Goal: Task Accomplishment & Management: Complete application form

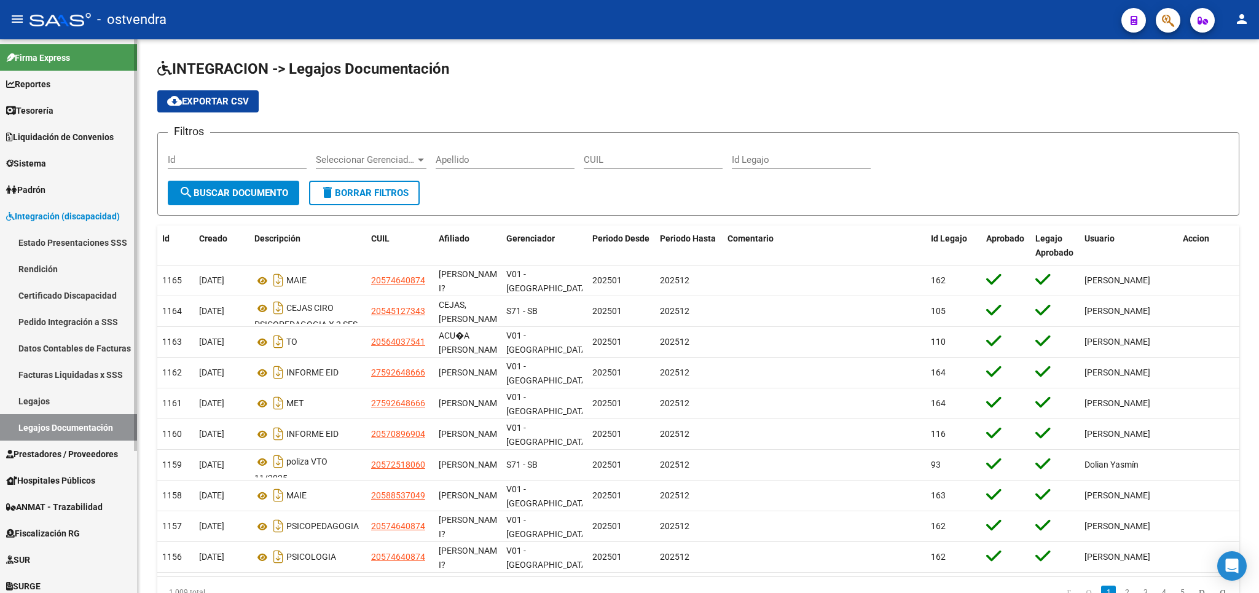
click at [47, 460] on span "Prestadores / Proveedores" at bounding box center [62, 454] width 112 height 14
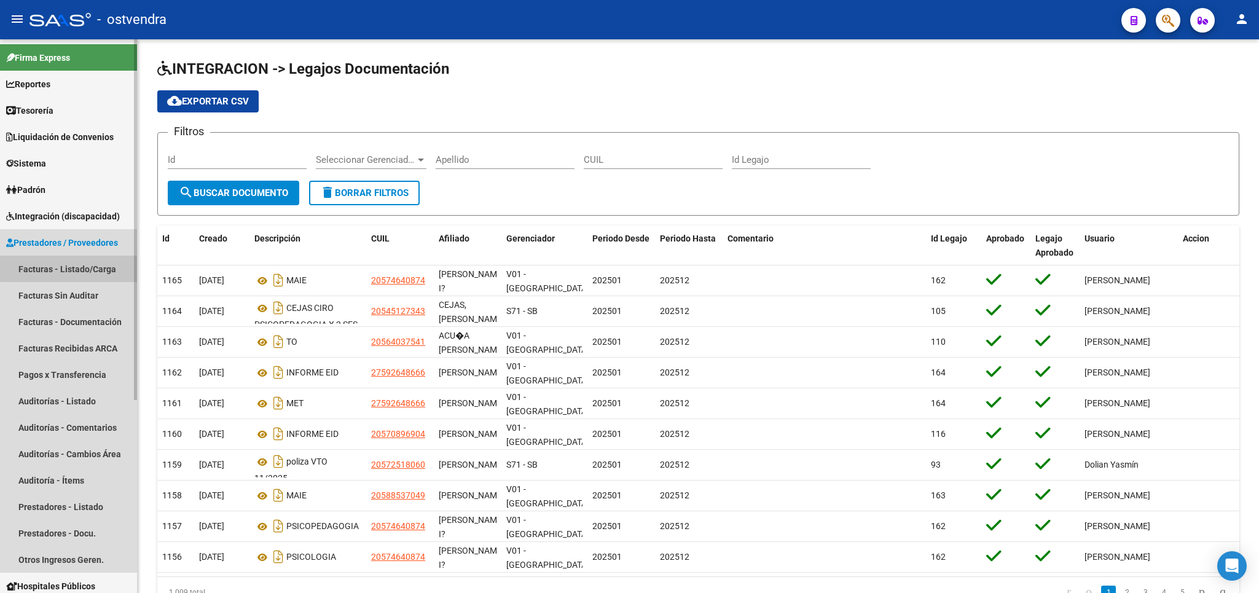
click at [73, 258] on link "Facturas - Listado/Carga" at bounding box center [68, 269] width 137 height 26
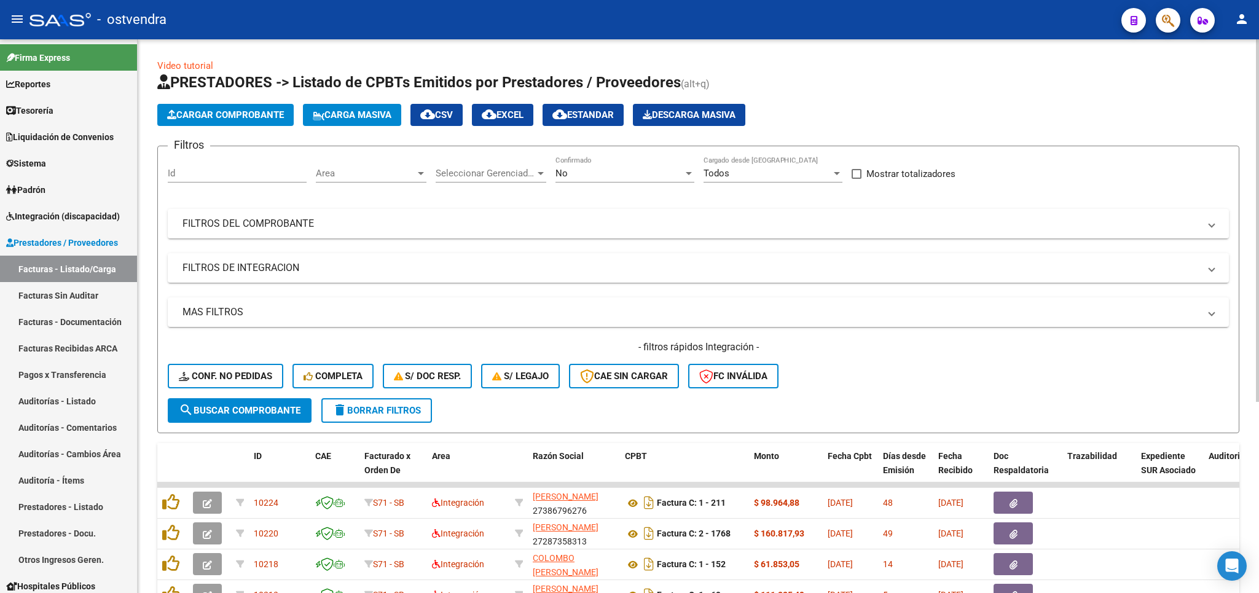
click at [913, 381] on div "- filtros rápidos Integración - Conf. no pedidas Completa S/ Doc Resp. S/ legaj…" at bounding box center [698, 369] width 1061 height 58
click at [367, 407] on span "delete Borrar Filtros" at bounding box center [376, 410] width 88 height 11
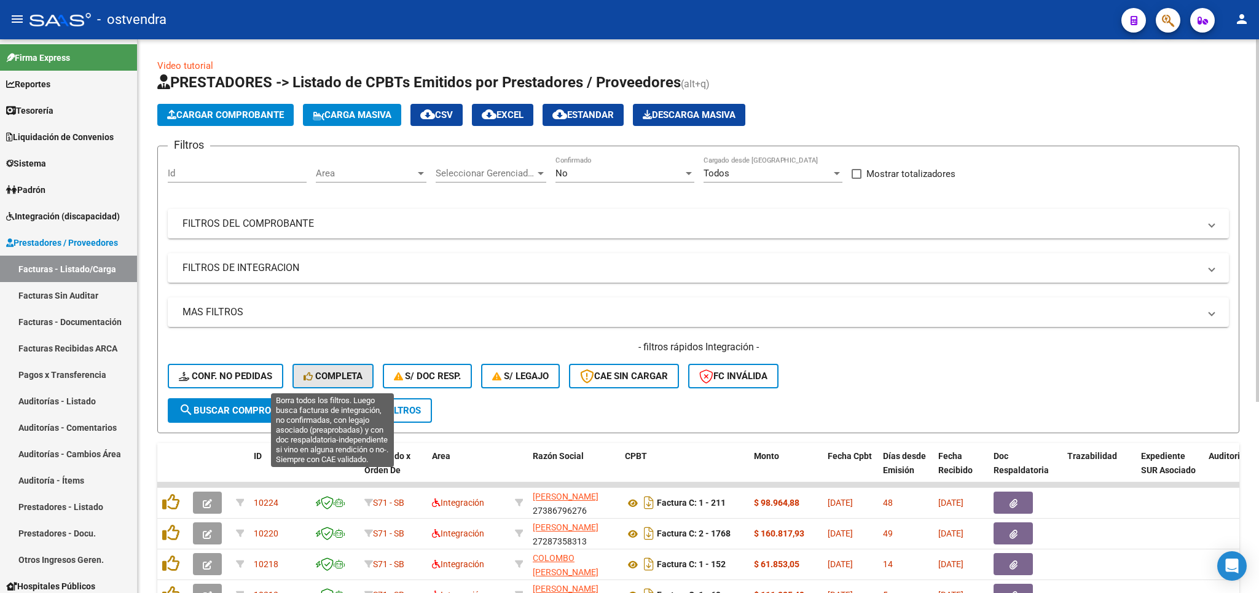
click at [343, 376] on span "Completa" at bounding box center [333, 376] width 59 height 11
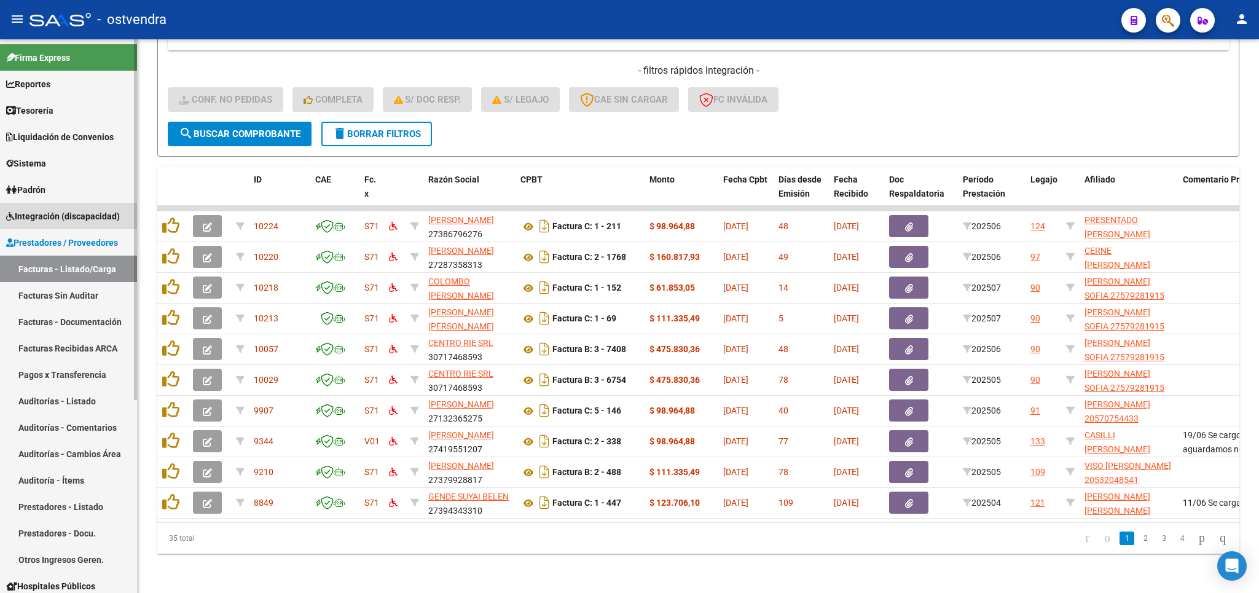
click at [68, 216] on span "Integración (discapacidad)" at bounding box center [63, 217] width 114 height 14
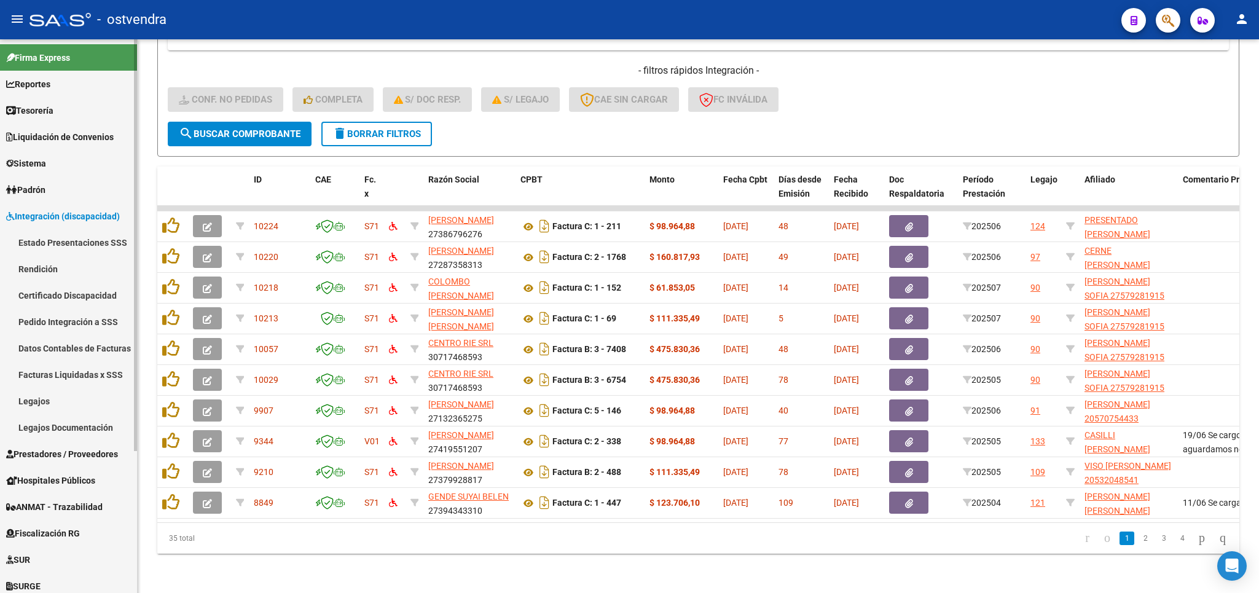
click at [70, 245] on link "Estado Presentaciones SSS" at bounding box center [68, 242] width 137 height 26
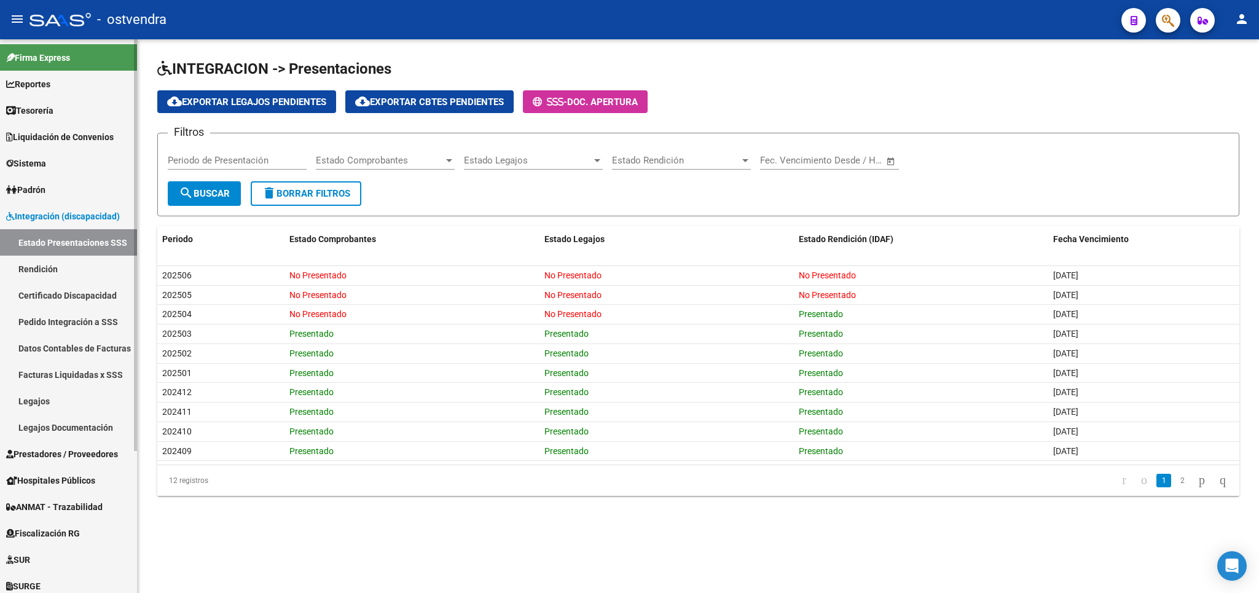
click at [25, 452] on span "Prestadores / Proveedores" at bounding box center [62, 454] width 112 height 14
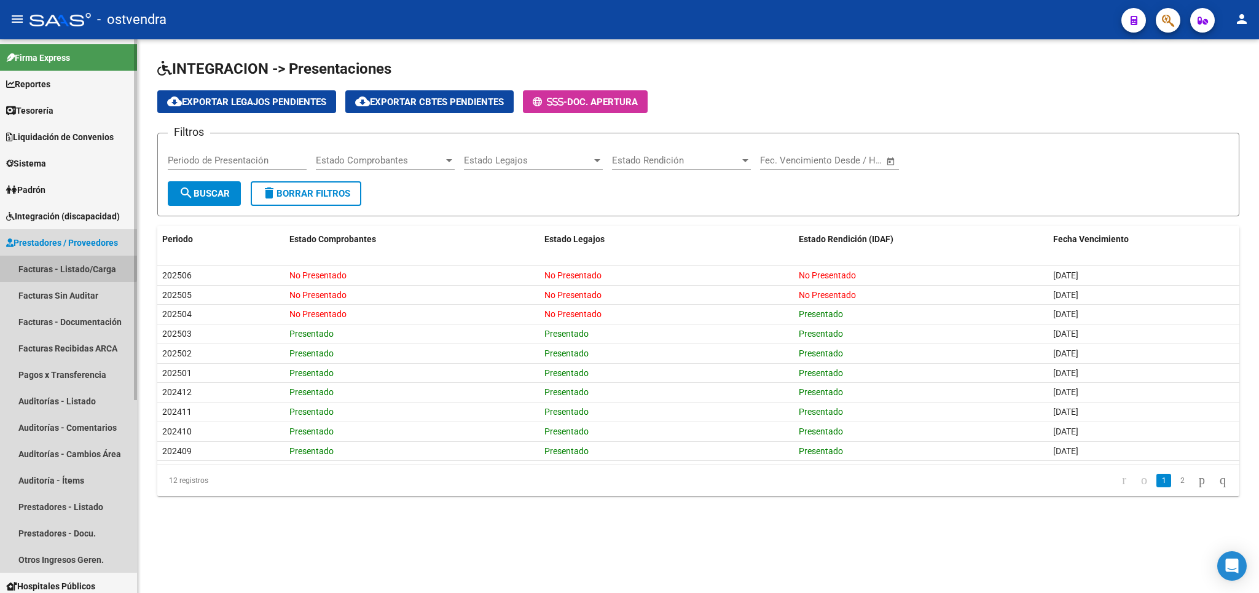
click at [66, 267] on link "Facturas - Listado/Carga" at bounding box center [68, 269] width 137 height 26
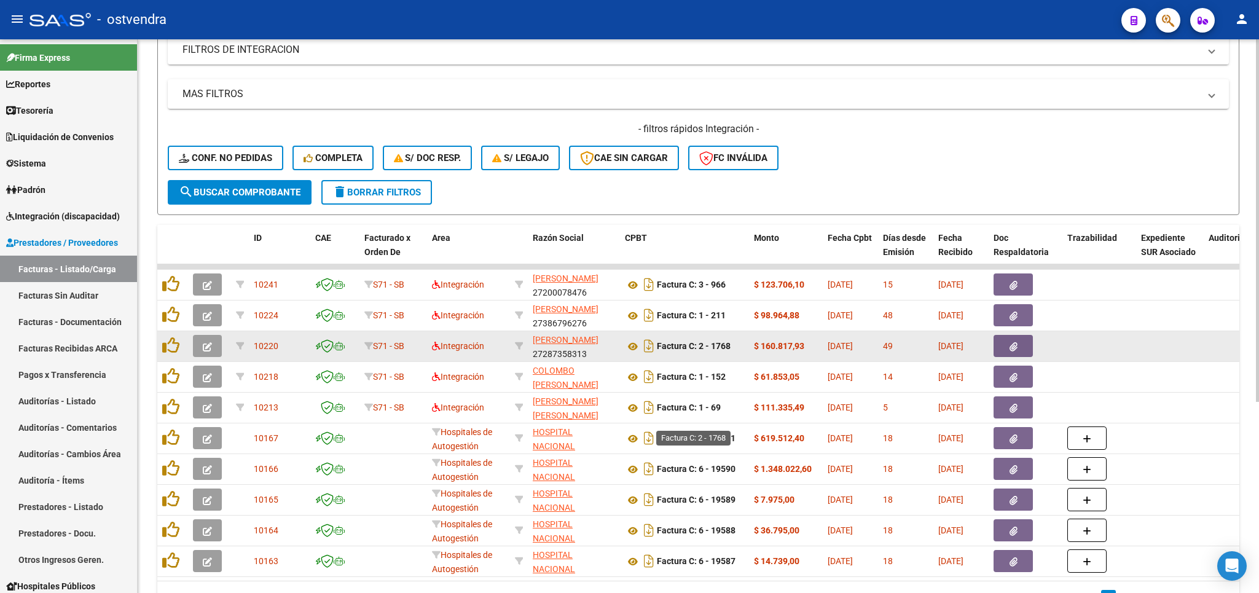
scroll to position [288, 0]
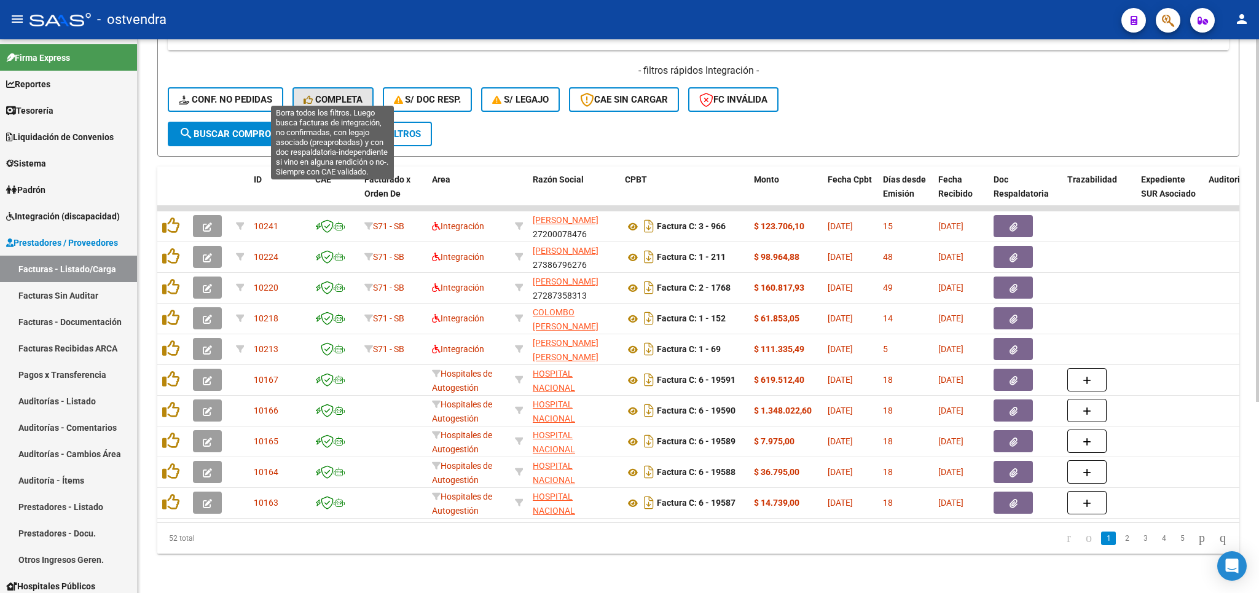
click at [348, 94] on span "Completa" at bounding box center [333, 99] width 59 height 11
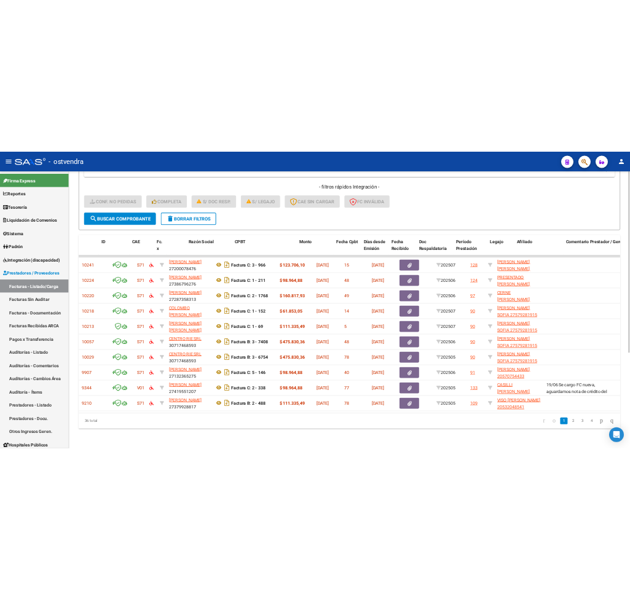
scroll to position [0, 0]
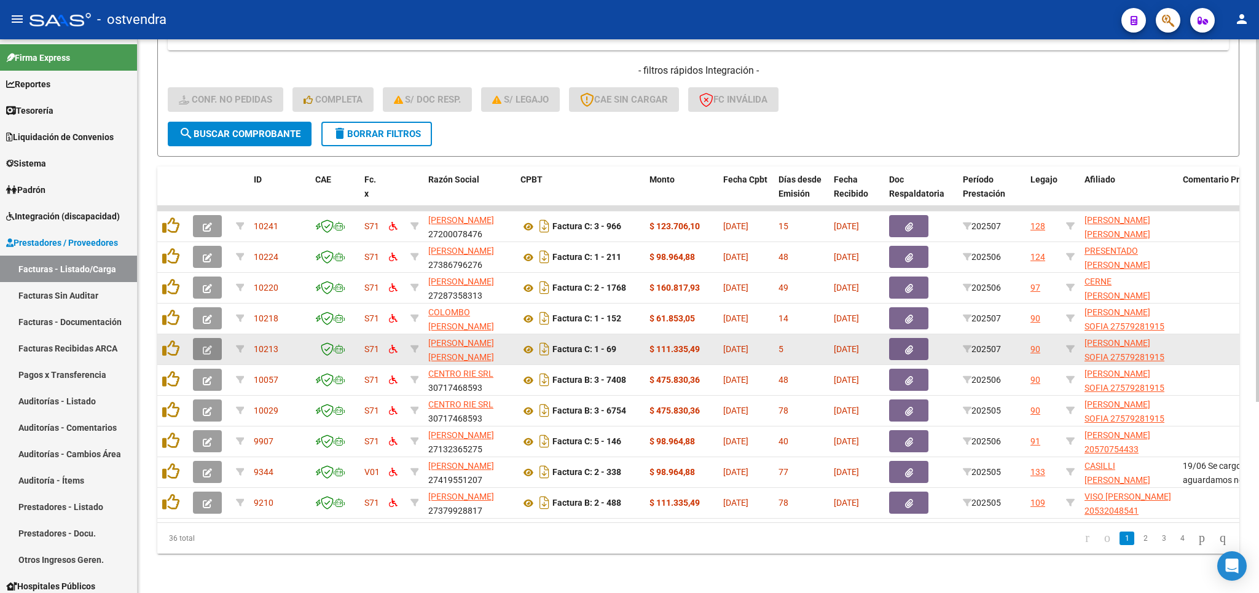
click at [203, 338] on button "button" at bounding box center [207, 349] width 29 height 22
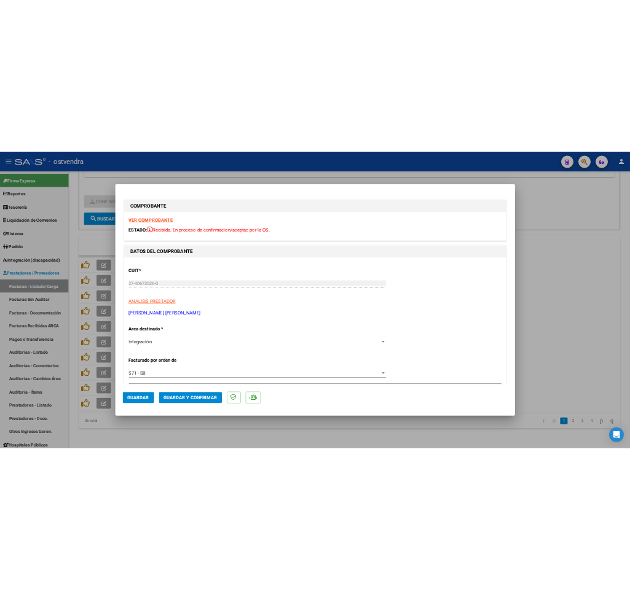
scroll to position [363, 0]
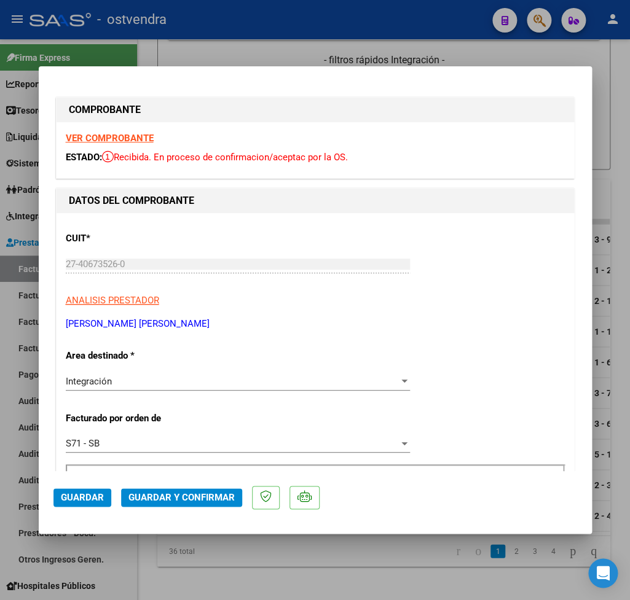
click at [116, 141] on strong "VER COMPROBANTE" at bounding box center [110, 138] width 88 height 11
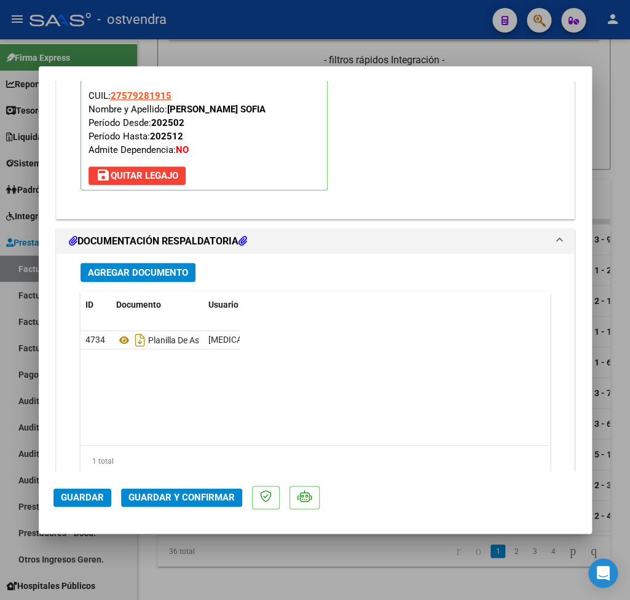
scroll to position [1366, 0]
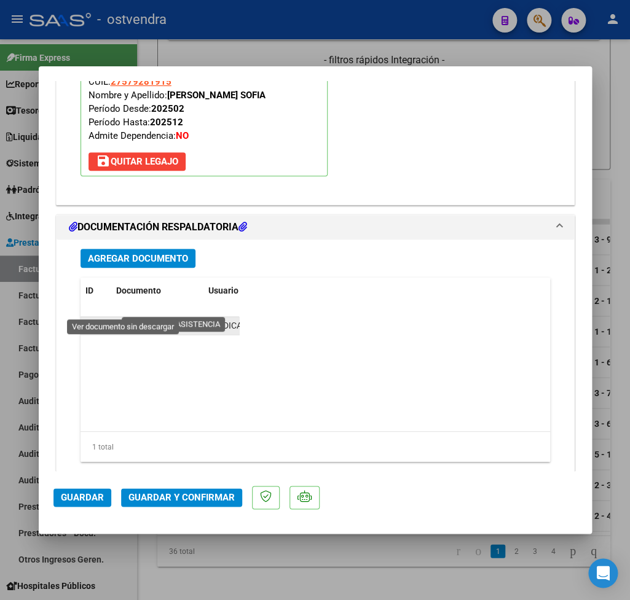
click at [125, 319] on icon at bounding box center [124, 326] width 16 height 15
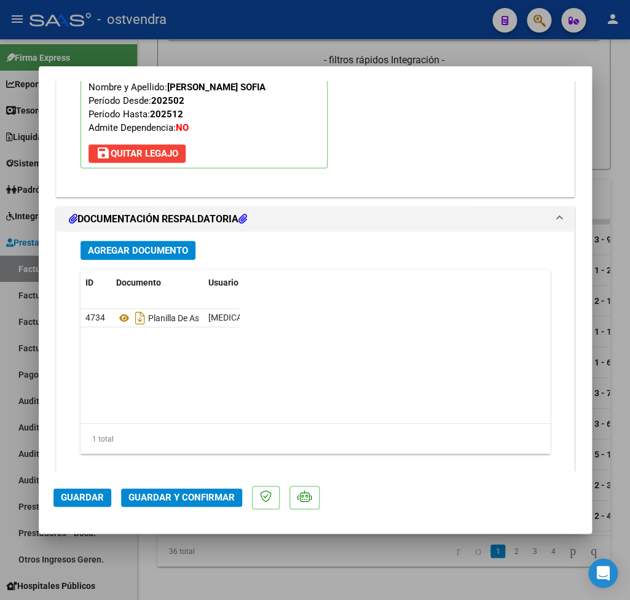
scroll to position [1377, 0]
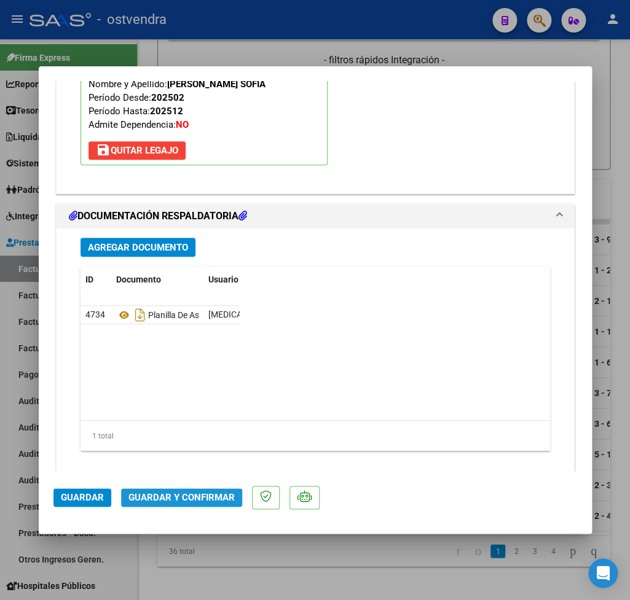
click at [203, 500] on span "Guardar y Confirmar" at bounding box center [181, 497] width 106 height 11
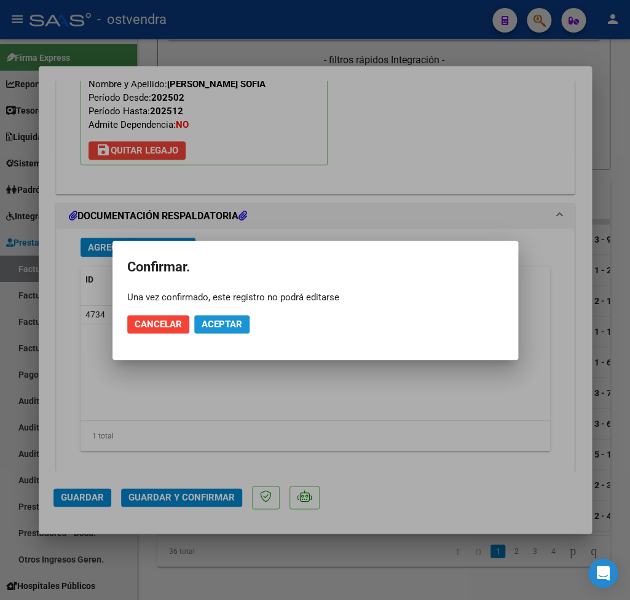
click at [229, 328] on span "Aceptar" at bounding box center [222, 324] width 41 height 11
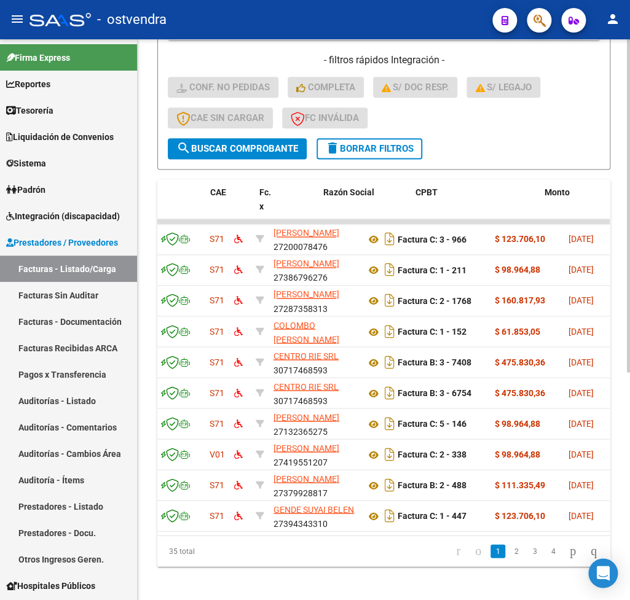
scroll to position [0, 73]
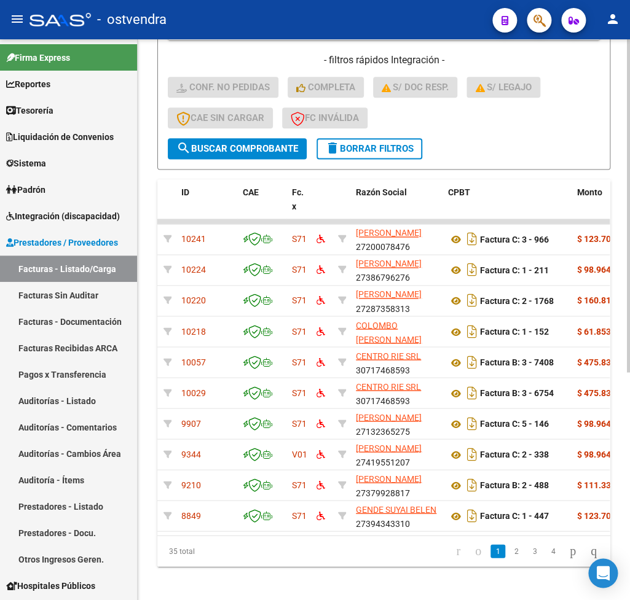
drag, startPoint x: 256, startPoint y: 552, endPoint x: 151, endPoint y: 551, distance: 104.5
click at [157, 551] on datatable-footer "35 total 1 2 3 4" at bounding box center [383, 550] width 453 height 31
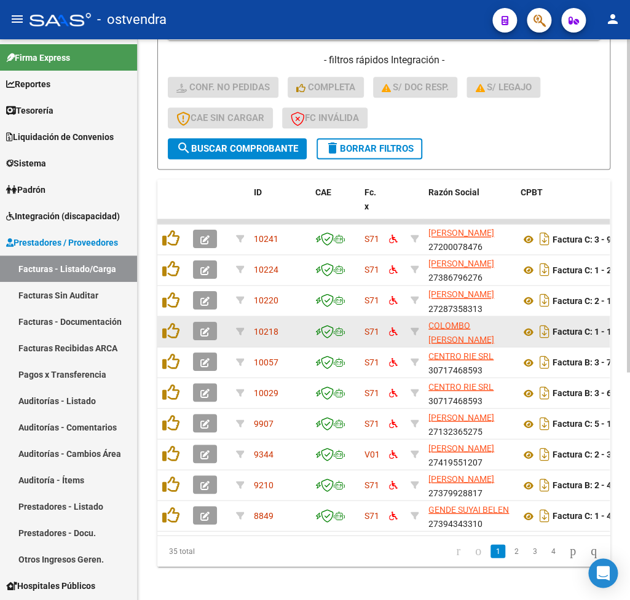
click at [206, 331] on icon "button" at bounding box center [204, 332] width 9 height 9
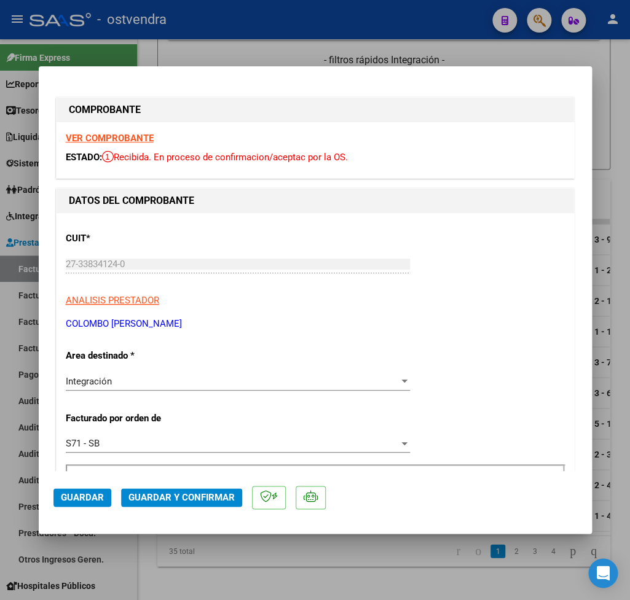
click at [119, 136] on strong "VER COMPROBANTE" at bounding box center [110, 138] width 88 height 11
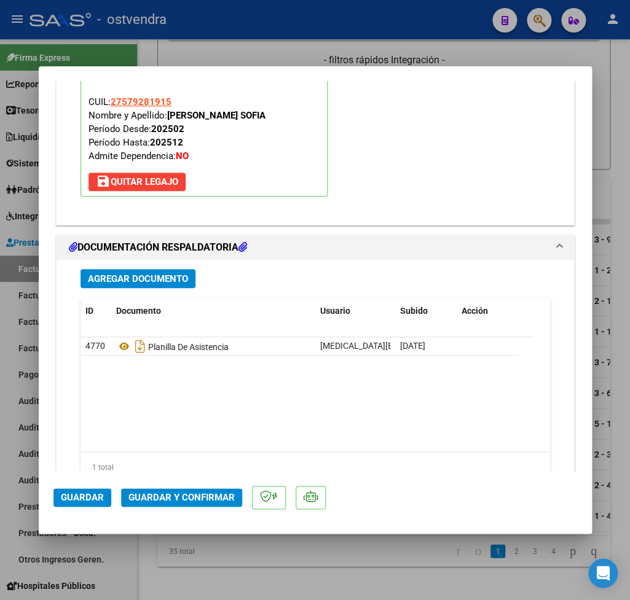
scroll to position [1366, 0]
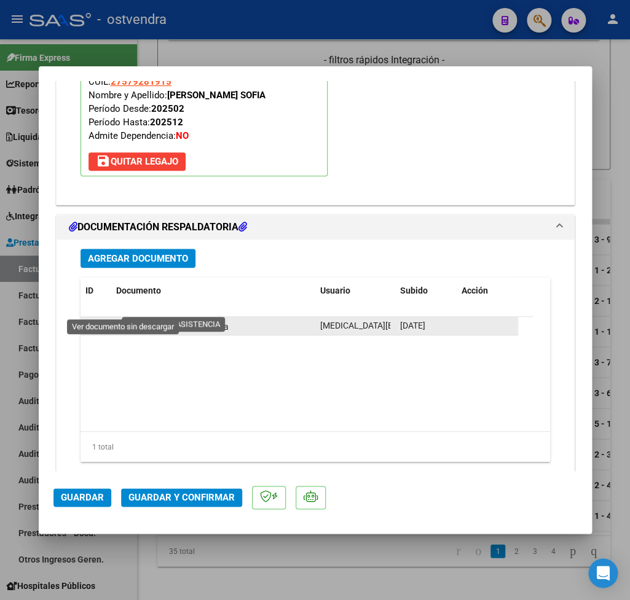
click at [120, 319] on icon at bounding box center [124, 326] width 16 height 15
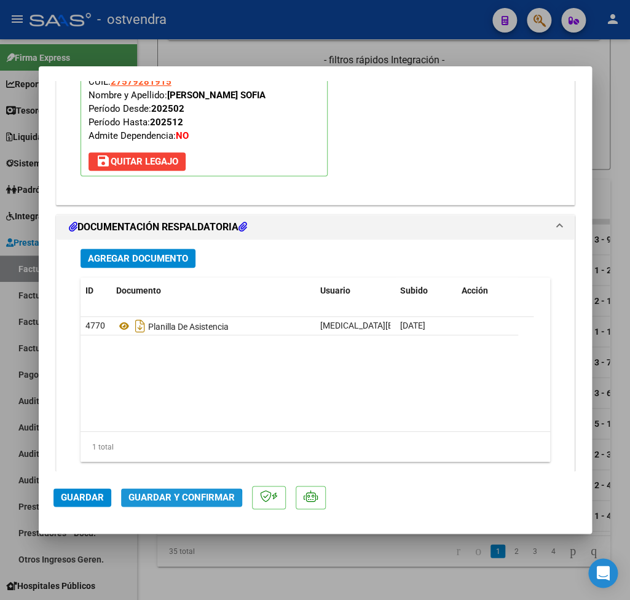
click at [178, 501] on span "Guardar y Confirmar" at bounding box center [181, 497] width 106 height 11
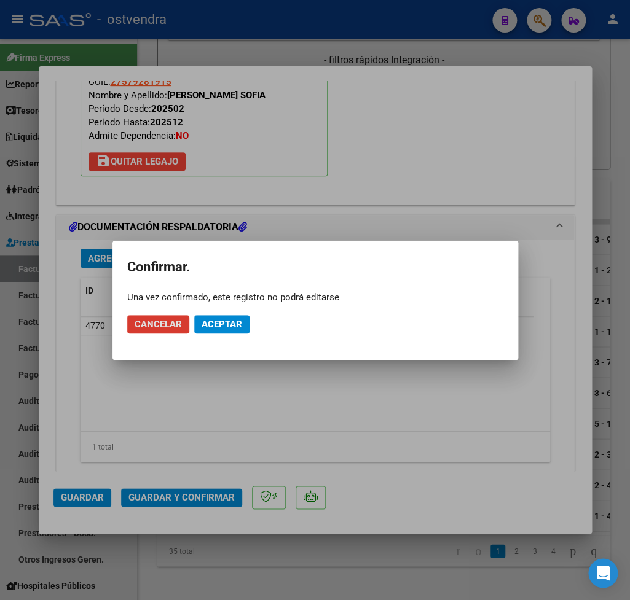
click at [230, 328] on span "Aceptar" at bounding box center [222, 324] width 41 height 11
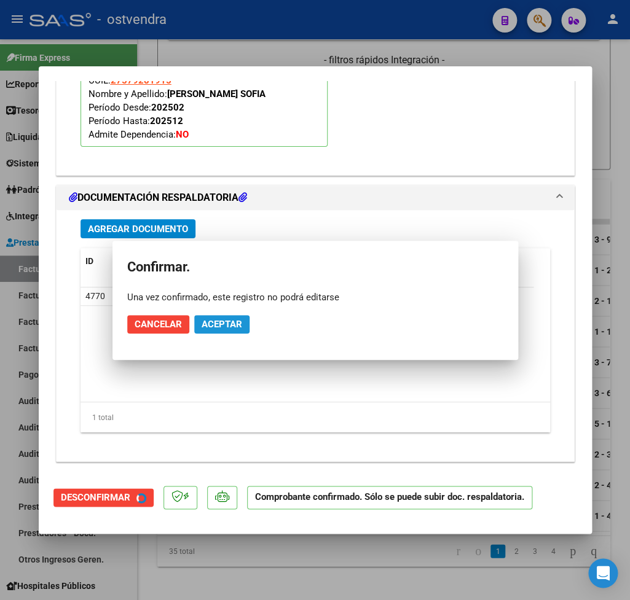
scroll to position [1237, 0]
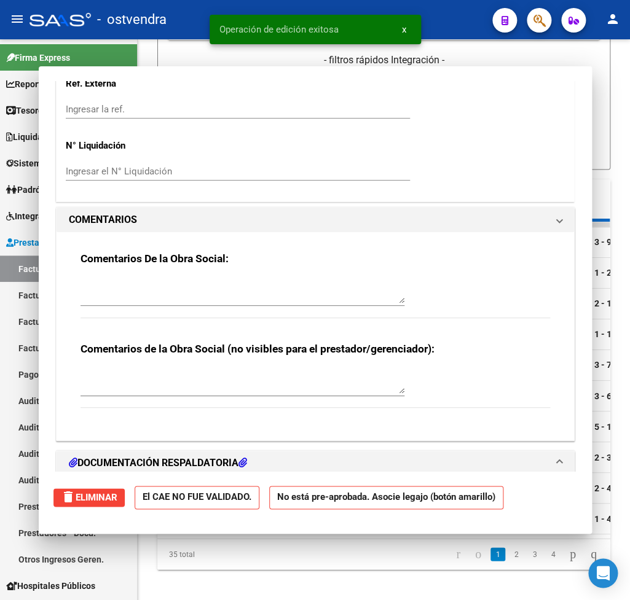
type input "$ 0,00"
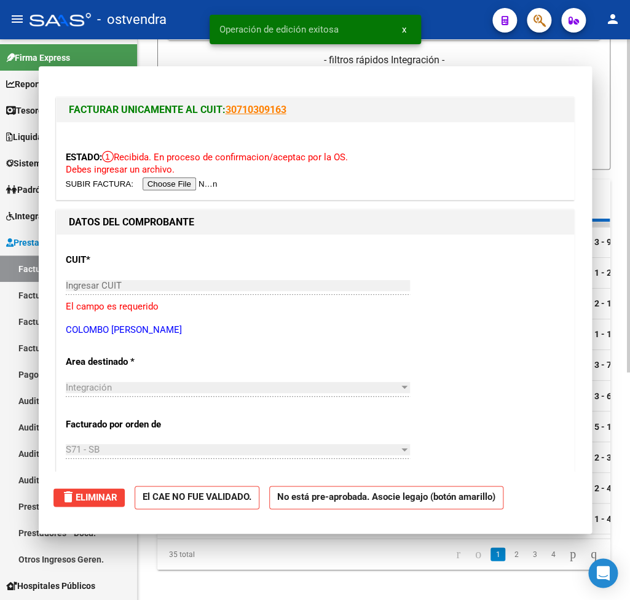
scroll to position [363, 0]
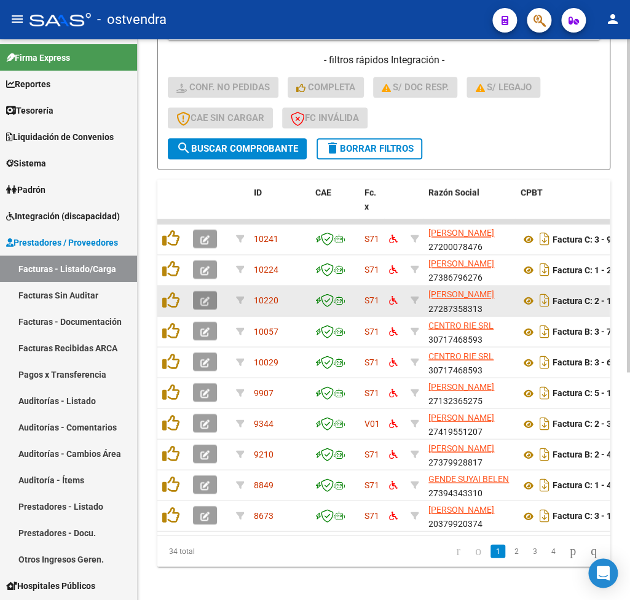
click at [205, 302] on icon "button" at bounding box center [204, 301] width 9 height 9
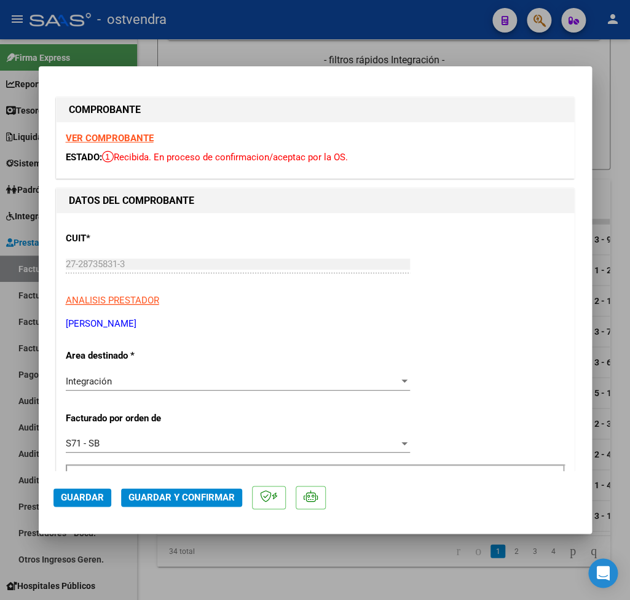
click at [131, 136] on strong "VER COMPROBANTE" at bounding box center [110, 138] width 88 height 11
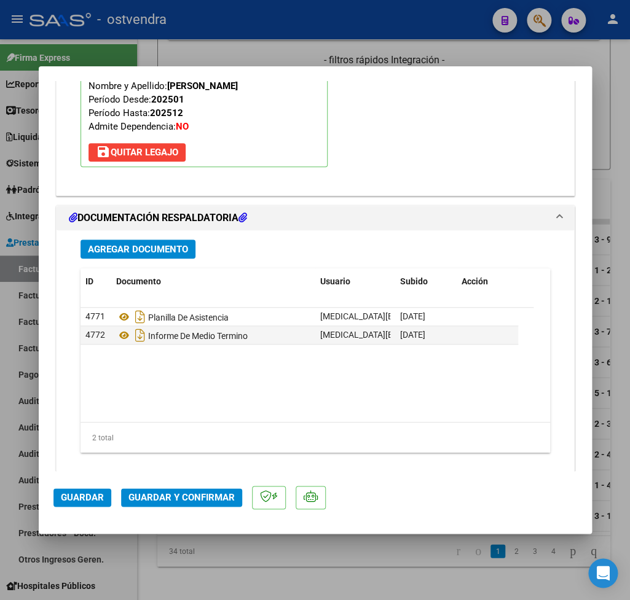
scroll to position [1377, 0]
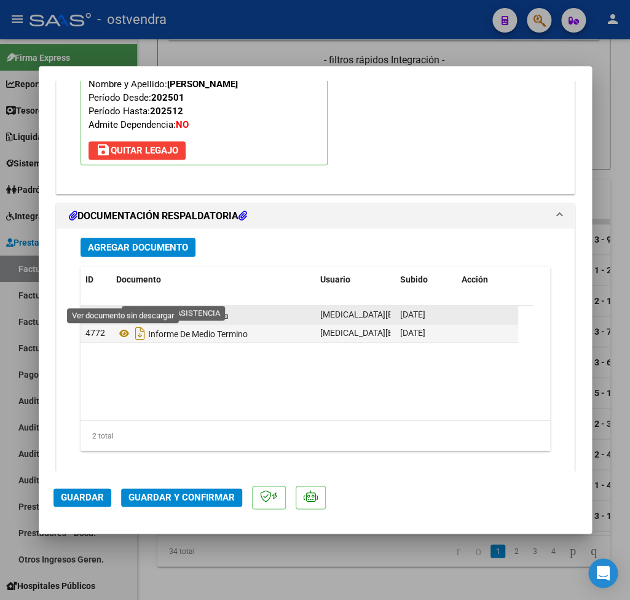
click at [124, 308] on icon at bounding box center [124, 315] width 16 height 15
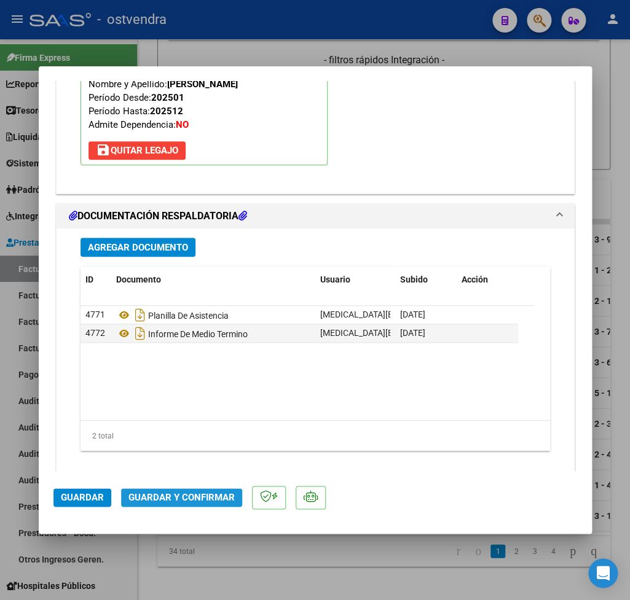
click at [189, 492] on span "Guardar y Confirmar" at bounding box center [181, 497] width 106 height 11
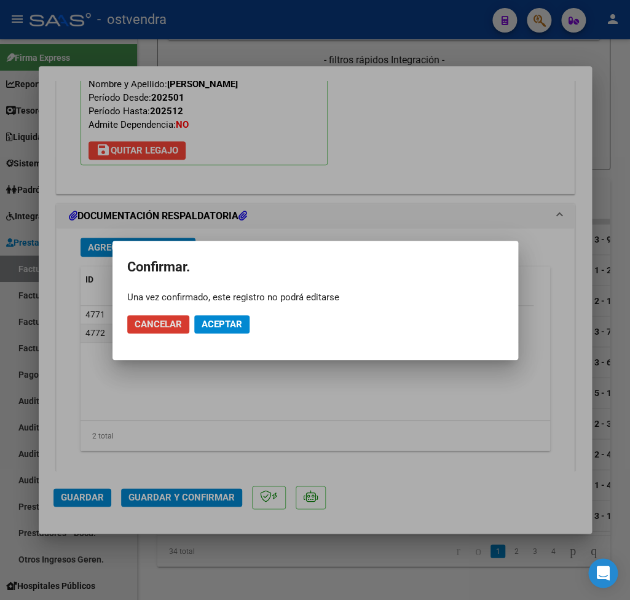
click at [230, 317] on button "Aceptar" at bounding box center [221, 324] width 55 height 18
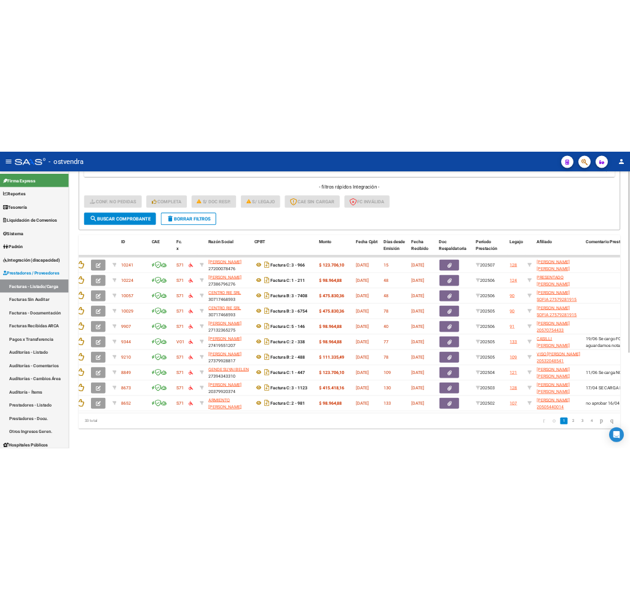
scroll to position [0, 0]
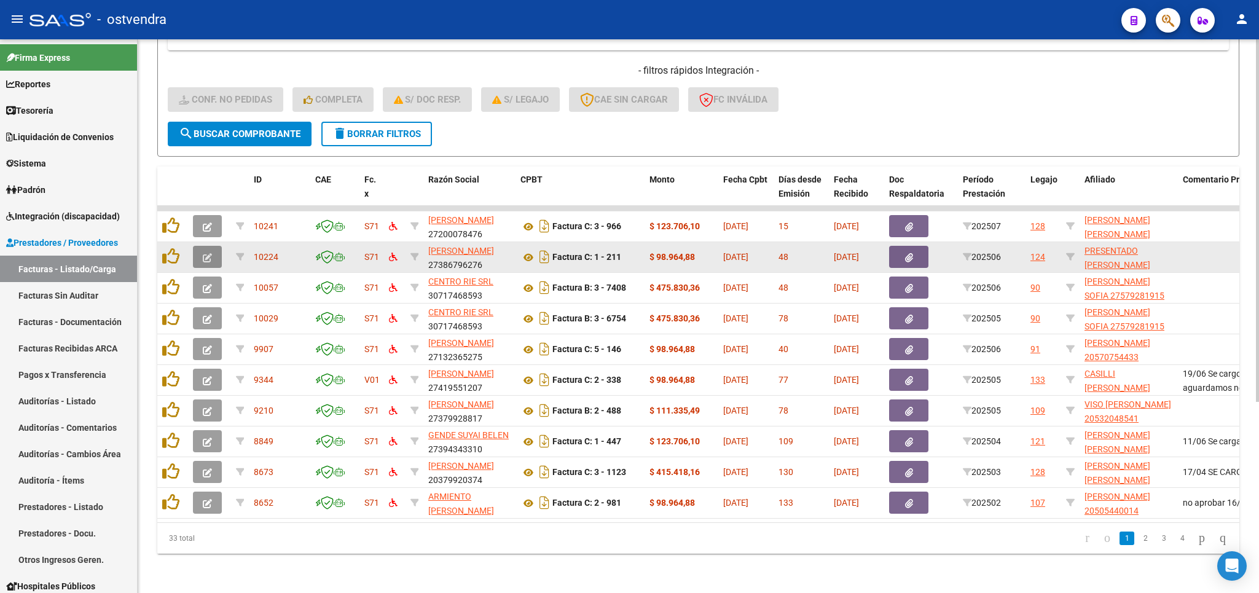
click at [206, 253] on icon "button" at bounding box center [207, 257] width 9 height 9
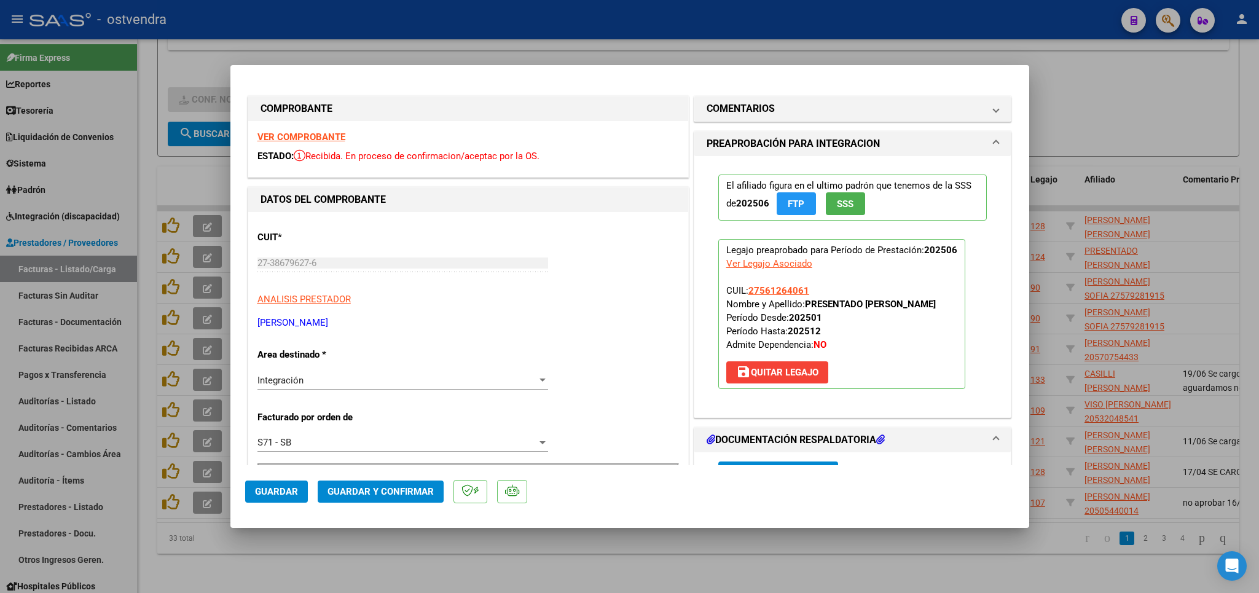
click at [288, 138] on strong "VER COMPROBANTE" at bounding box center [301, 137] width 88 height 11
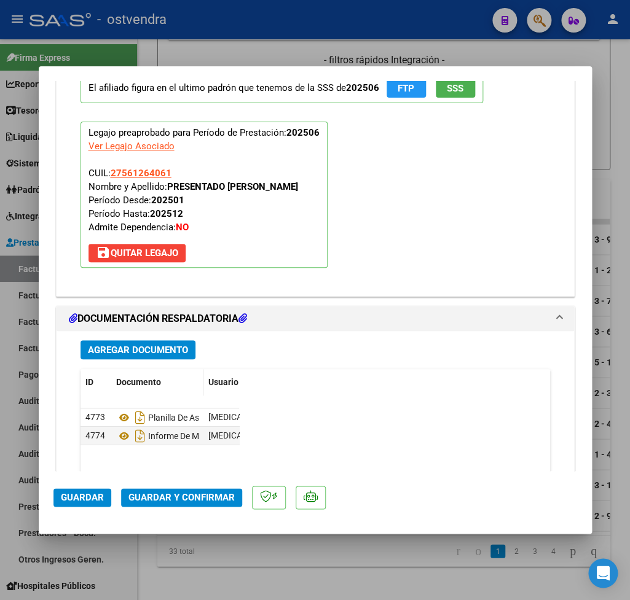
scroll to position [1377, 0]
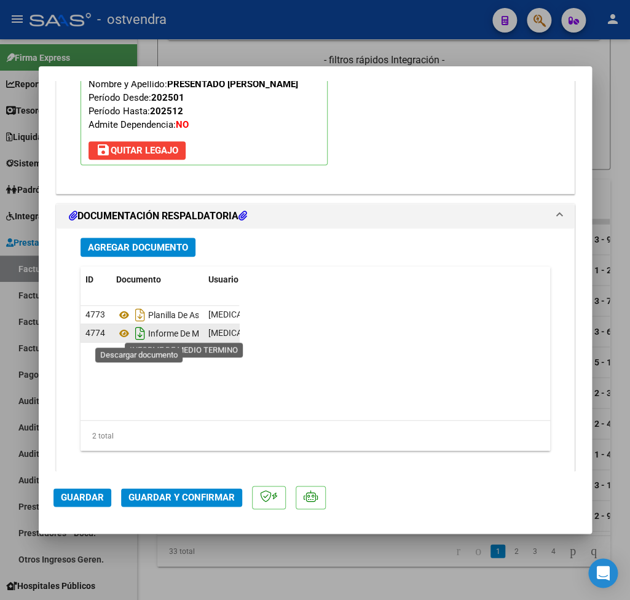
click at [139, 337] on icon "Descargar documento" at bounding box center [140, 334] width 16 height 20
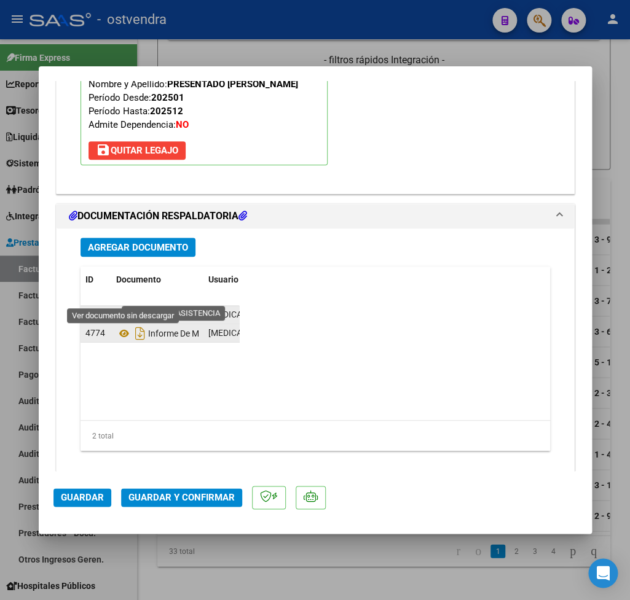
click at [122, 308] on icon at bounding box center [124, 315] width 16 height 15
click at [187, 503] on span "Guardar y Confirmar" at bounding box center [181, 497] width 106 height 11
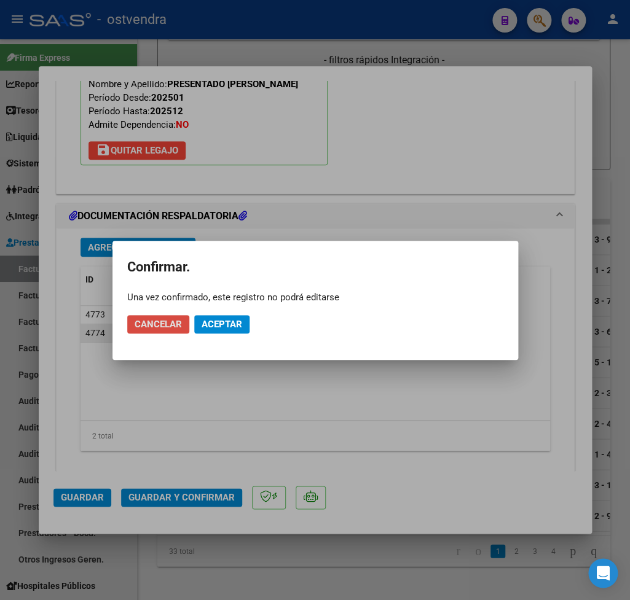
click at [163, 329] on span "Cancelar" at bounding box center [158, 324] width 47 height 11
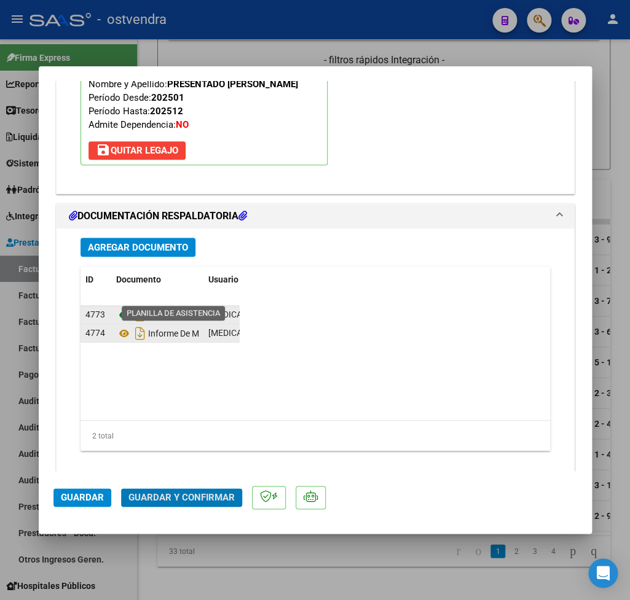
click at [121, 308] on icon at bounding box center [124, 315] width 16 height 15
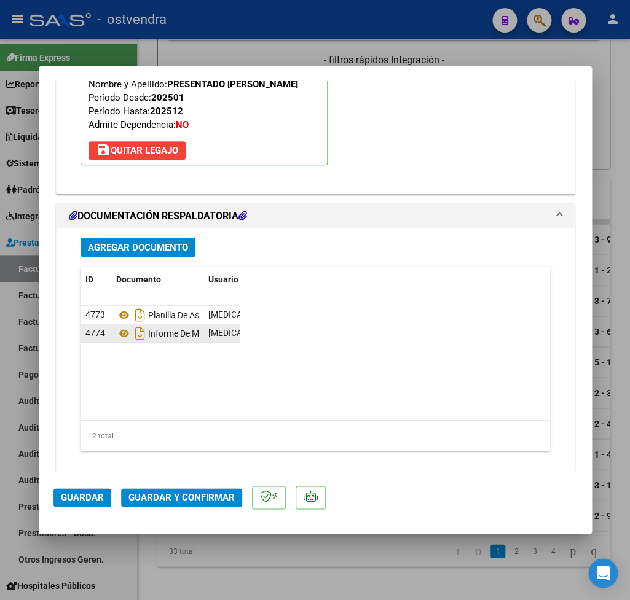
click at [192, 498] on span "Guardar y Confirmar" at bounding box center [181, 497] width 106 height 11
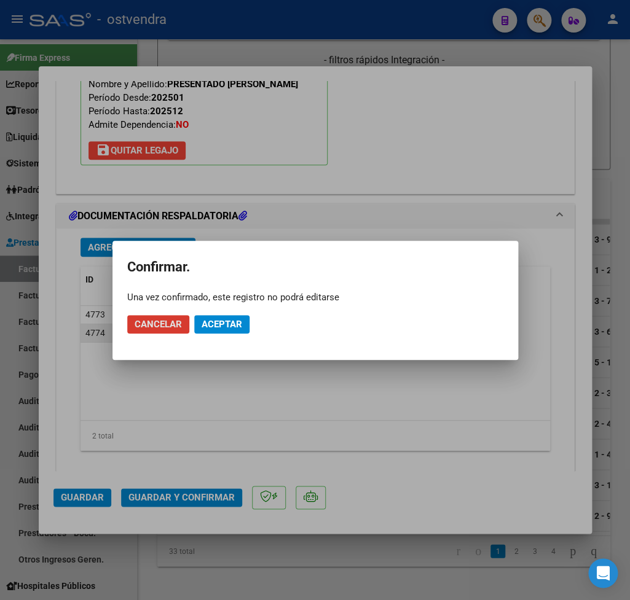
click at [232, 324] on span "Aceptar" at bounding box center [222, 324] width 41 height 11
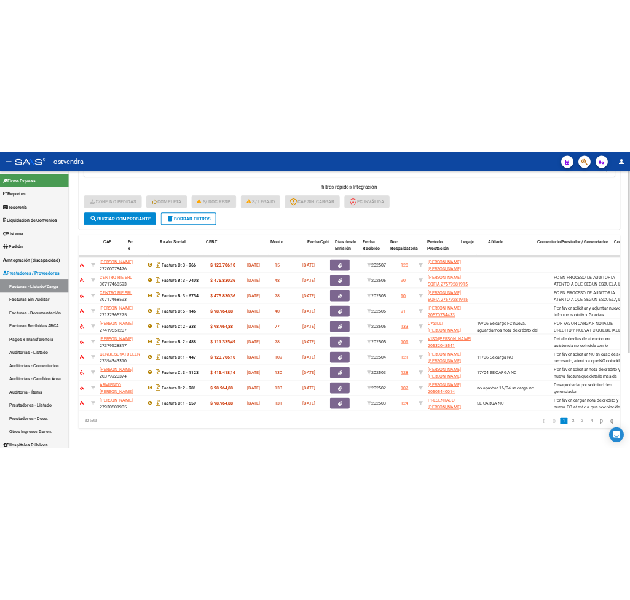
scroll to position [0, 0]
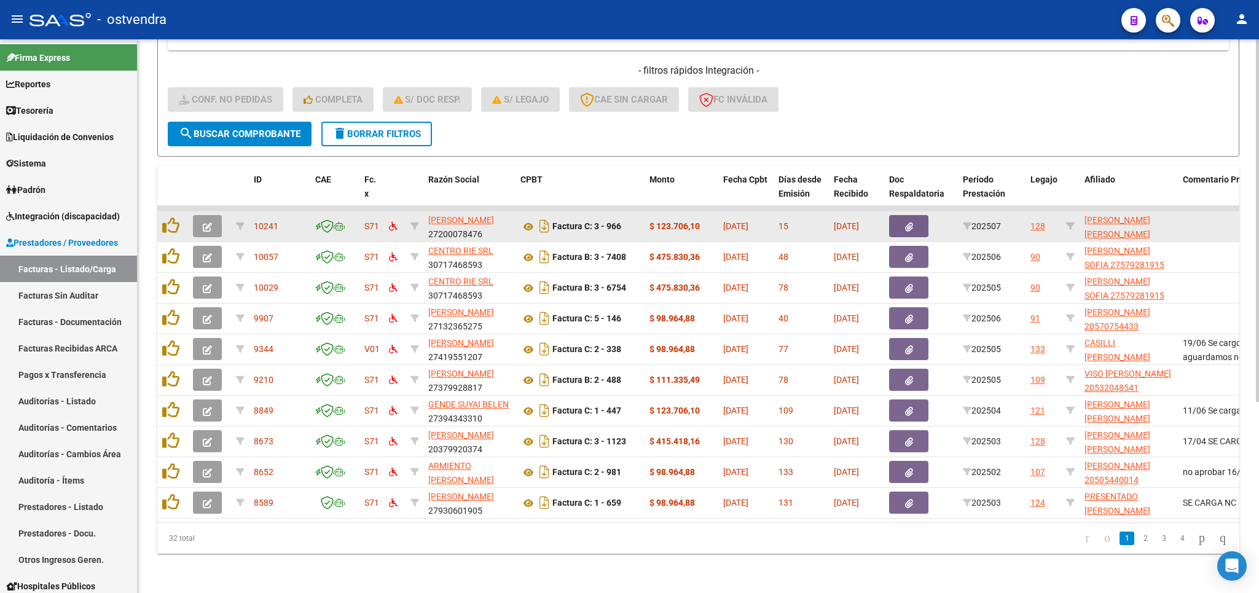
click at [219, 215] on button "button" at bounding box center [207, 226] width 29 height 22
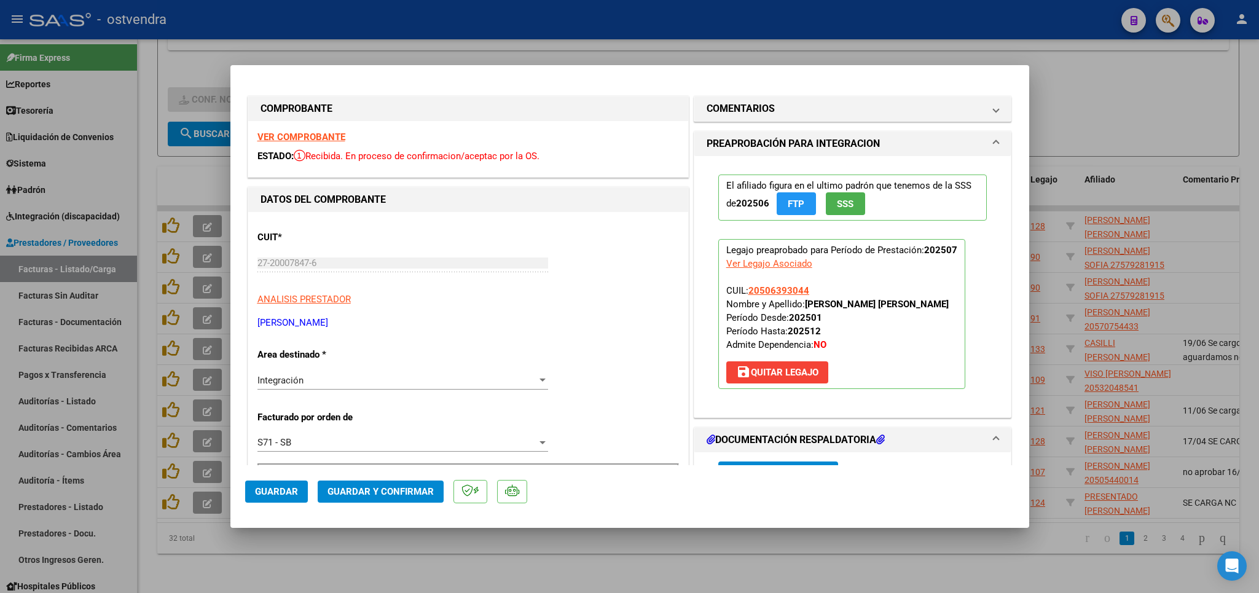
click at [304, 136] on strong "VER COMPROBANTE" at bounding box center [301, 137] width 88 height 11
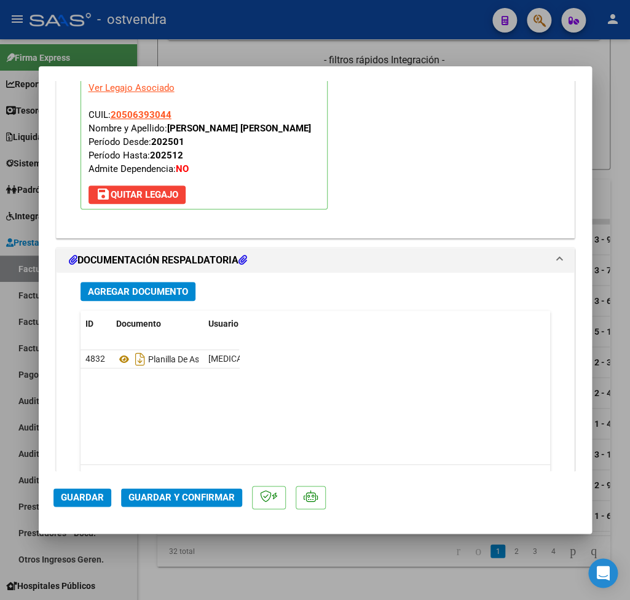
scroll to position [1366, 0]
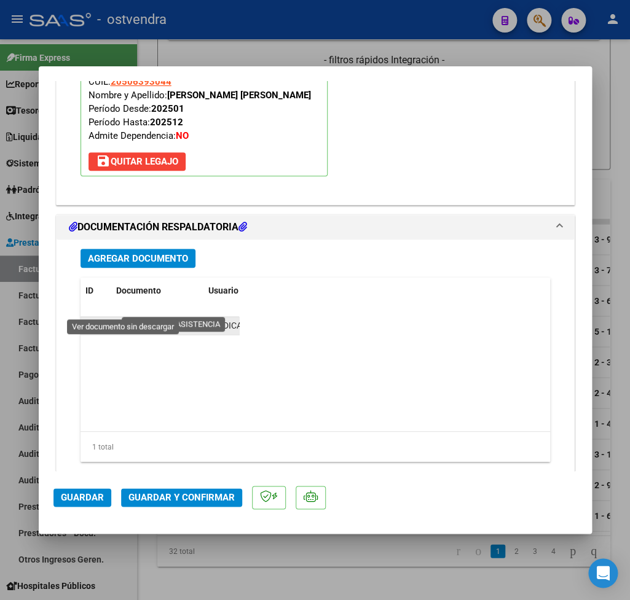
click at [125, 319] on icon at bounding box center [124, 326] width 16 height 15
click at [208, 503] on span "Guardar y Confirmar" at bounding box center [181, 497] width 106 height 11
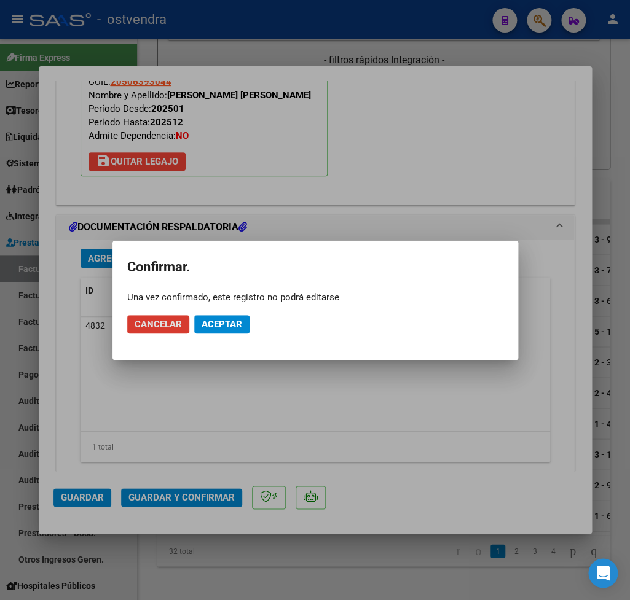
click at [234, 331] on button "Aceptar" at bounding box center [221, 324] width 55 height 18
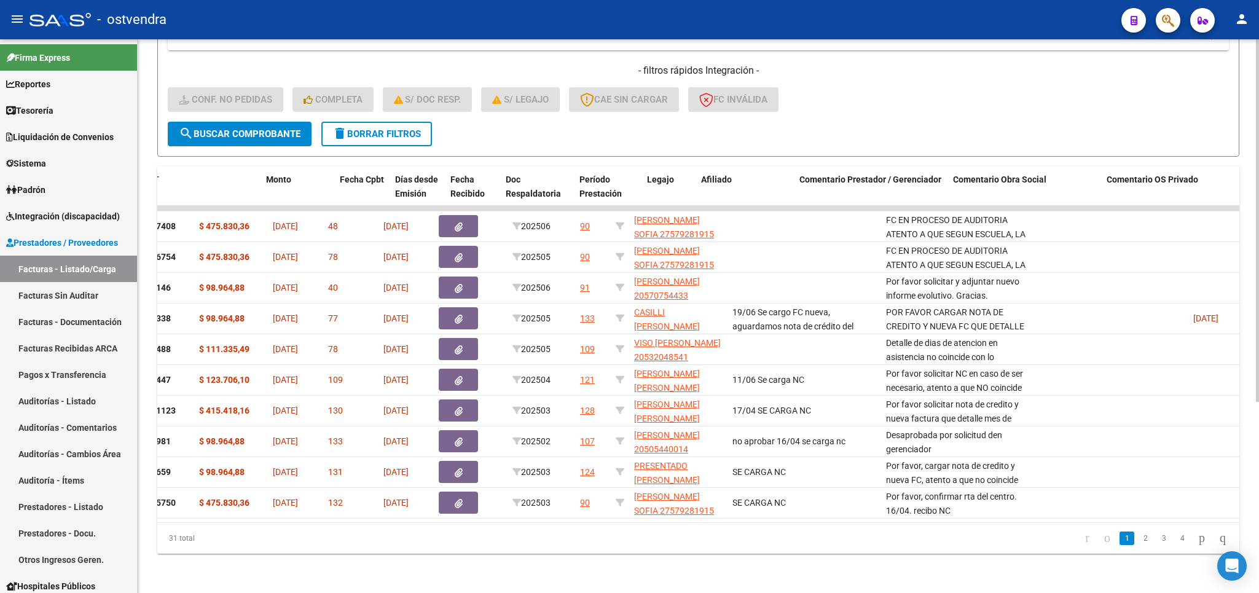
scroll to position [0, 0]
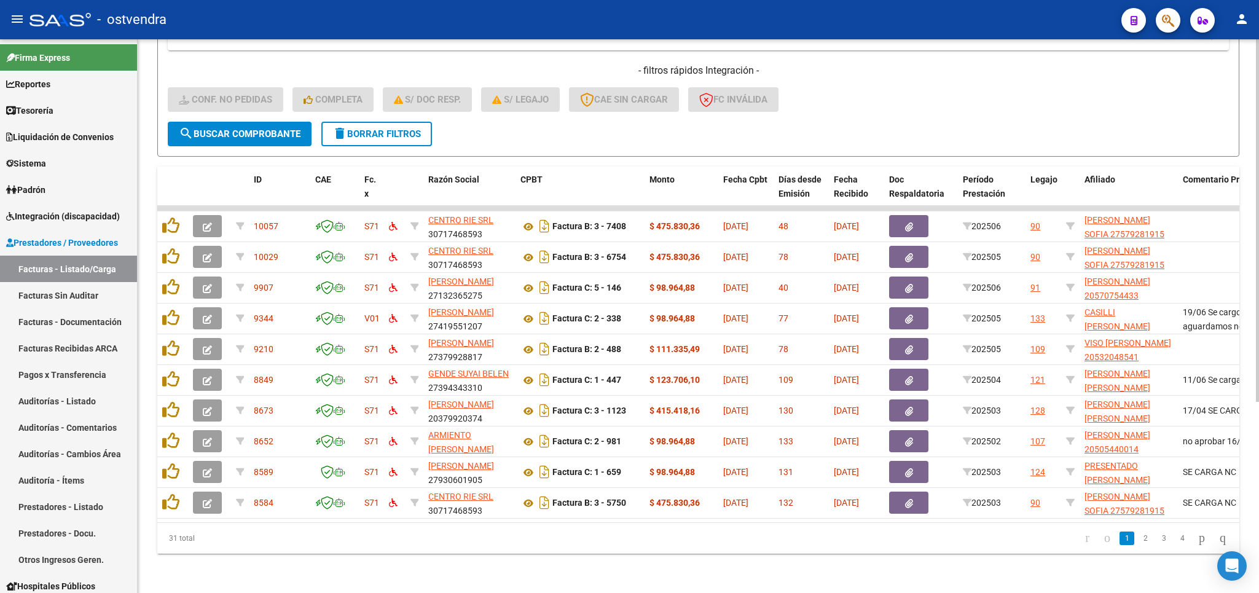
click at [368, 130] on button "delete Borrar Filtros" at bounding box center [376, 134] width 111 height 25
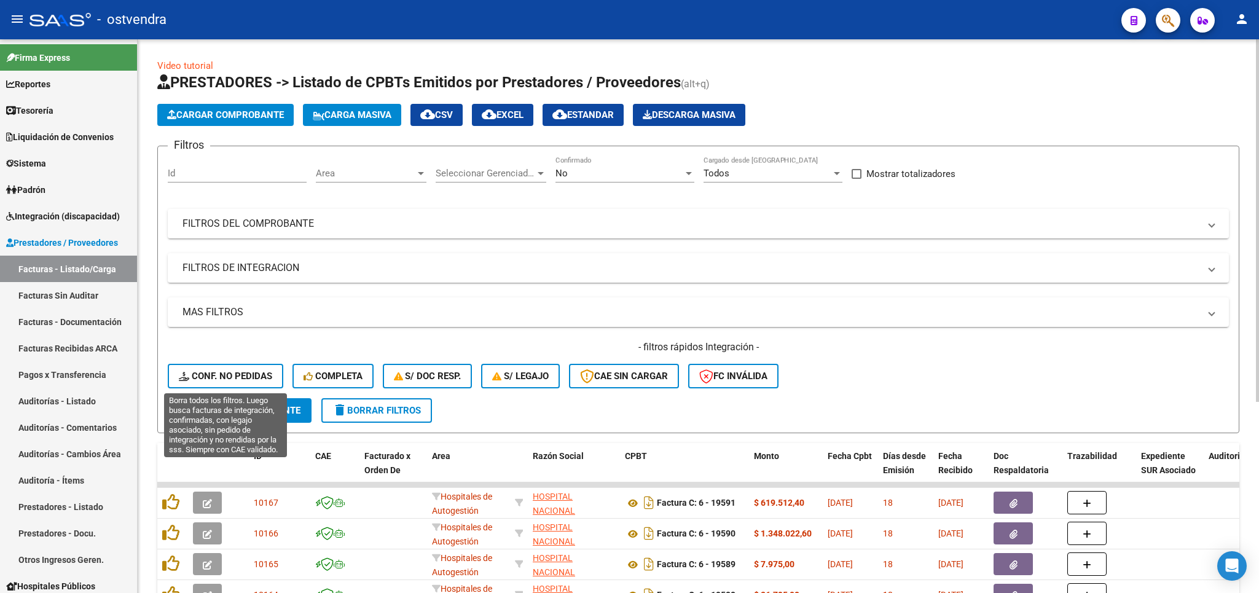
click at [237, 374] on span "Conf. no pedidas" at bounding box center [225, 376] width 93 height 11
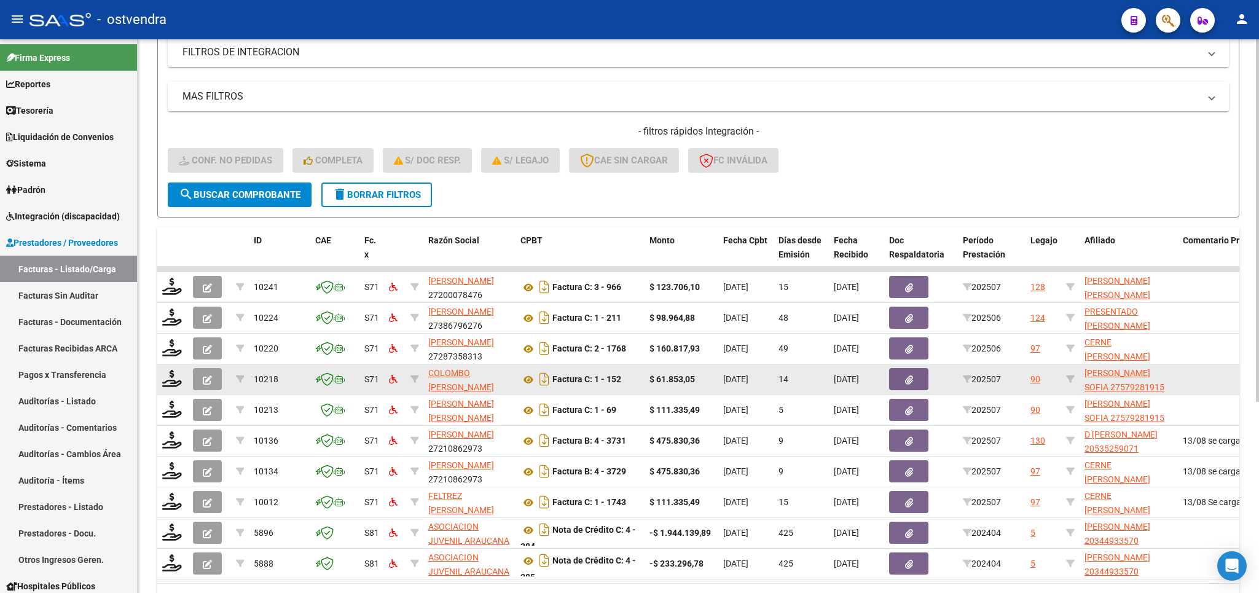
scroll to position [288, 0]
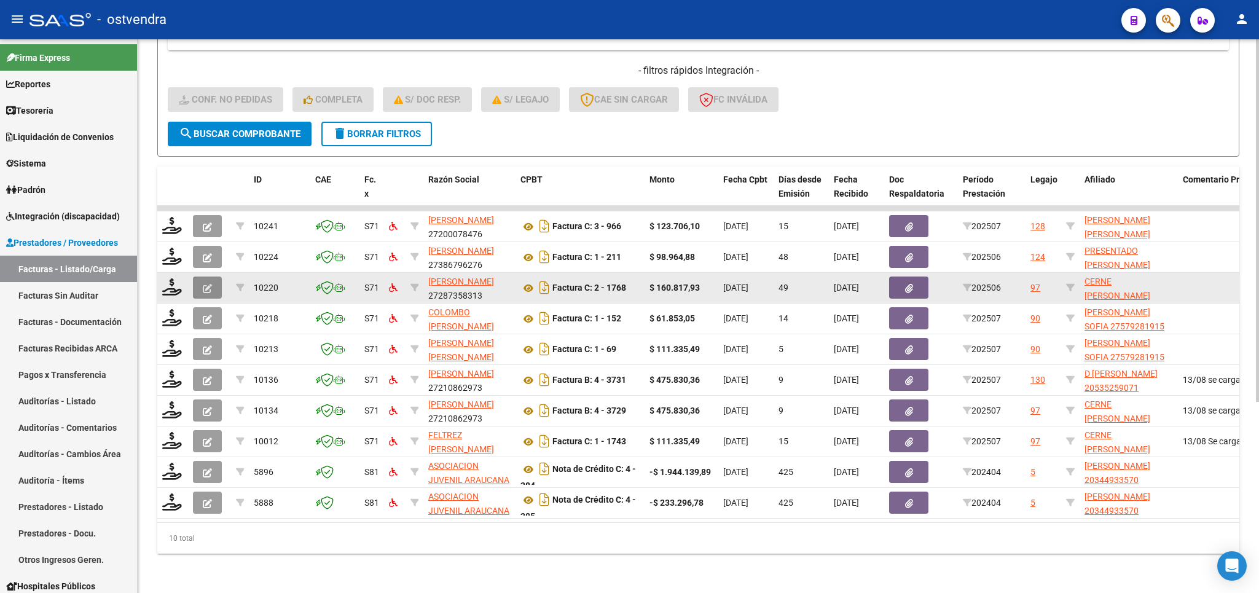
click at [199, 282] on button "button" at bounding box center [207, 288] width 29 height 22
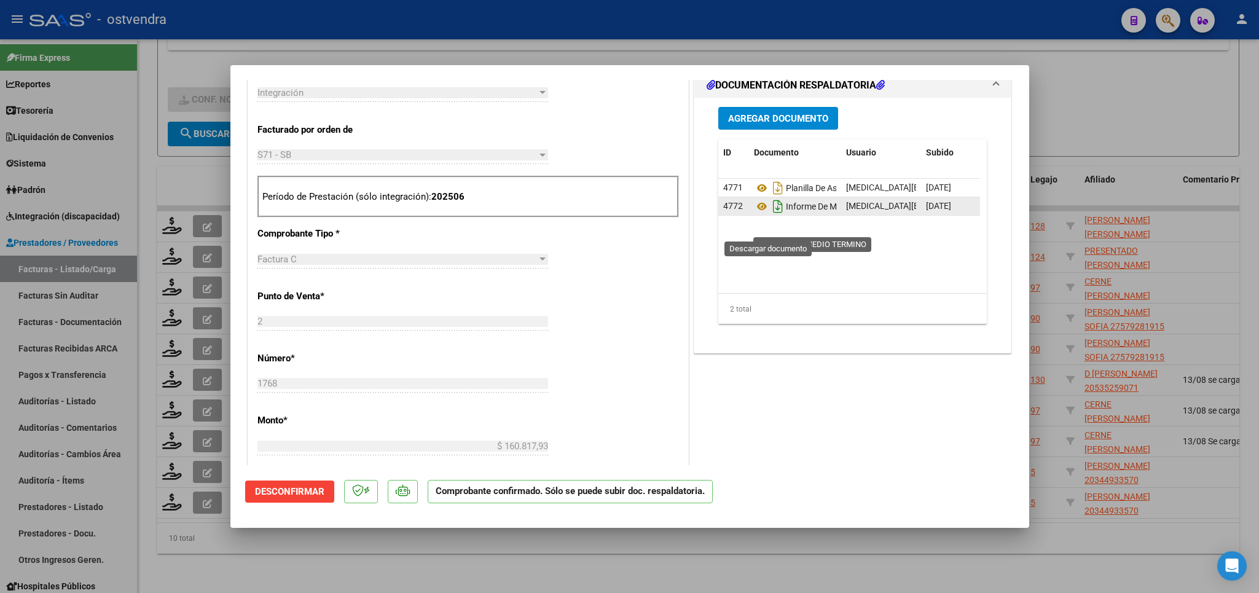
click at [772, 216] on icon "Descargar documento" at bounding box center [778, 207] width 16 height 20
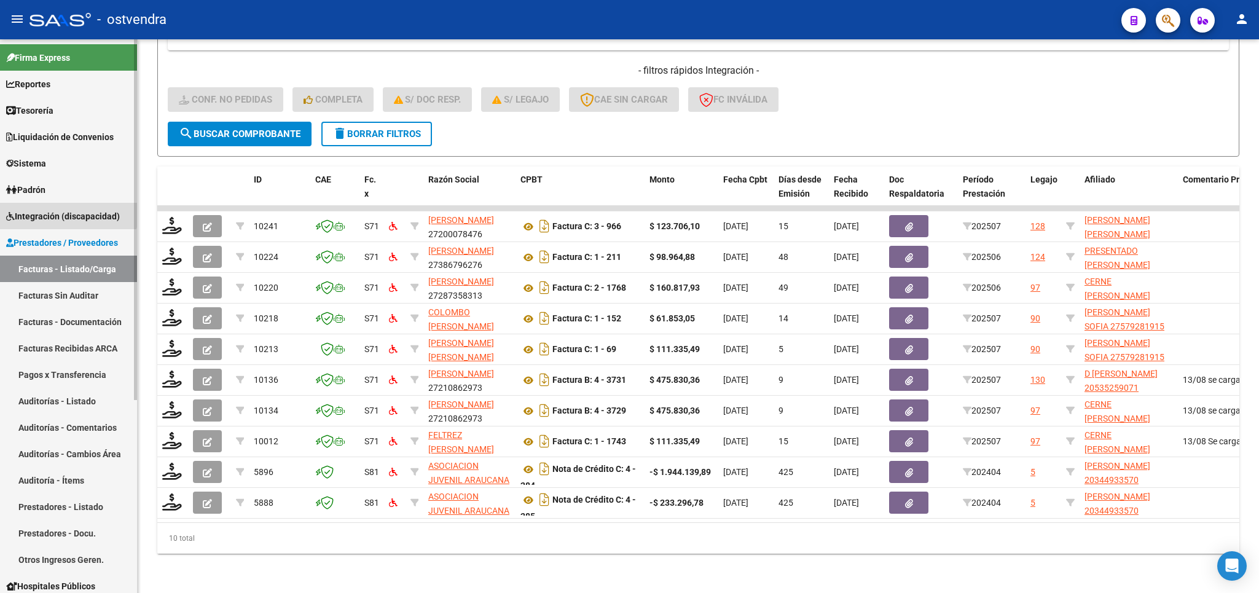
click at [60, 210] on span "Integración (discapacidad)" at bounding box center [63, 217] width 114 height 14
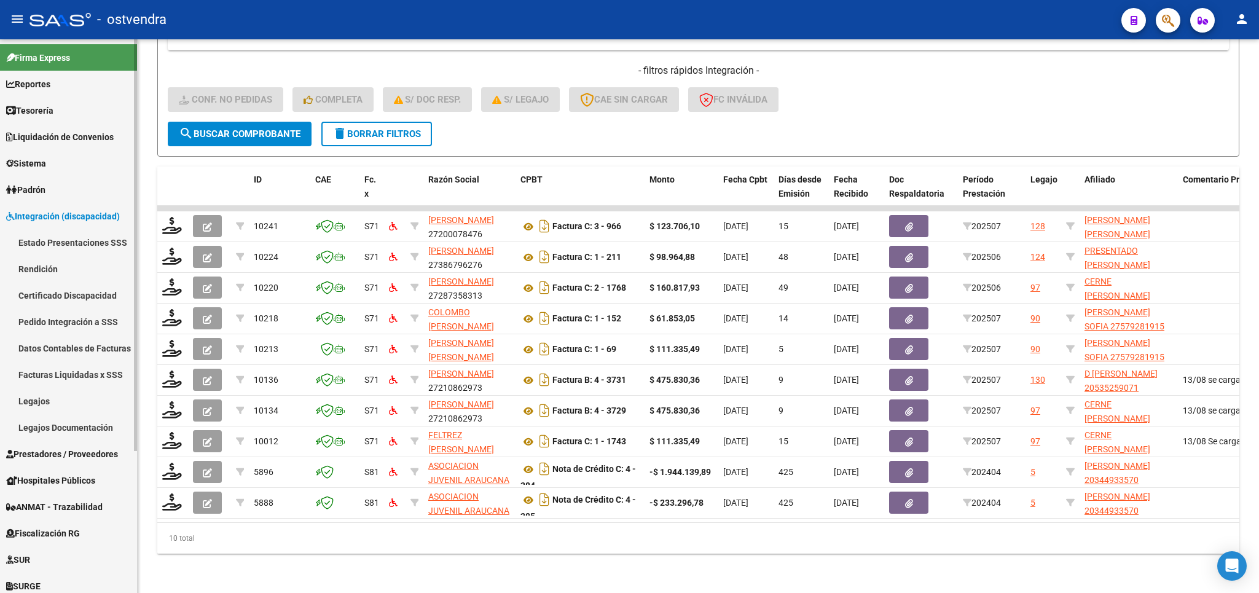
click at [45, 402] on link "Legajos" at bounding box center [68, 401] width 137 height 26
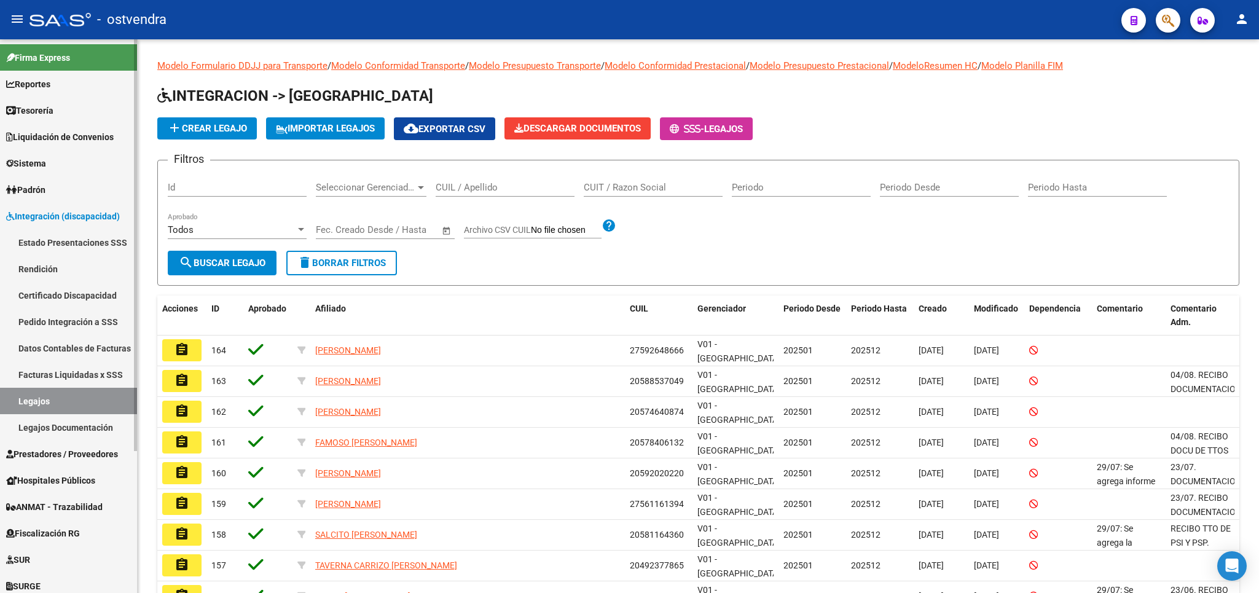
click at [55, 424] on link "Legajos Documentación" at bounding box center [68, 427] width 137 height 26
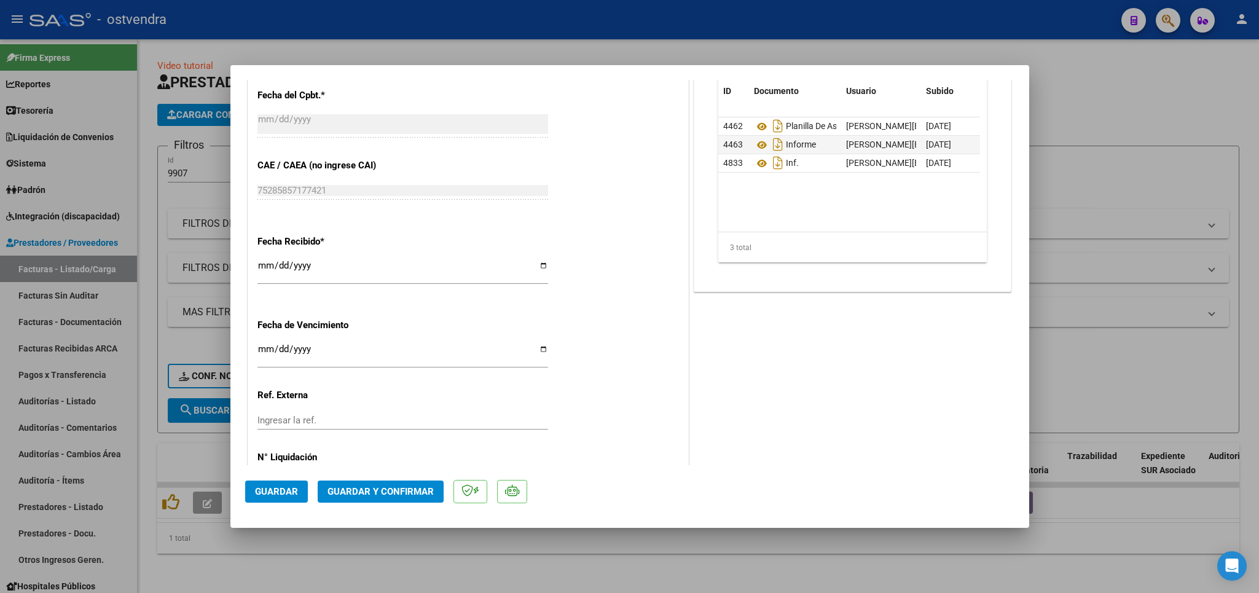
scroll to position [780, 0]
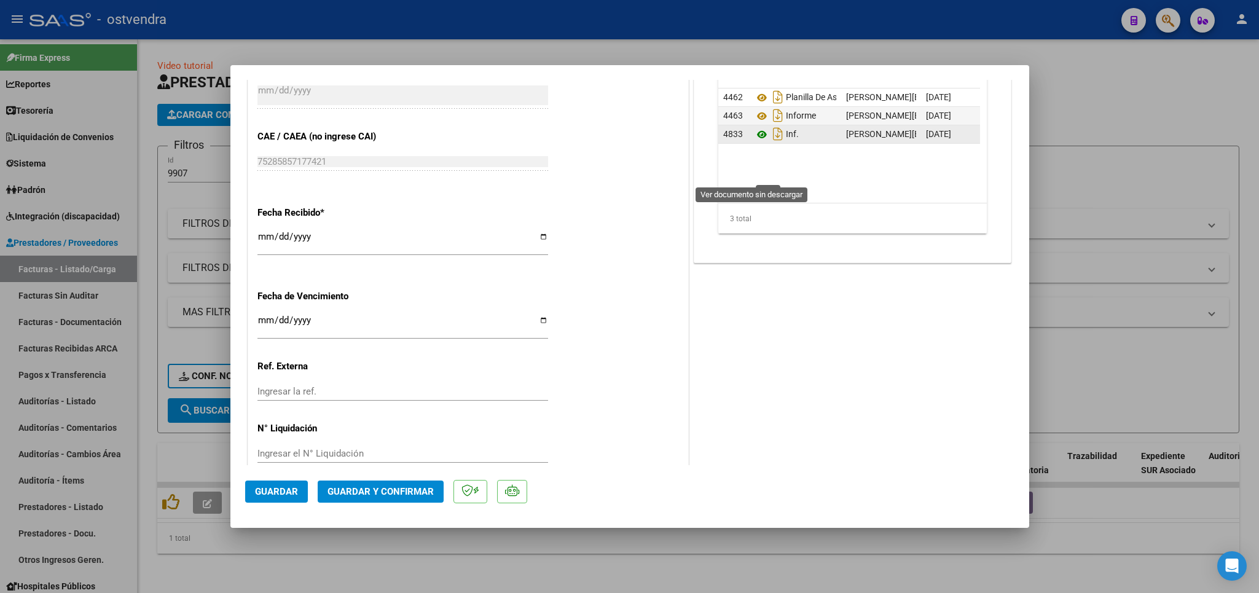
click at [754, 142] on icon at bounding box center [762, 134] width 16 height 15
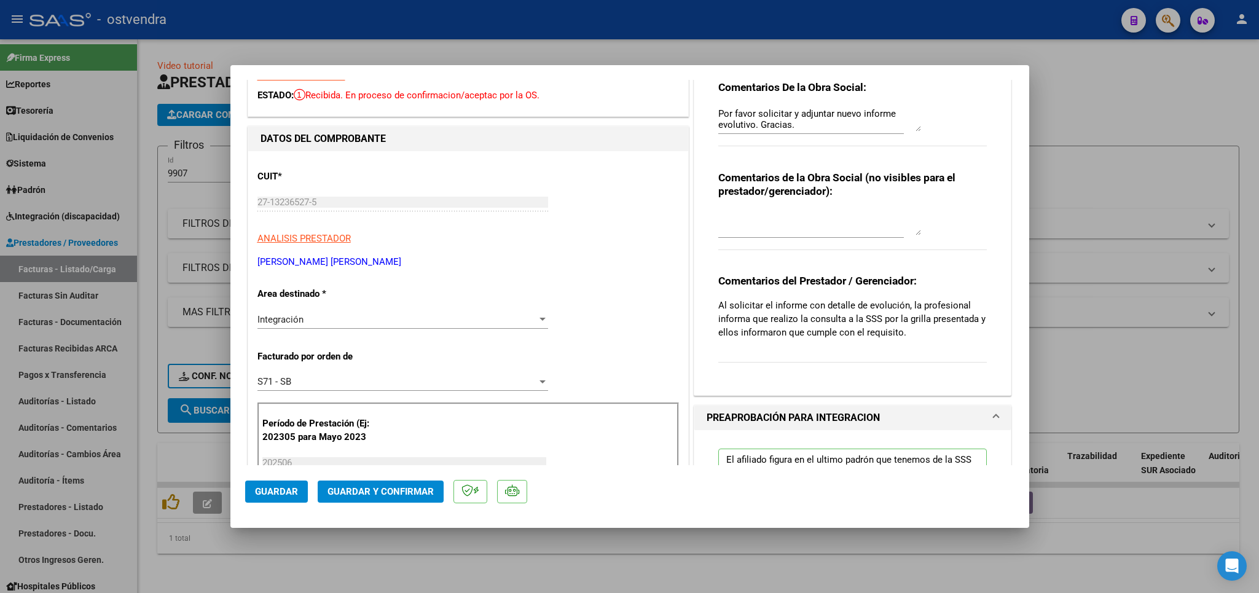
scroll to position [0, 0]
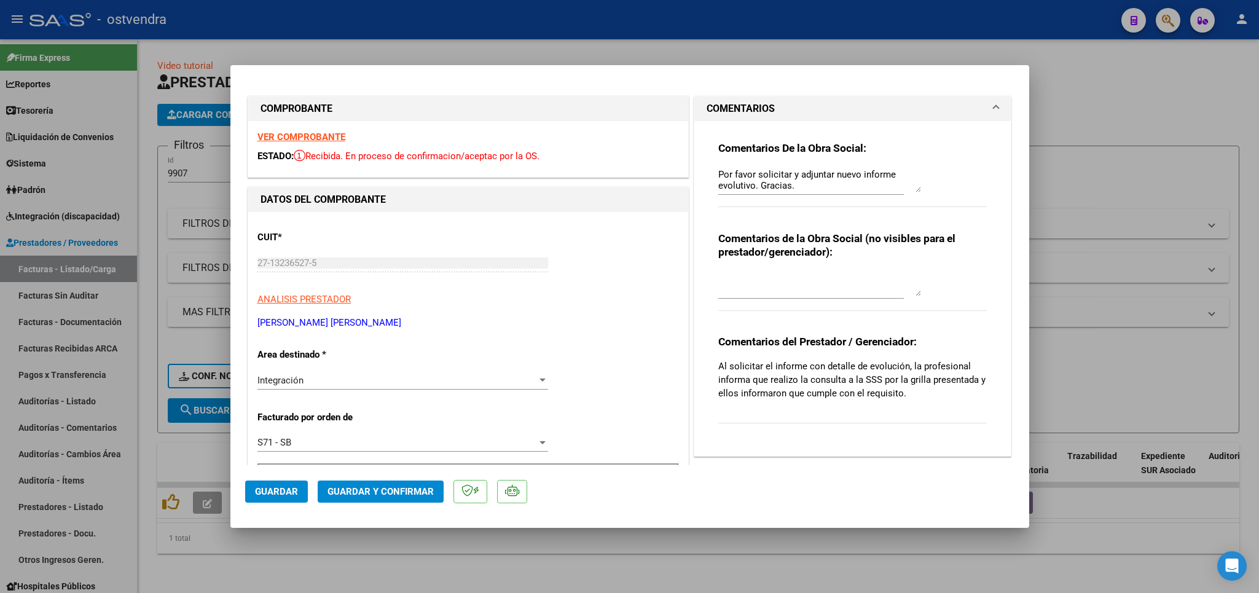
click at [807, 186] on textarea "Por favor solicitar y adjuntar nuevo informe evolutivo. Gracias." at bounding box center [819, 180] width 203 height 25
type textarea "Por favor solicitar y adjuntar nuevo informe evolutivo. Gracias. 18/08. Por fav…"
click at [273, 485] on button "Guardar" at bounding box center [276, 492] width 63 height 22
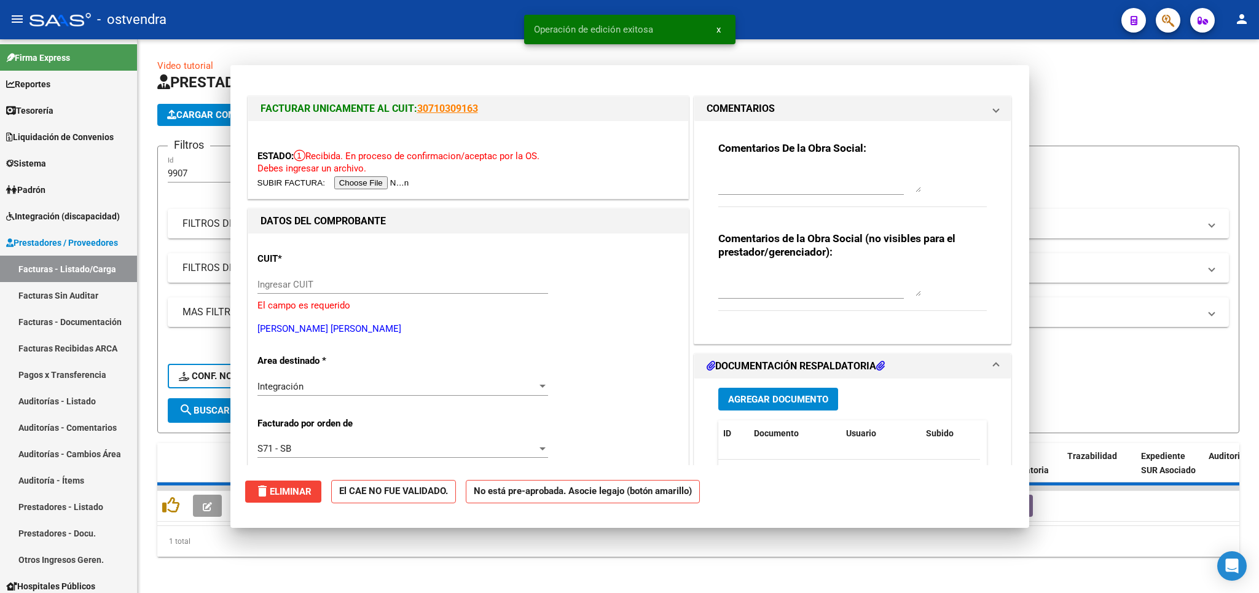
scroll to position [0, 0]
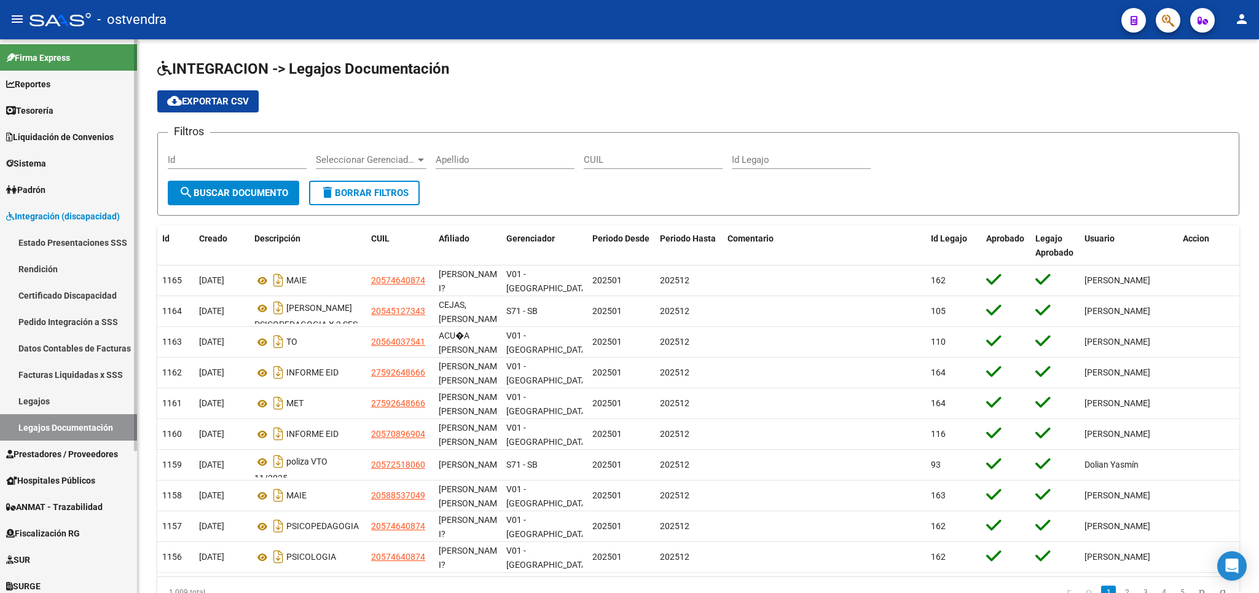
click at [34, 460] on span "Prestadores / Proveedores" at bounding box center [62, 454] width 112 height 14
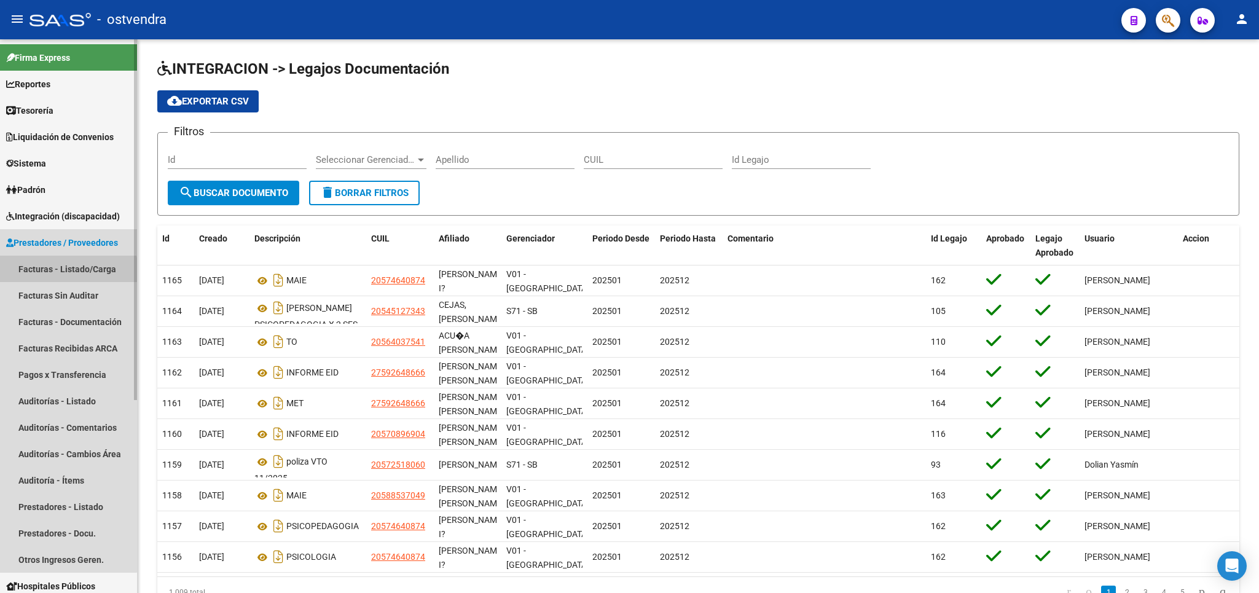
click at [64, 274] on link "Facturas - Listado/Carga" at bounding box center [68, 269] width 137 height 26
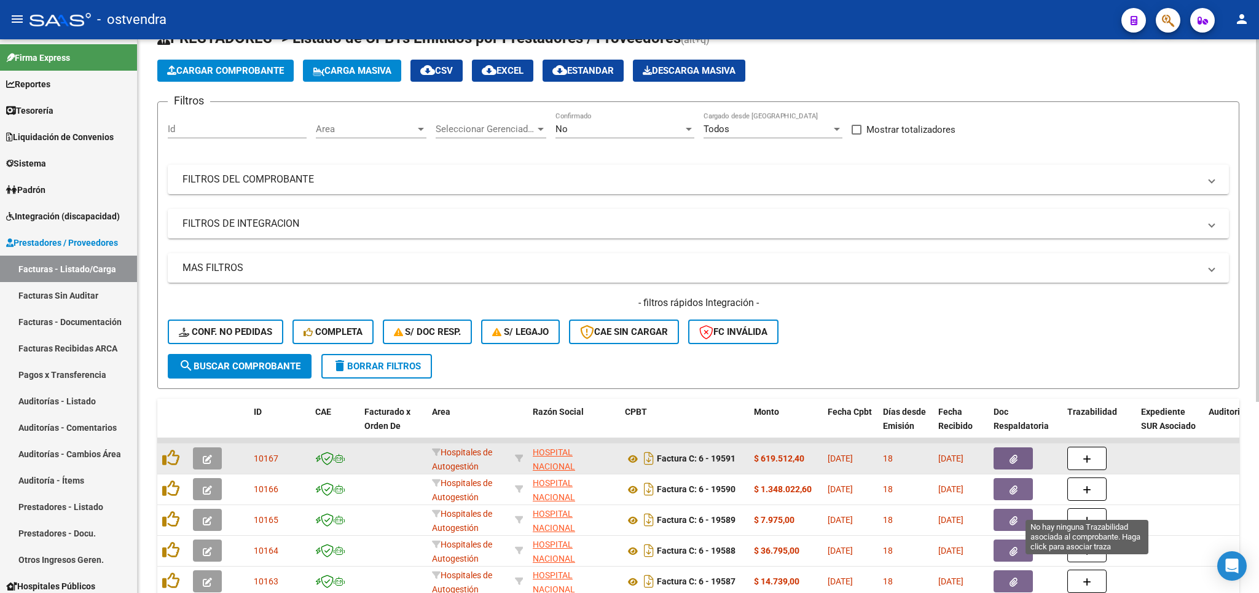
scroll to position [72, 0]
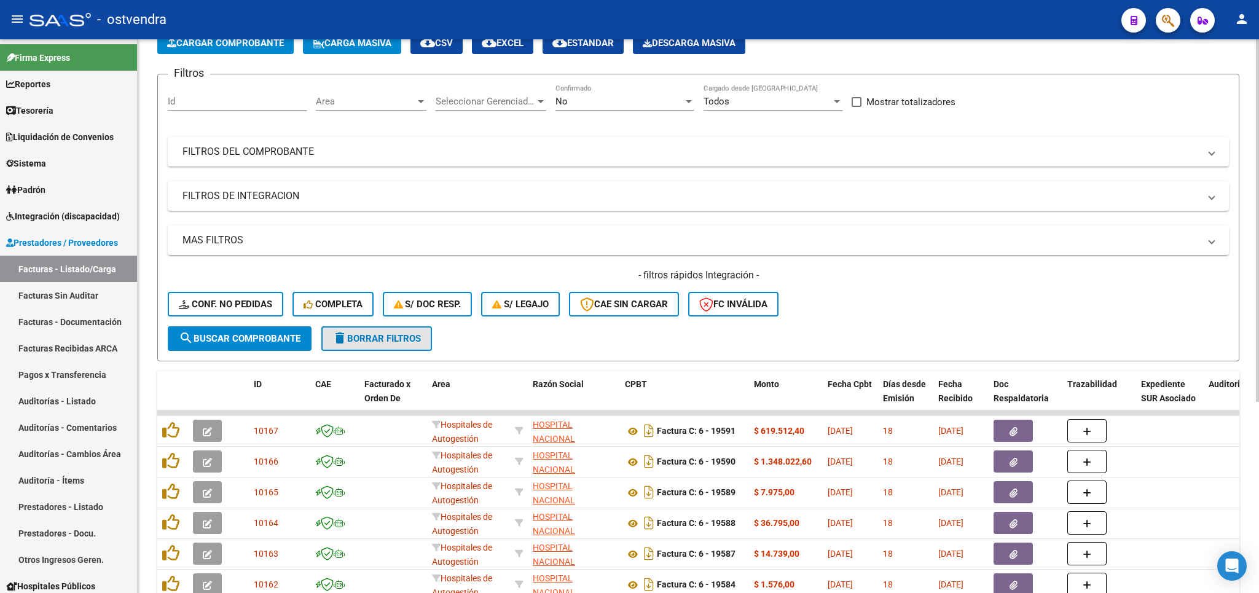
click at [401, 341] on span "delete Borrar Filtros" at bounding box center [376, 338] width 88 height 11
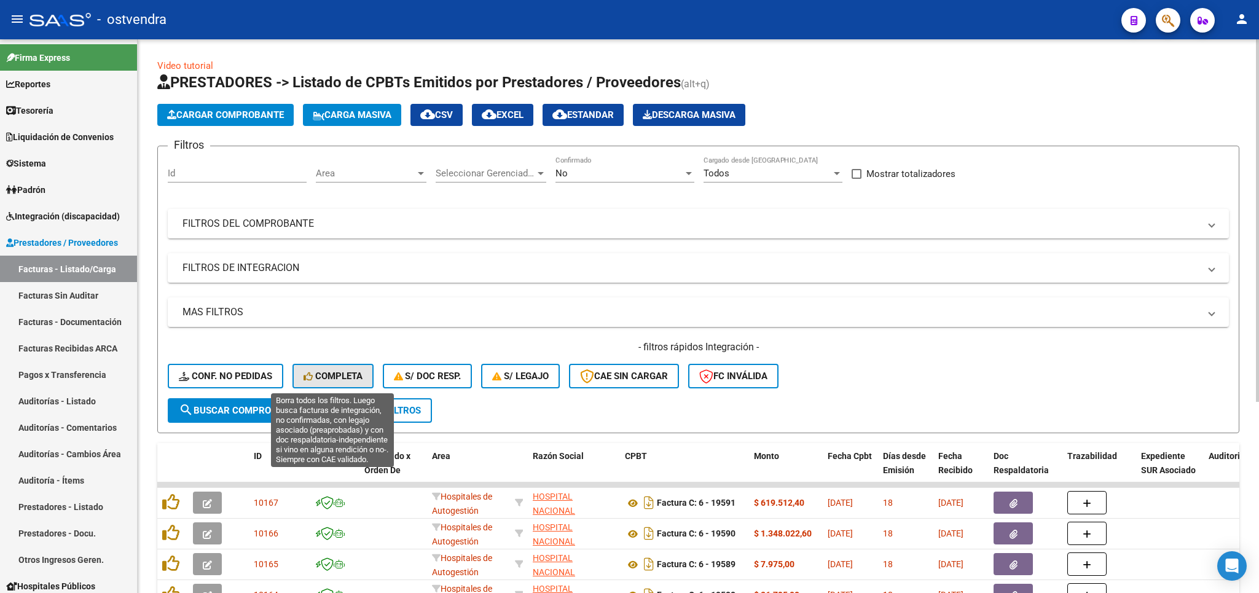
click at [341, 380] on span "Completa" at bounding box center [333, 376] width 59 height 11
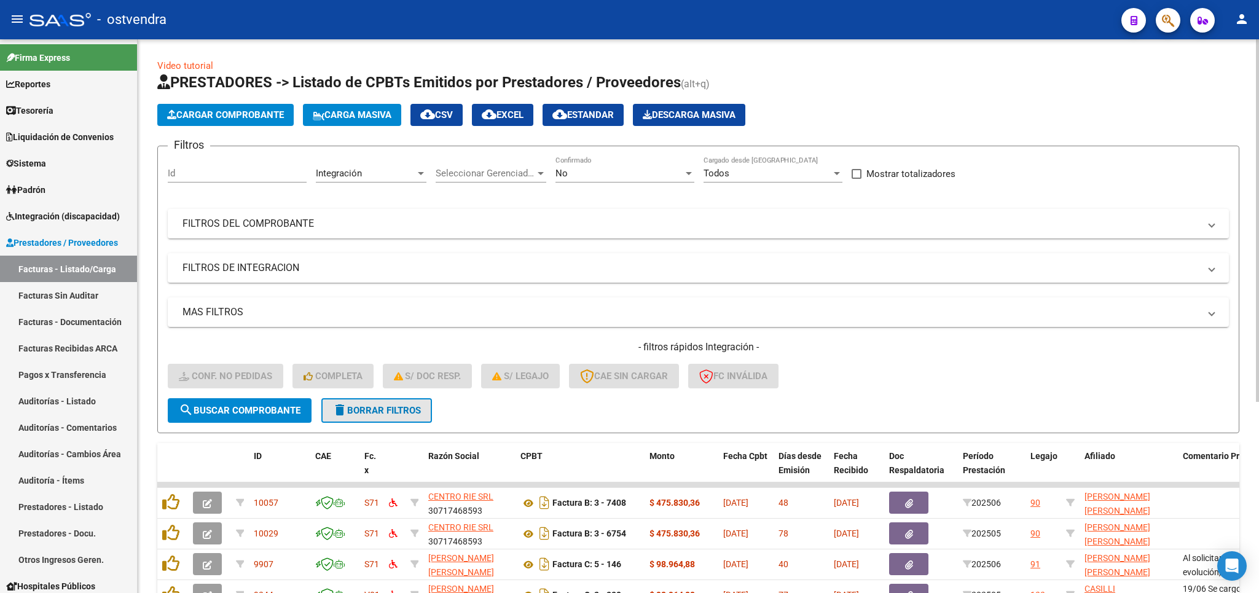
click at [356, 407] on span "delete Borrar Filtros" at bounding box center [376, 410] width 88 height 11
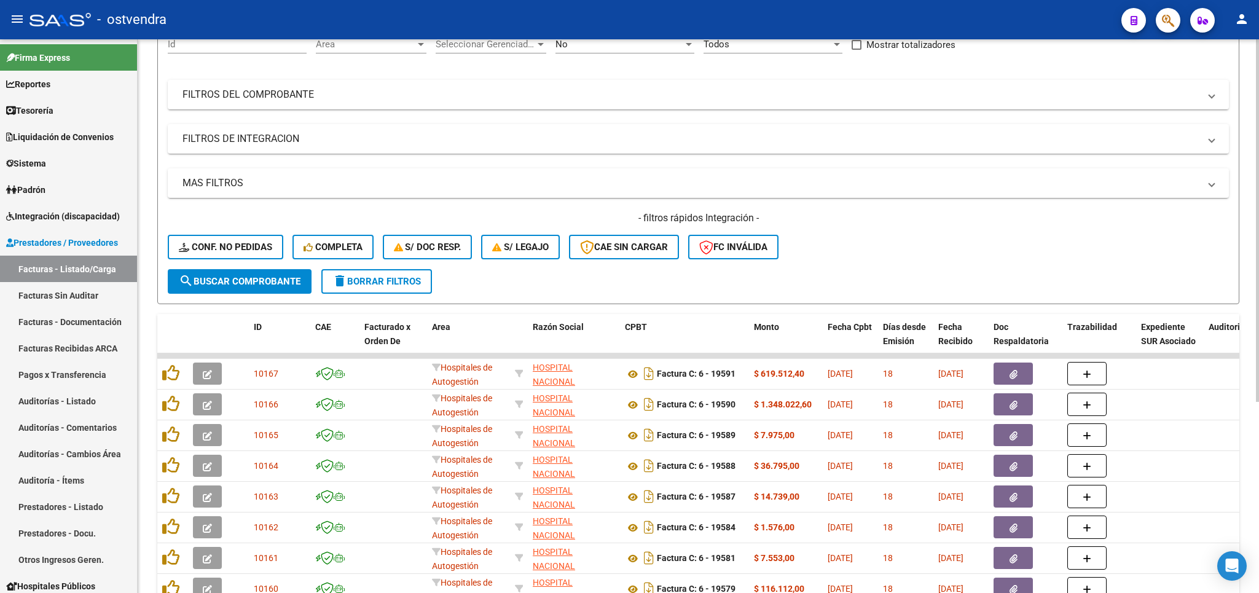
scroll to position [216, 0]
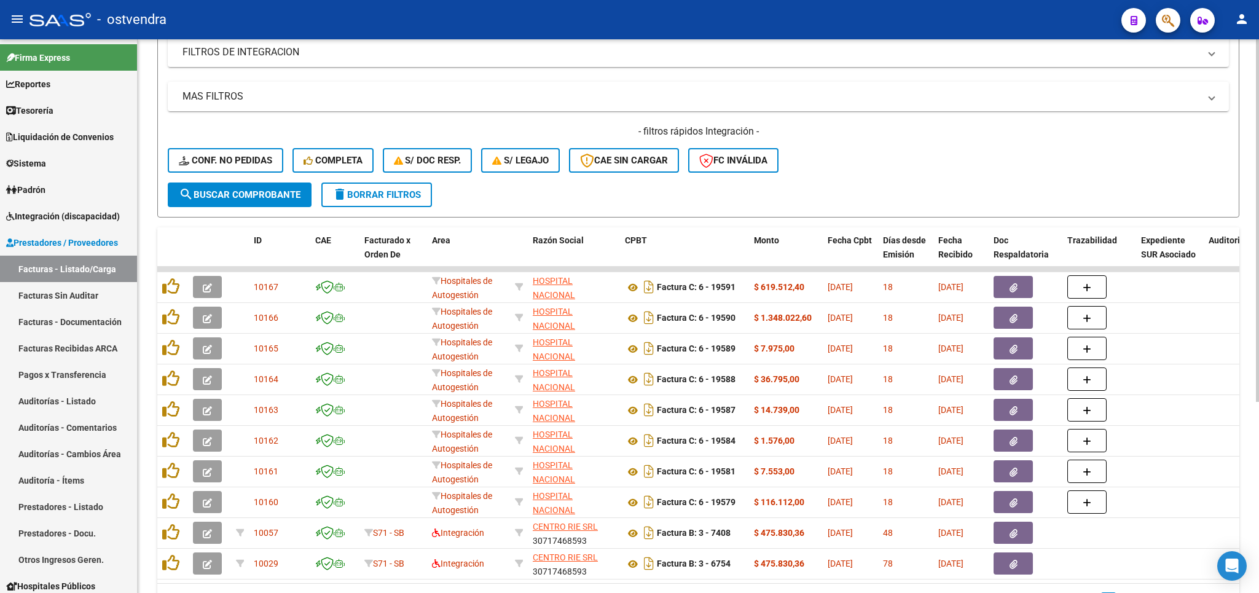
click at [392, 201] on button "delete Borrar Filtros" at bounding box center [376, 195] width 111 height 25
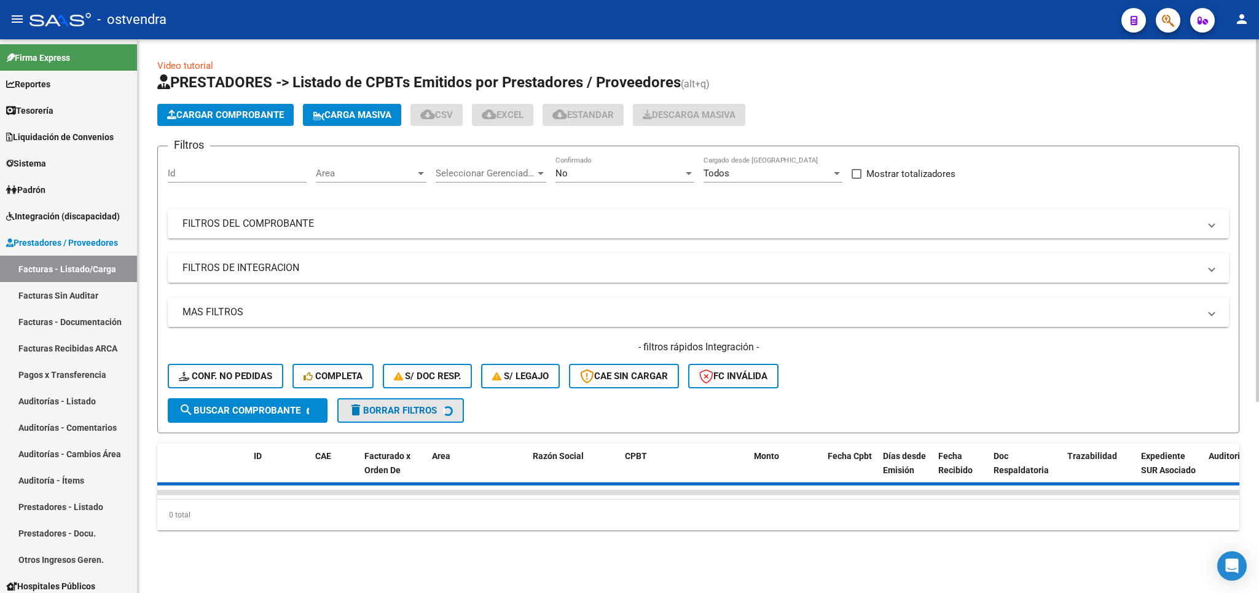
scroll to position [0, 0]
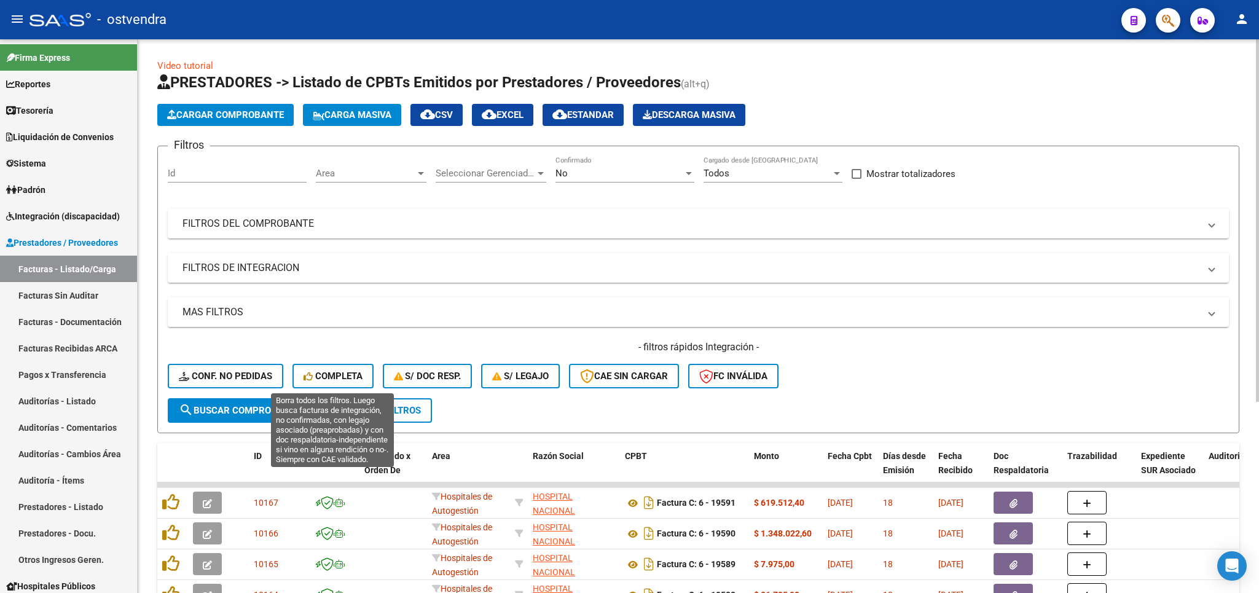
click at [341, 383] on button "Completa" at bounding box center [333, 376] width 81 height 25
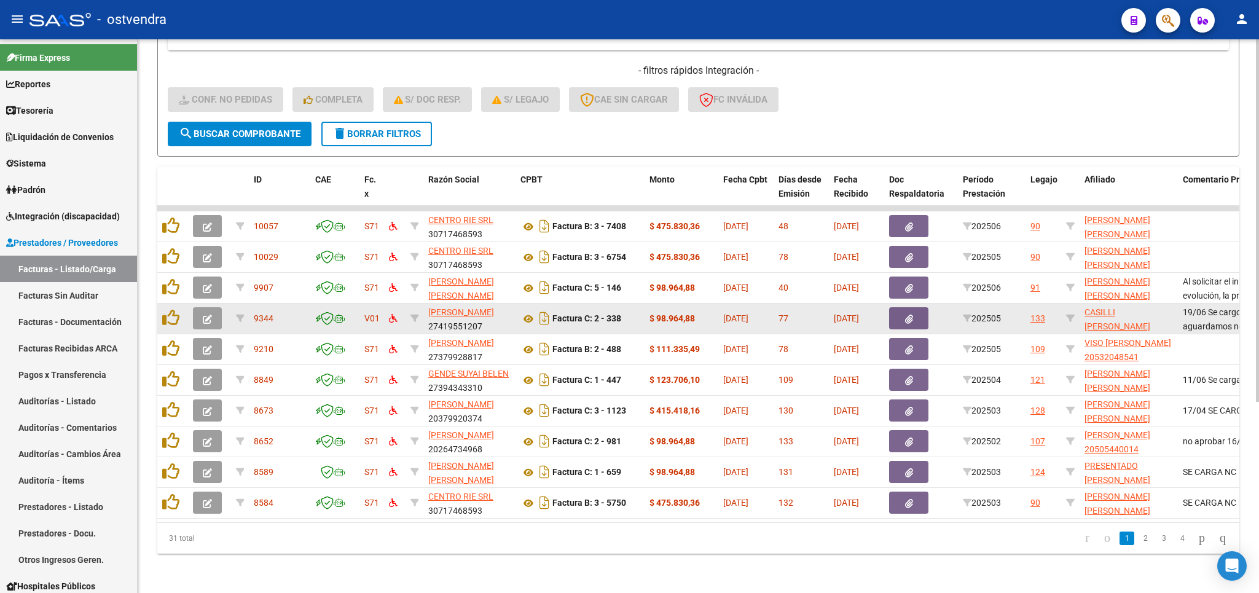
scroll to position [288, 0]
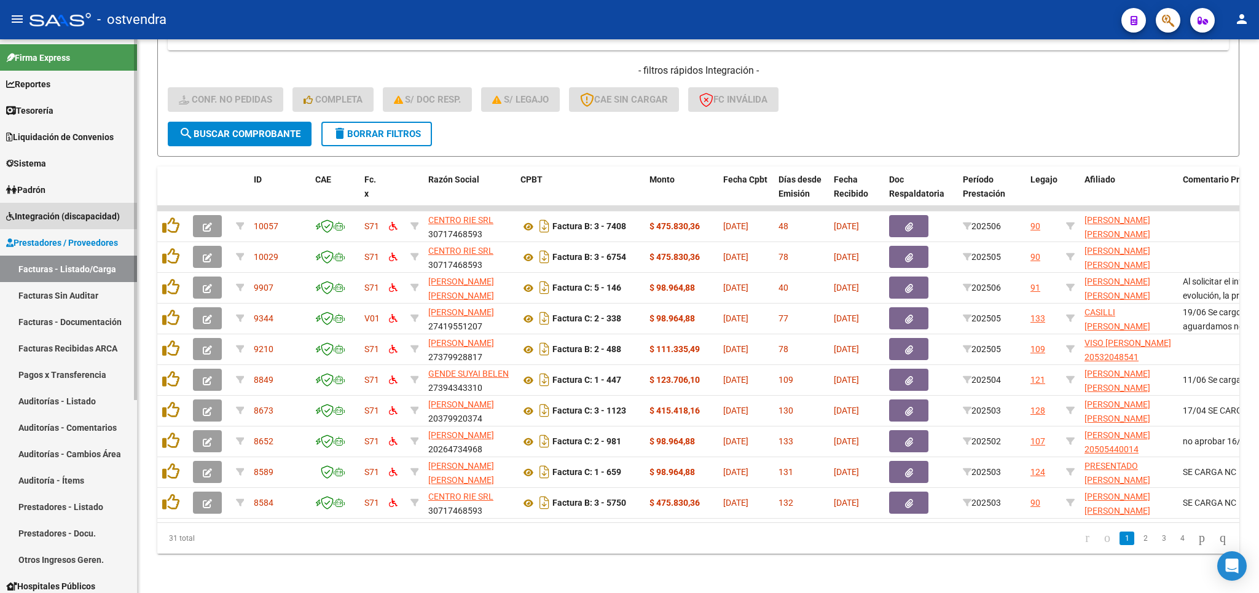
click at [51, 214] on span "Integración (discapacidad)" at bounding box center [63, 217] width 114 height 14
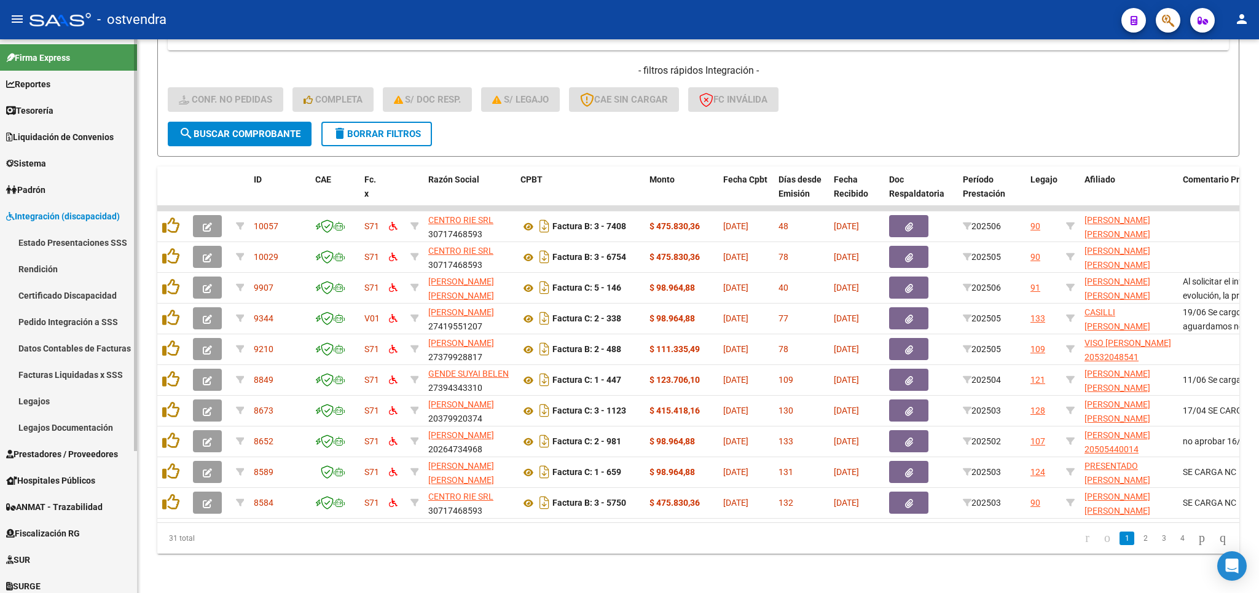
click at [76, 294] on link "Certificado Discapacidad" at bounding box center [68, 295] width 137 height 26
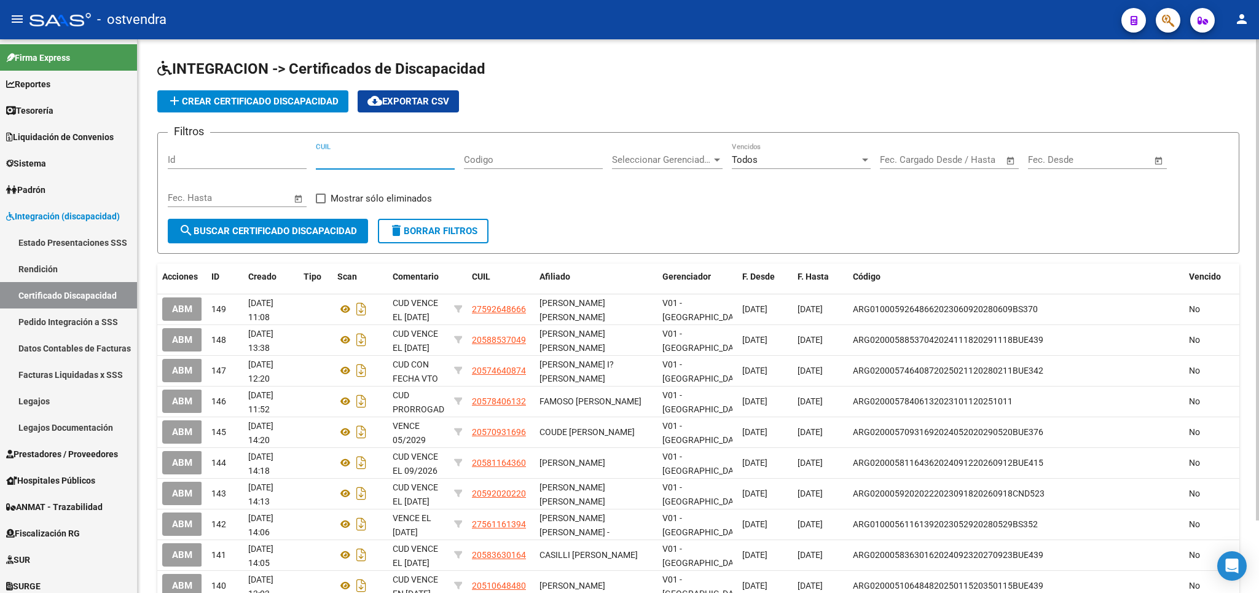
click at [378, 158] on input "CUIL" at bounding box center [385, 159] width 139 height 11
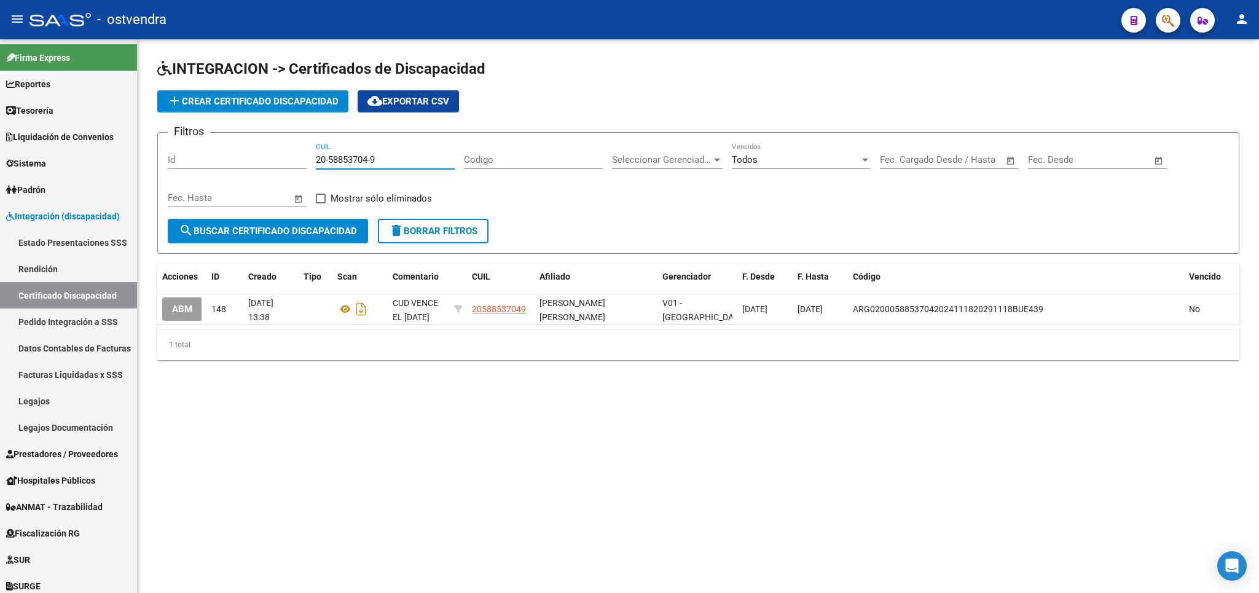
type input "20-58853704-9"
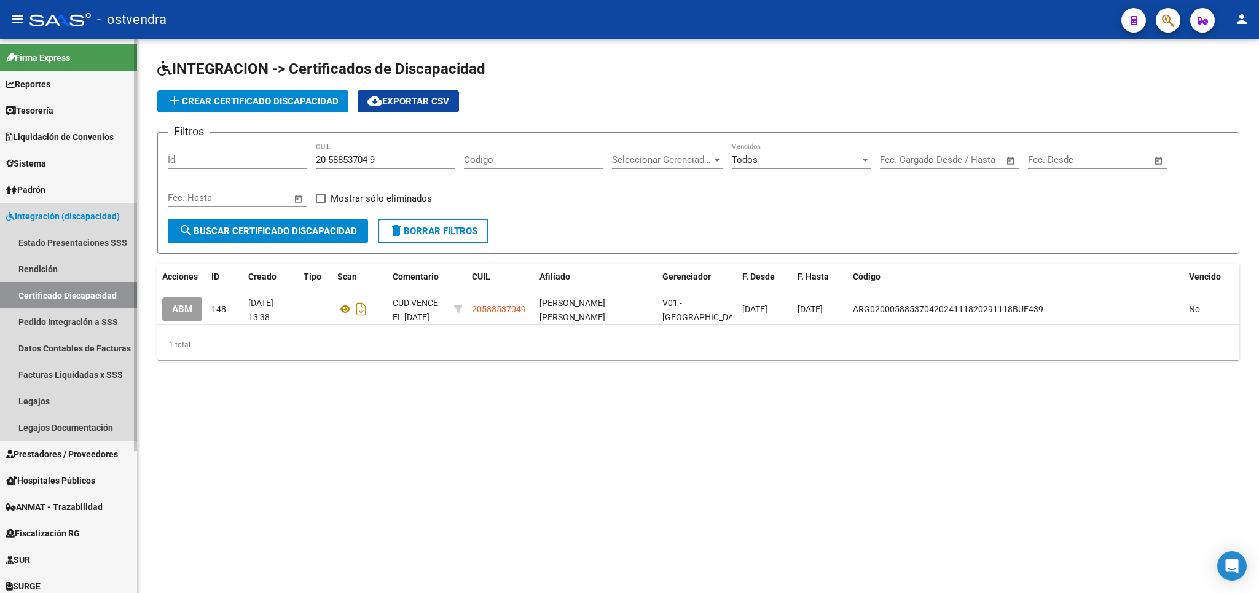
click at [53, 295] on link "Certificado Discapacidad" at bounding box center [68, 295] width 137 height 26
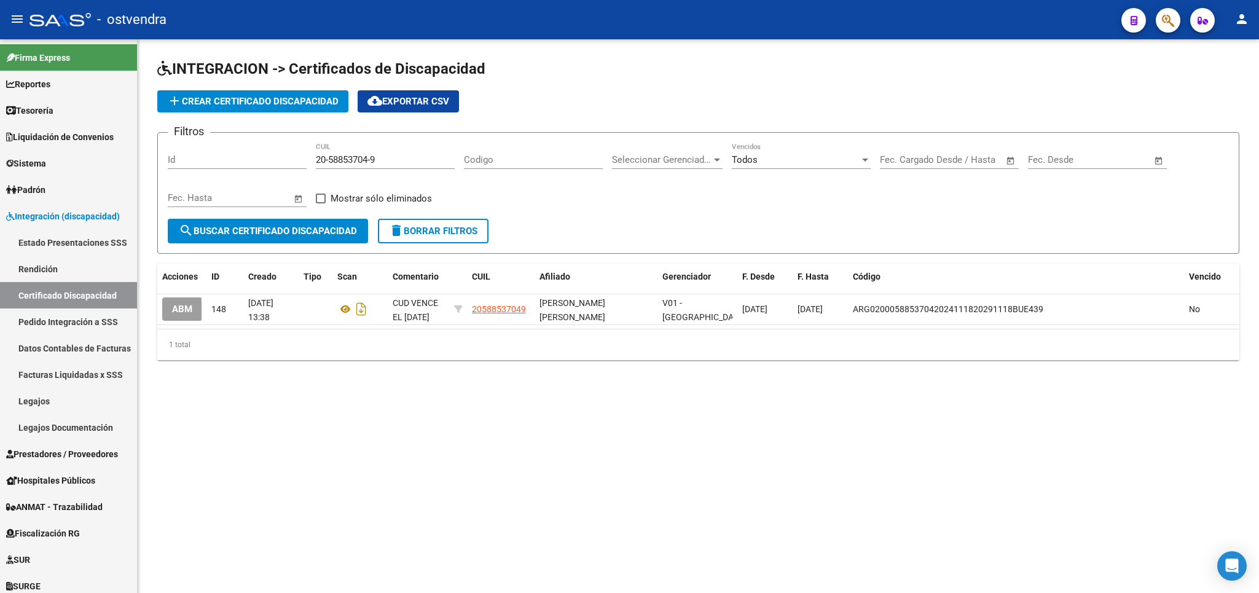
click at [304, 442] on mat-sidenav-content "INTEGRACION -> Certificados de Discapacidad add Crear Certificado Discapacidad …" at bounding box center [698, 316] width 1121 height 554
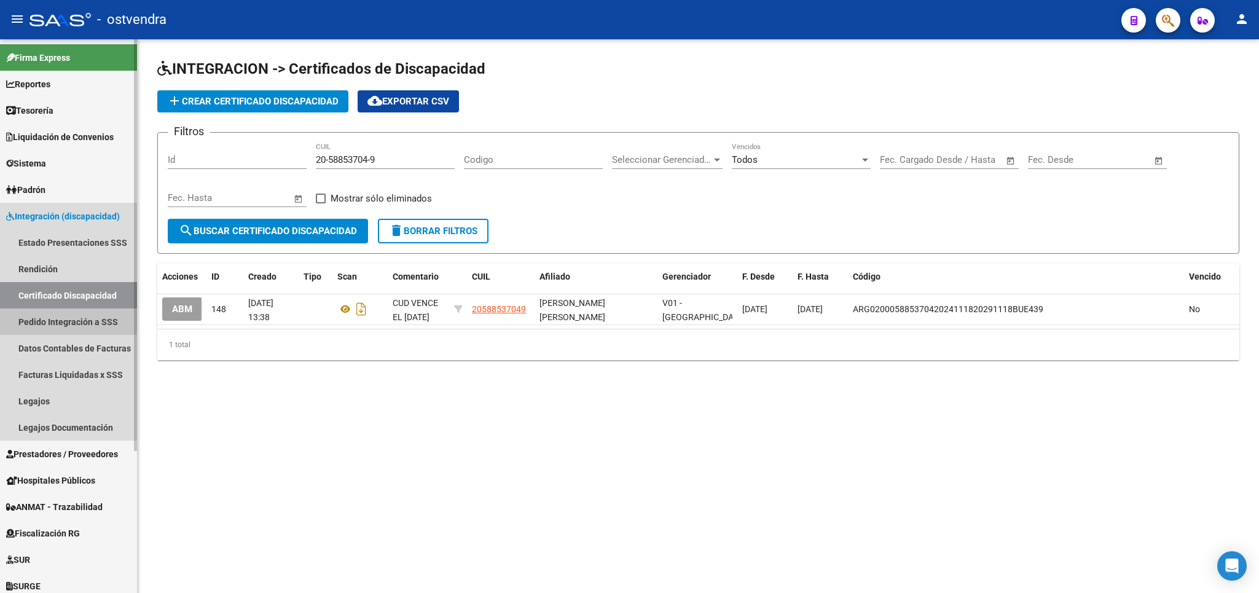
click at [95, 323] on link "Pedido Integración a SSS" at bounding box center [68, 321] width 137 height 26
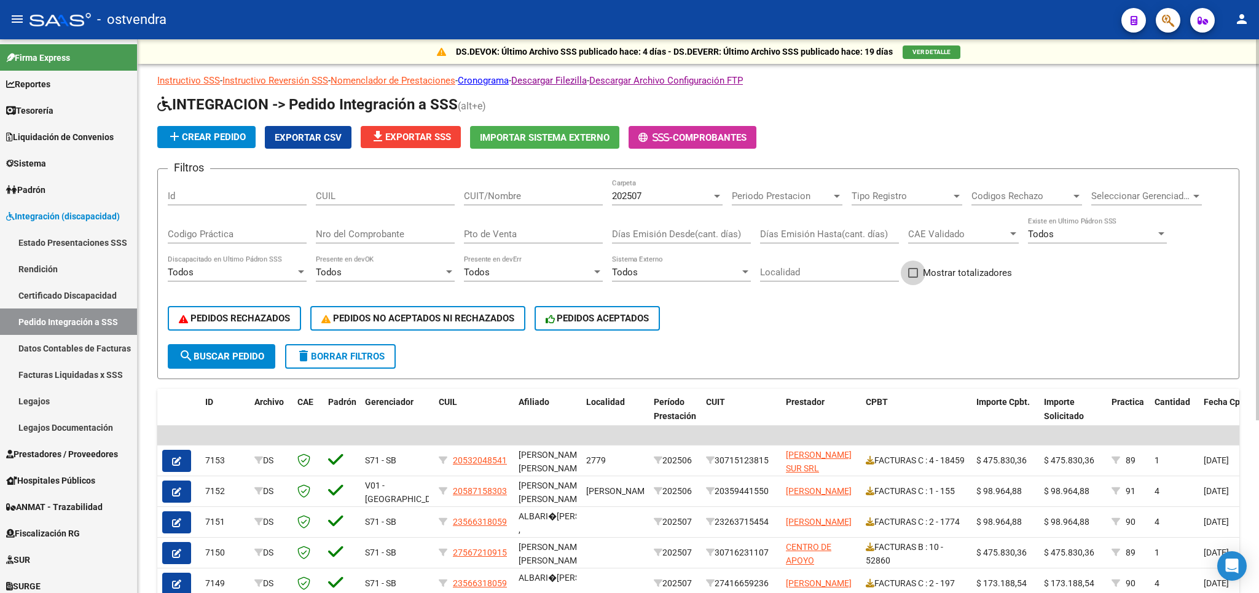
click at [914, 275] on span at bounding box center [913, 273] width 10 height 10
click at [913, 278] on input "Mostrar totalizadores" at bounding box center [913, 278] width 1 height 1
checkbox input "true"
click at [238, 355] on span "search Buscar Pedido" at bounding box center [221, 356] width 85 height 11
click at [414, 323] on span "PEDIDOS NO ACEPTADOS NI RECHAZADOS" at bounding box center [417, 318] width 193 height 11
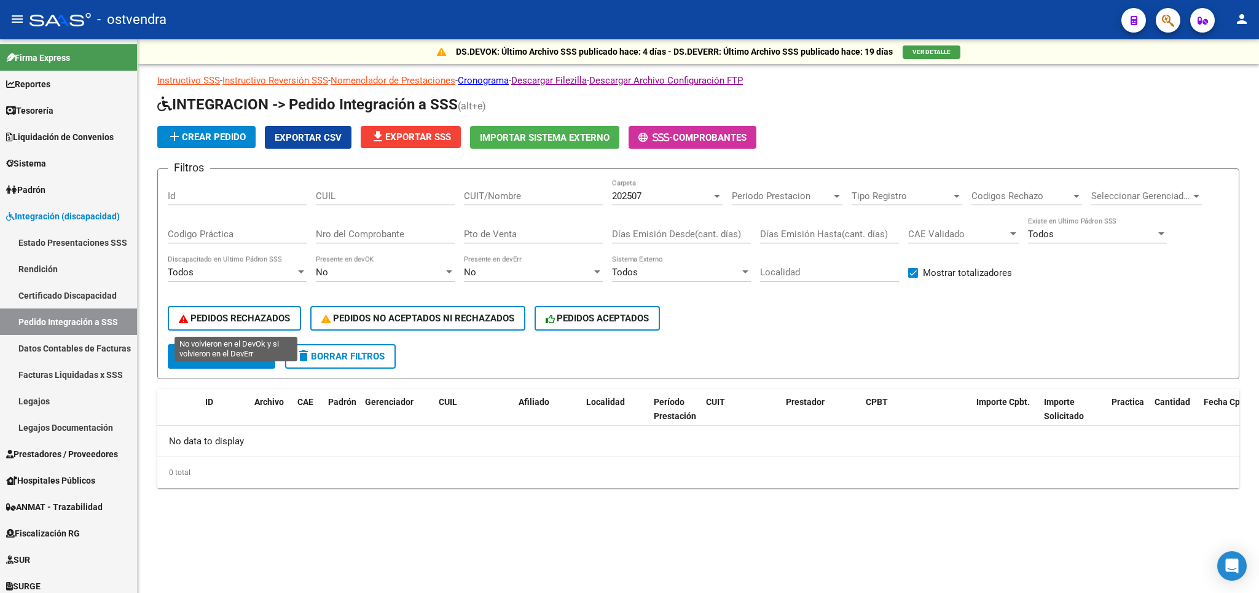
click at [239, 318] on span "PEDIDOS RECHAZADOS" at bounding box center [234, 318] width 111 height 11
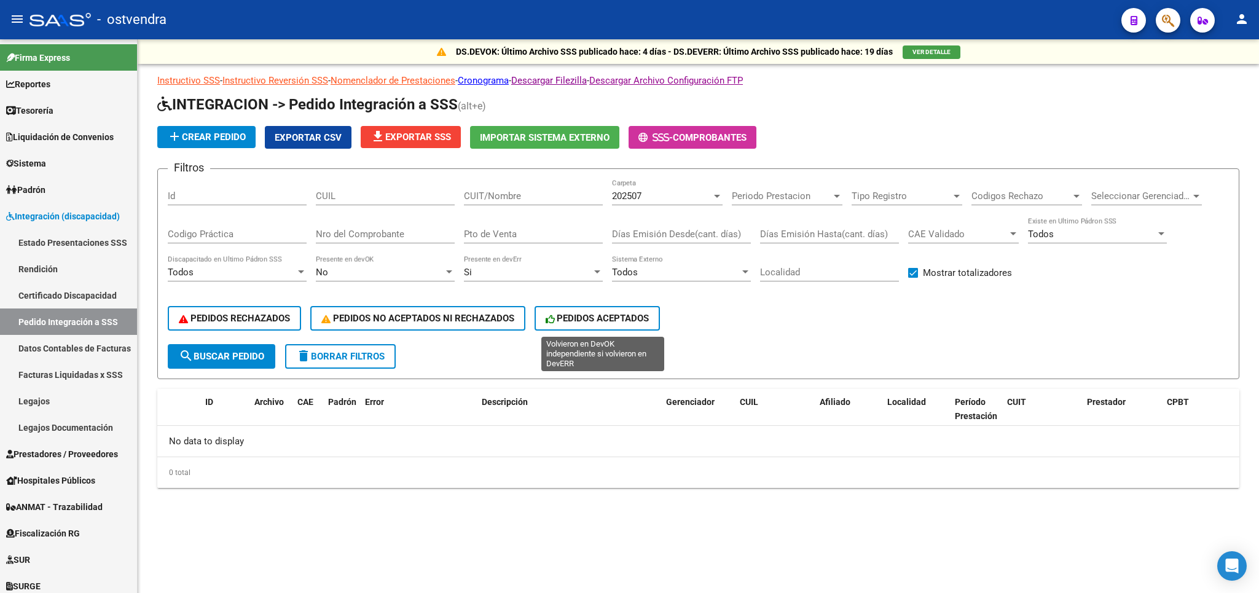
click at [605, 317] on span "PEDIDOS ACEPTADOS" at bounding box center [598, 318] width 104 height 11
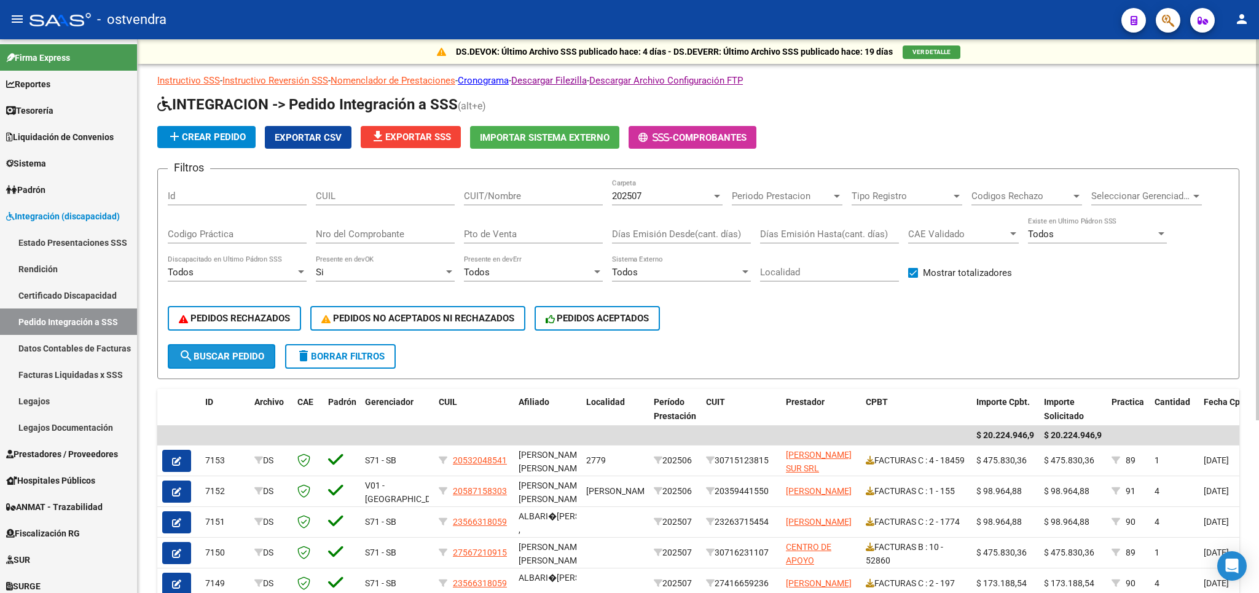
click at [257, 362] on span "search Buscar Pedido" at bounding box center [221, 356] width 85 height 11
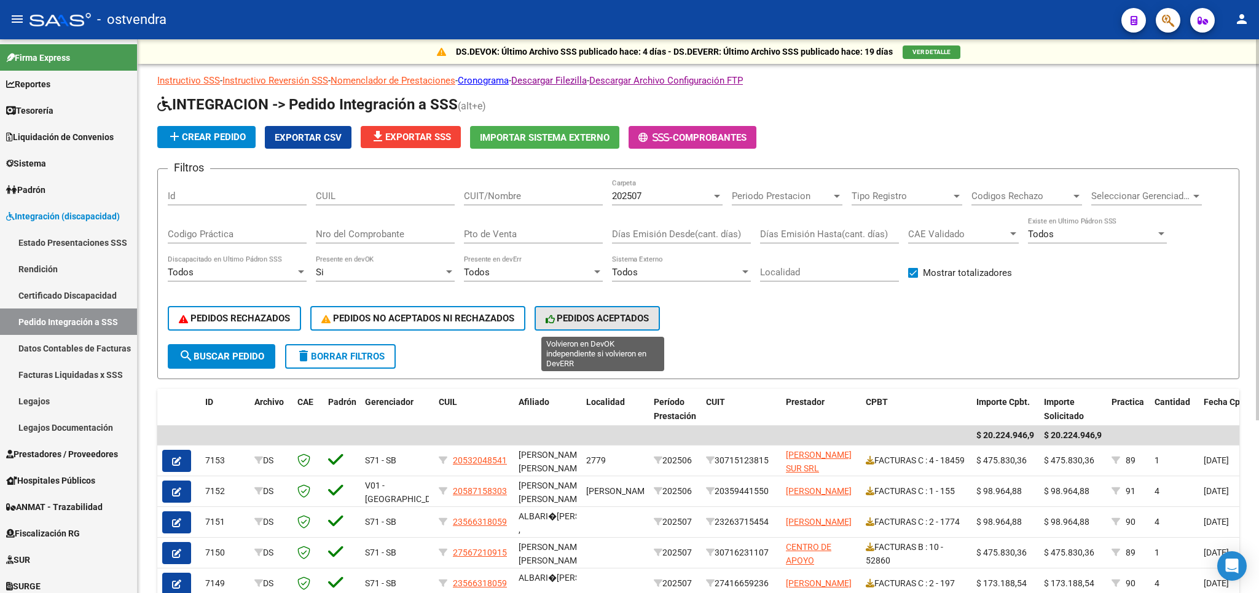
click at [573, 317] on span "PEDIDOS ACEPTADOS" at bounding box center [598, 318] width 104 height 11
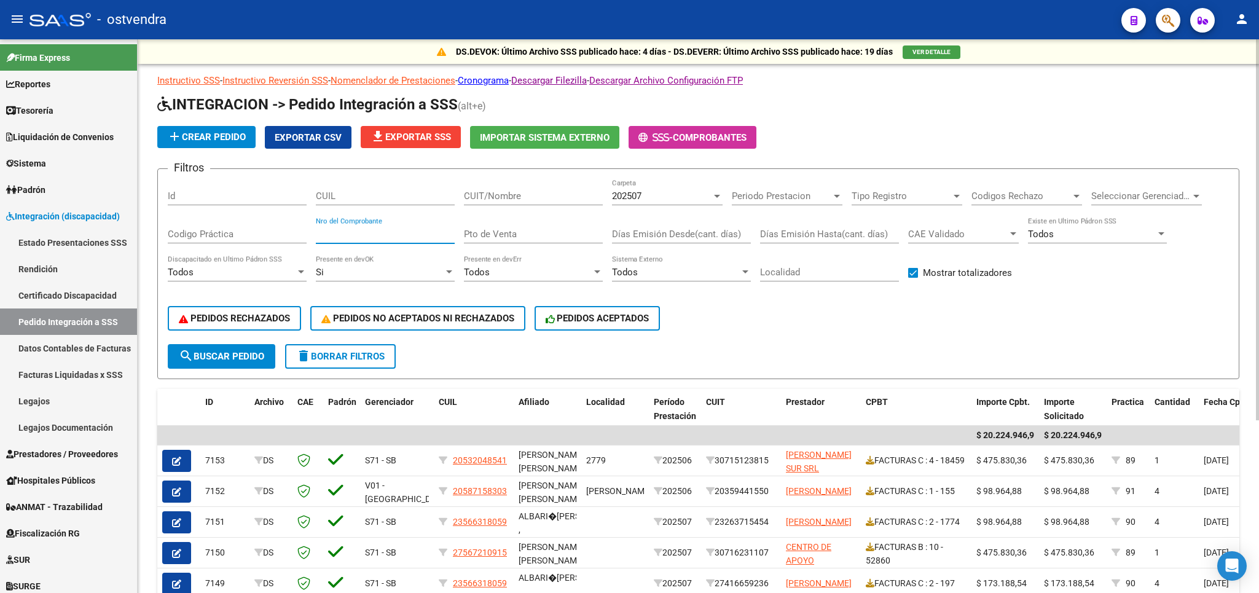
click at [348, 240] on input "Nro del Comprobante" at bounding box center [385, 234] width 139 height 11
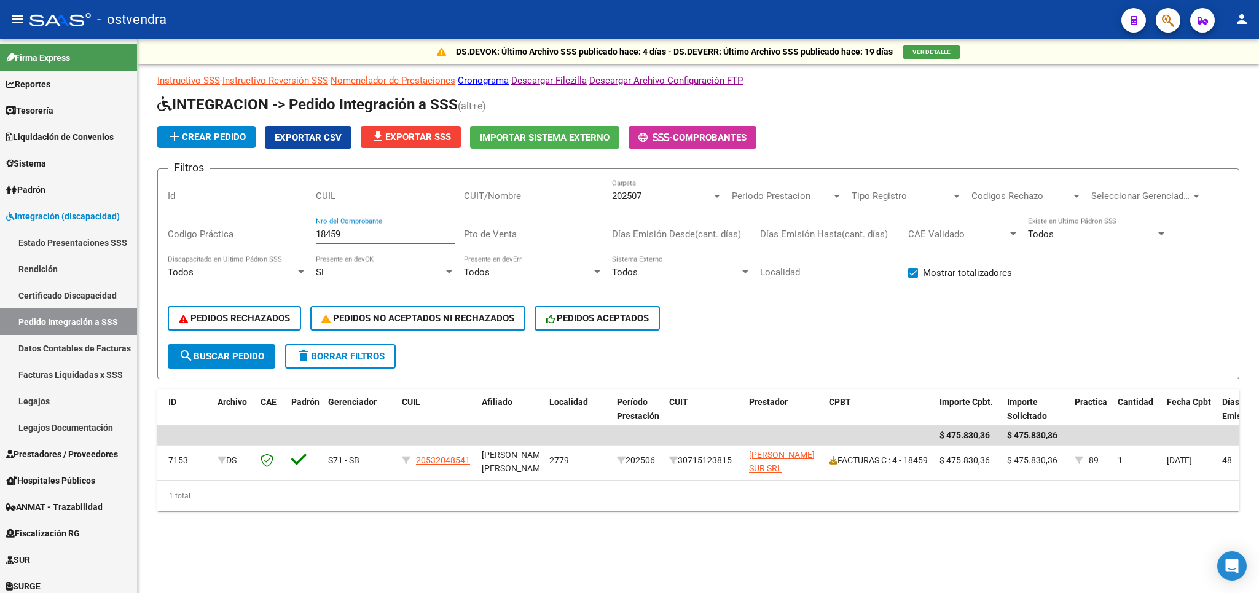
scroll to position [0, 33]
drag, startPoint x: 359, startPoint y: 225, endPoint x: 350, endPoint y: 228, distance: 10.3
click at [350, 228] on div "18459 Nro del Comprobante" at bounding box center [385, 230] width 139 height 26
drag, startPoint x: 356, startPoint y: 235, endPoint x: 256, endPoint y: 236, distance: 100.2
click at [316, 236] on input "18459" at bounding box center [385, 234] width 139 height 11
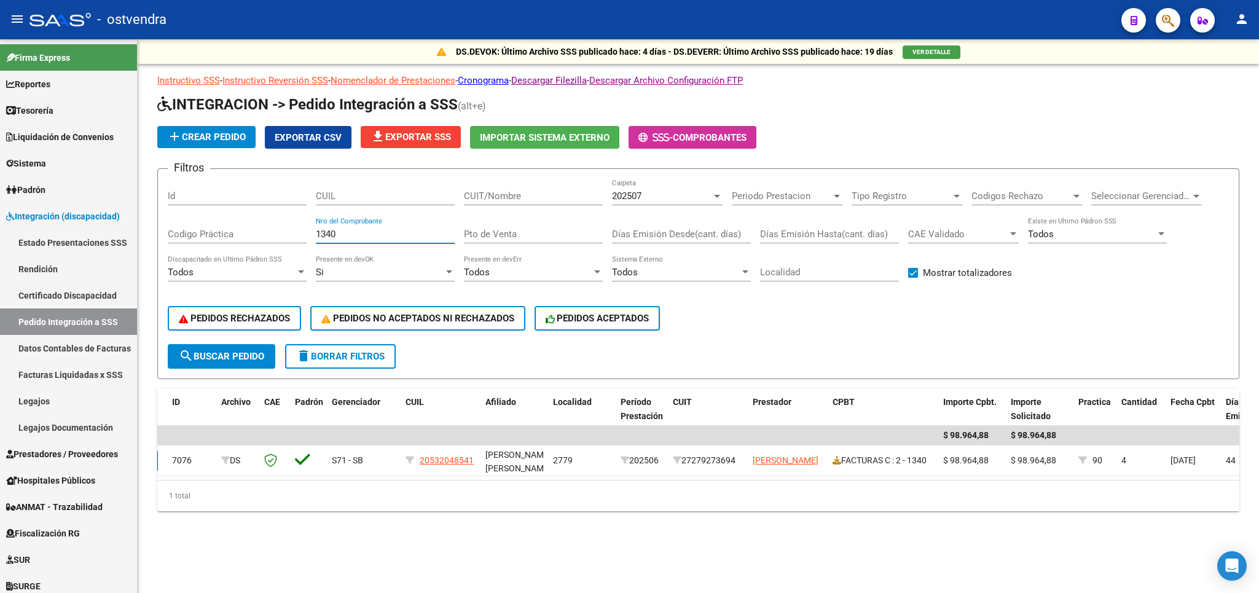
scroll to position [0, 0]
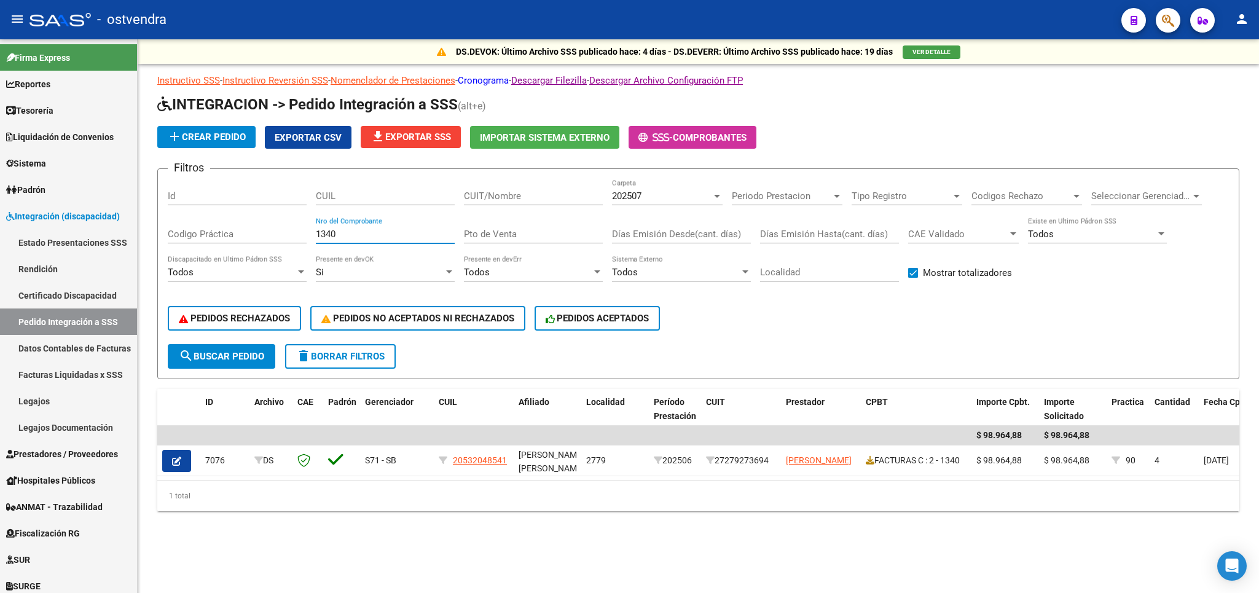
type input "1340"
click at [486, 77] on link "Cronograma" at bounding box center [483, 80] width 51 height 11
click at [322, 356] on span "delete Borrar Filtros" at bounding box center [340, 356] width 88 height 11
checkbox input "false"
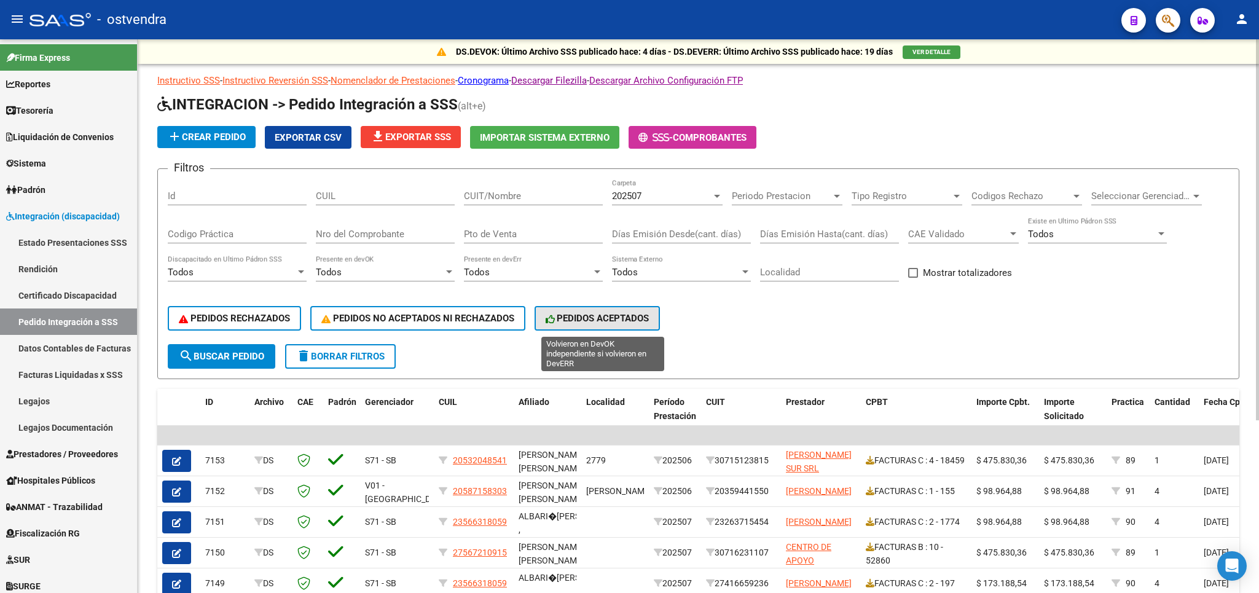
click at [590, 315] on span "PEDIDOS ACEPTADOS" at bounding box center [598, 318] width 104 height 11
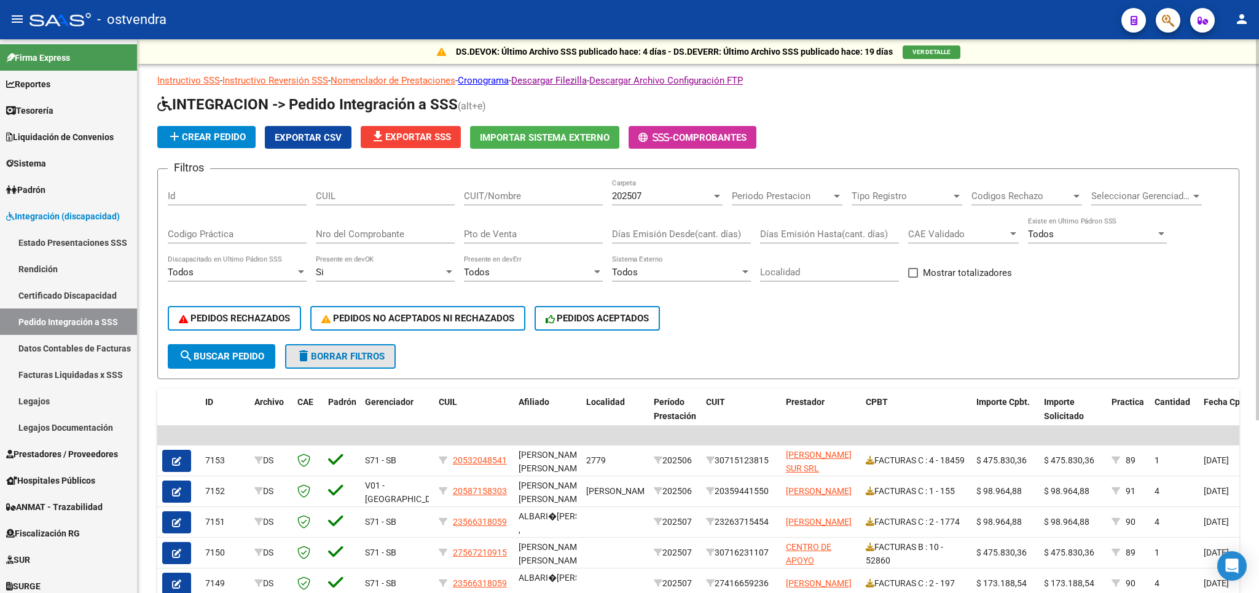
click at [363, 361] on span "delete Borrar Filtros" at bounding box center [340, 356] width 88 height 11
click at [371, 359] on span "delete Borrar Filtros" at bounding box center [340, 356] width 88 height 11
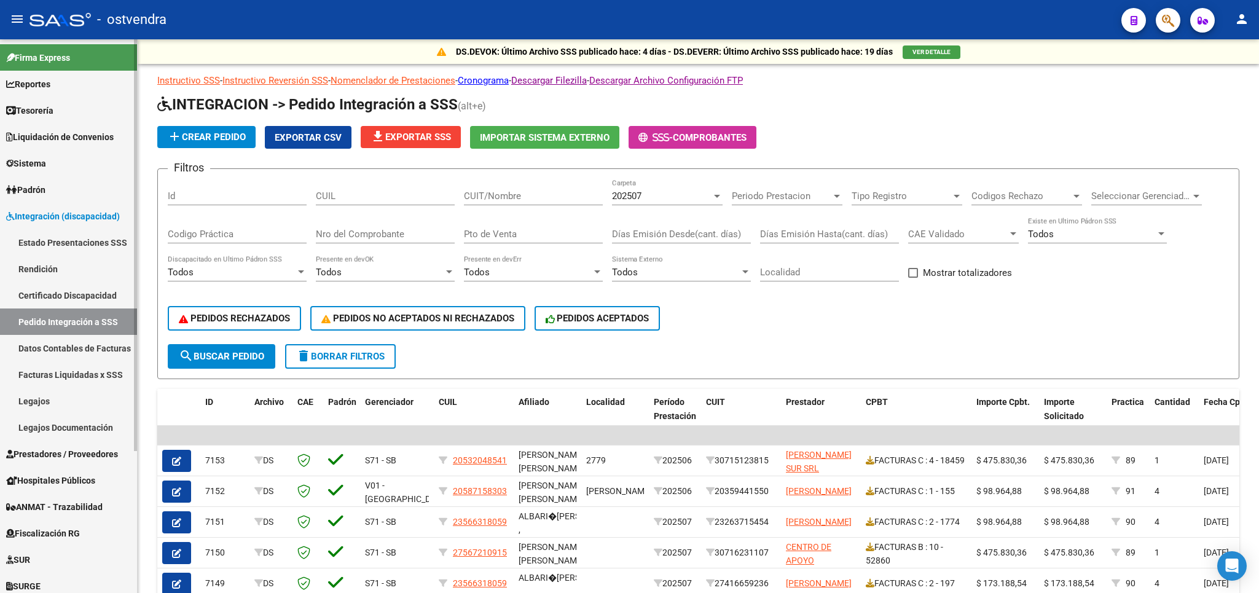
click at [58, 454] on span "Prestadores / Proveedores" at bounding box center [62, 454] width 112 height 14
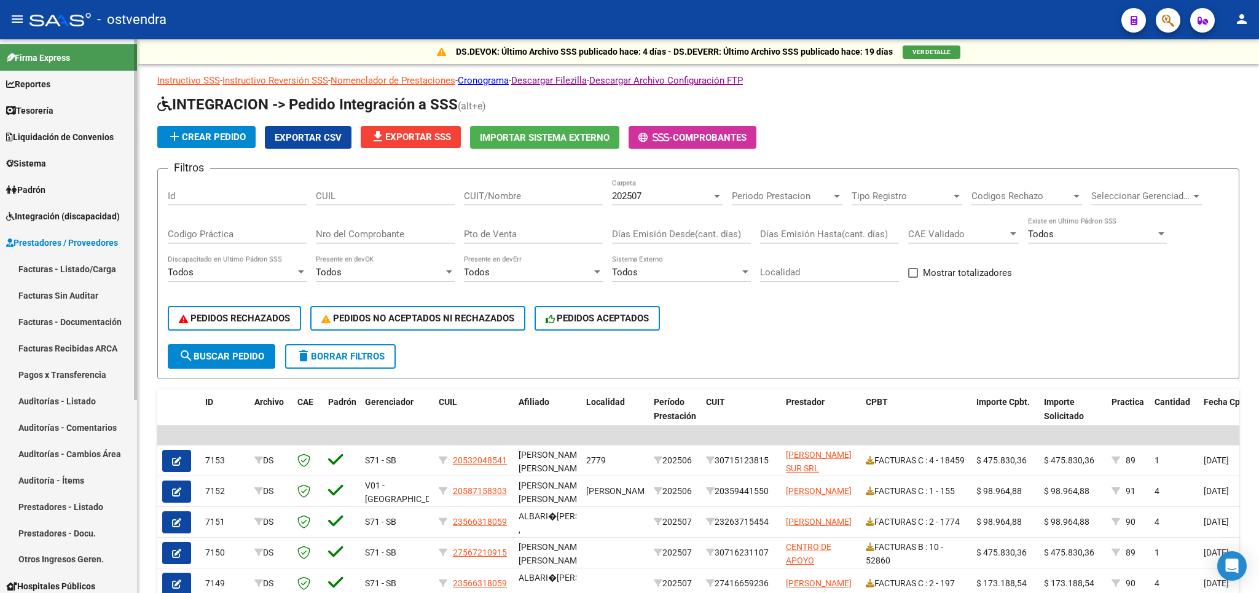
drag, startPoint x: 69, startPoint y: 270, endPoint x: 90, endPoint y: 273, distance: 21.0
click at [70, 270] on link "Facturas - Listado/Carga" at bounding box center [68, 269] width 137 height 26
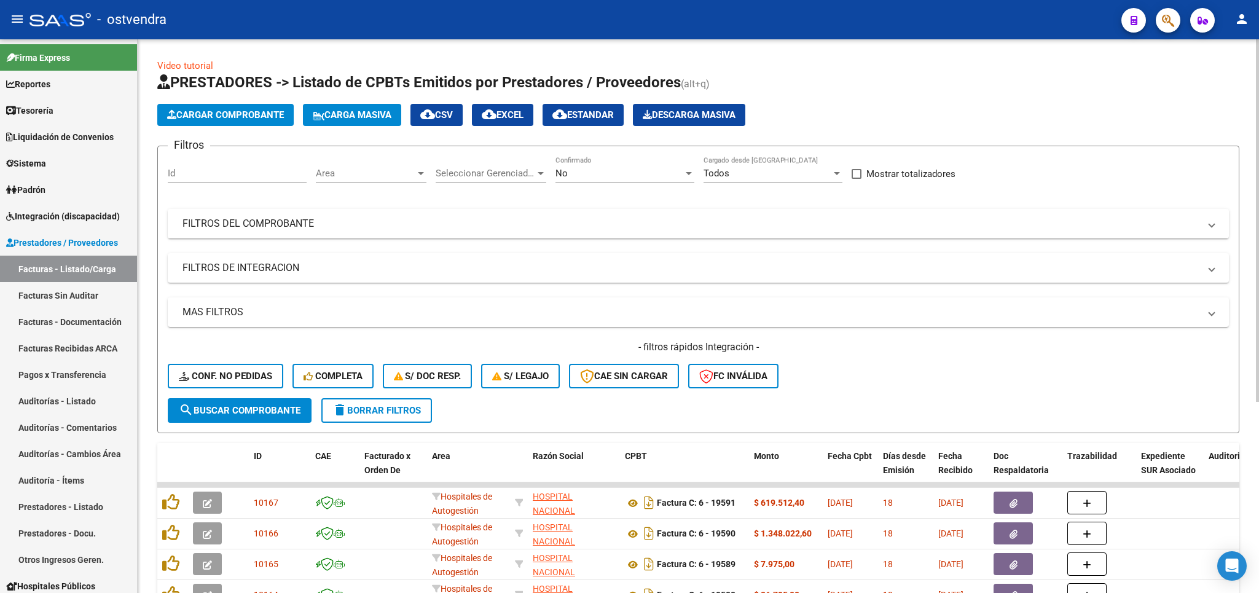
click at [372, 415] on span "delete Borrar Filtros" at bounding box center [376, 410] width 88 height 11
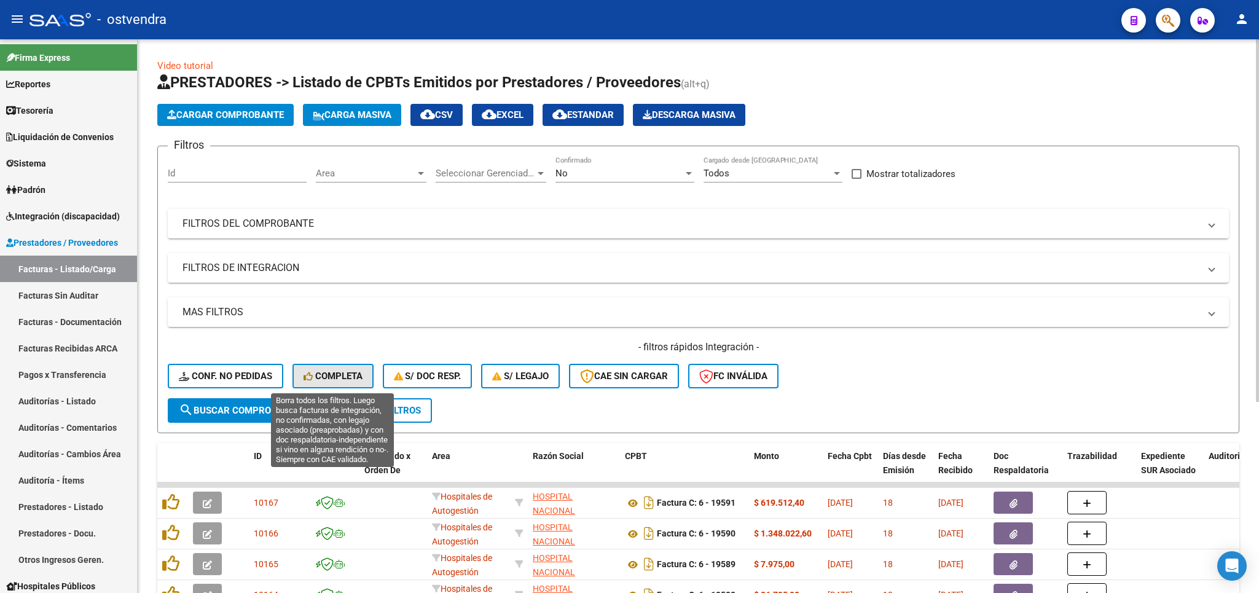
click at [337, 377] on span "Completa" at bounding box center [333, 376] width 59 height 11
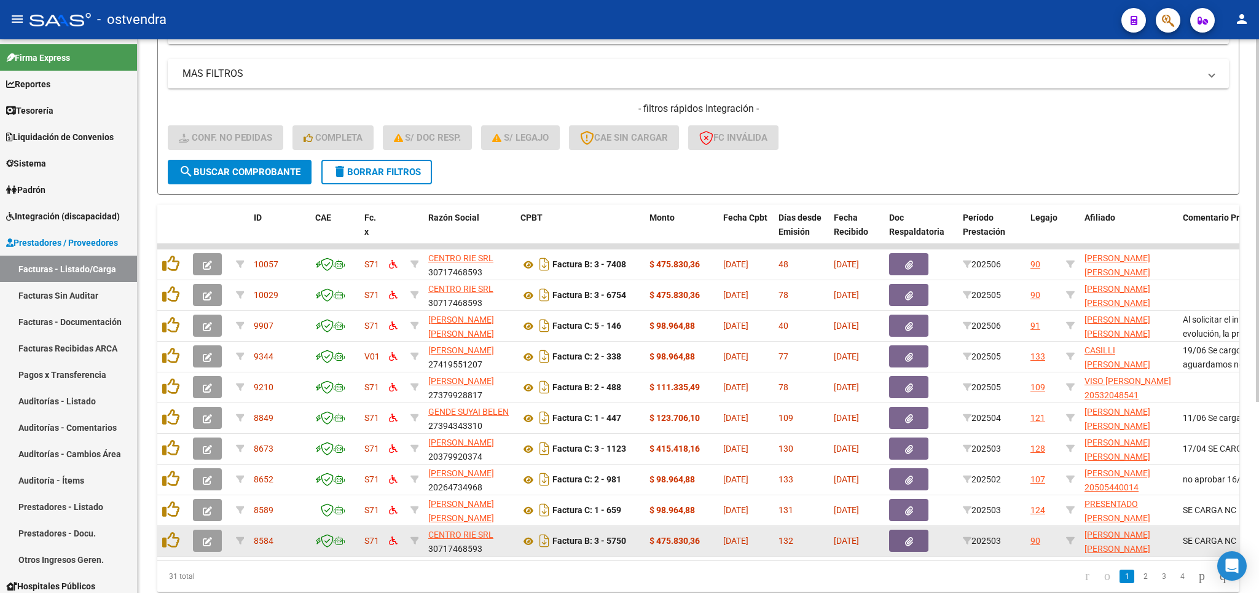
scroll to position [148, 0]
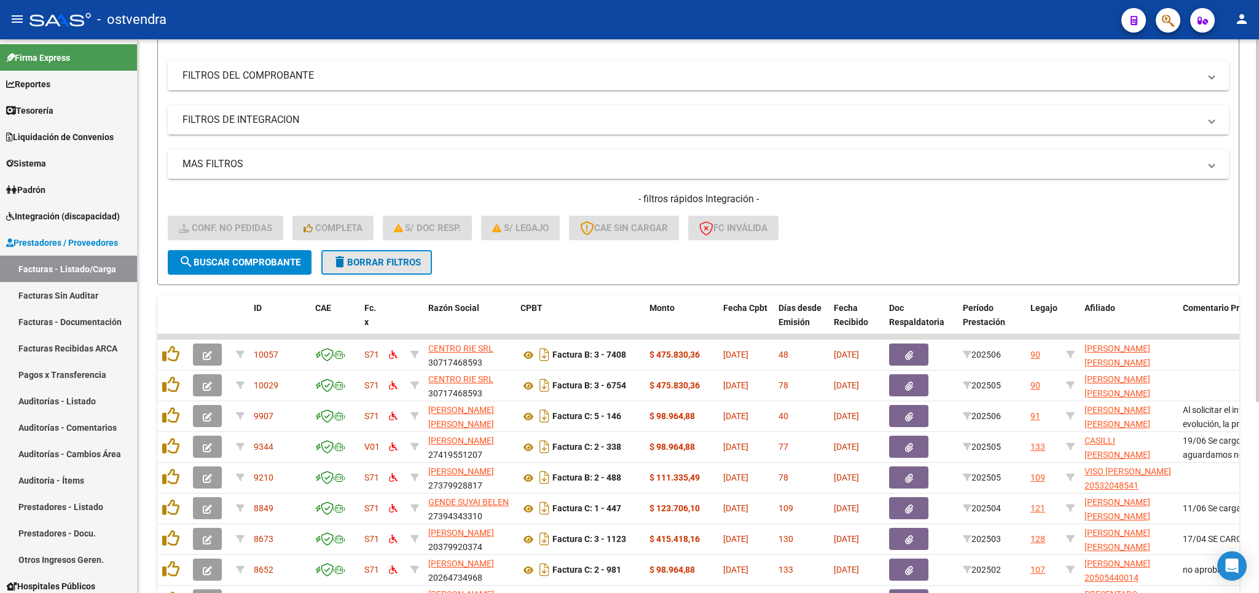
click at [363, 261] on span "delete Borrar Filtros" at bounding box center [376, 262] width 88 height 11
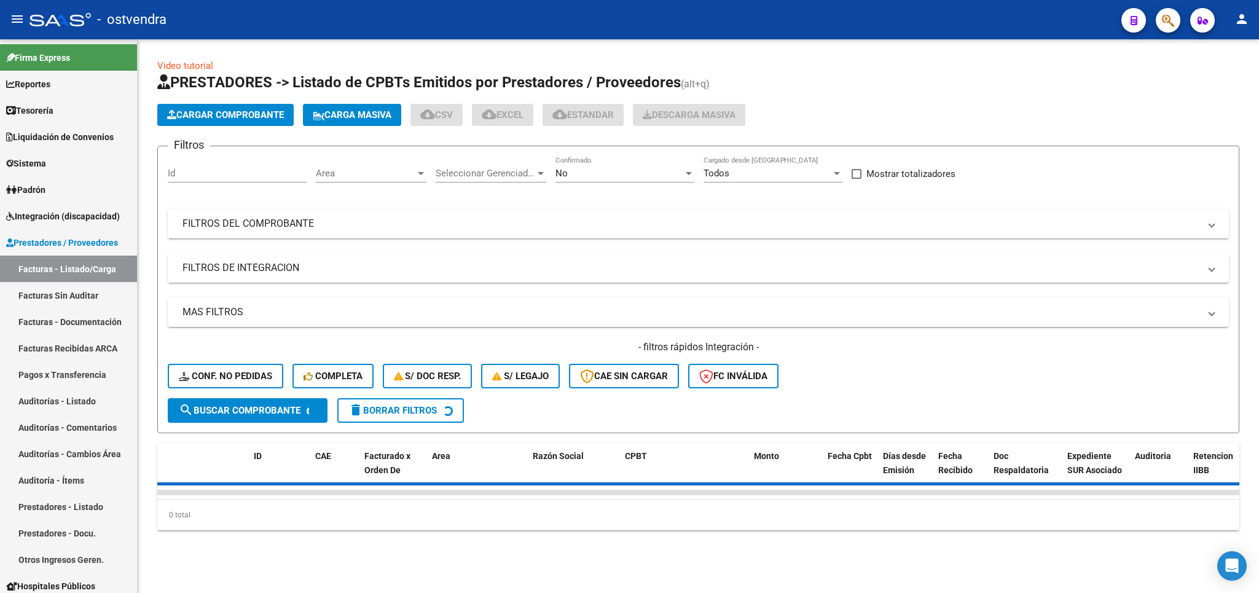
scroll to position [0, 0]
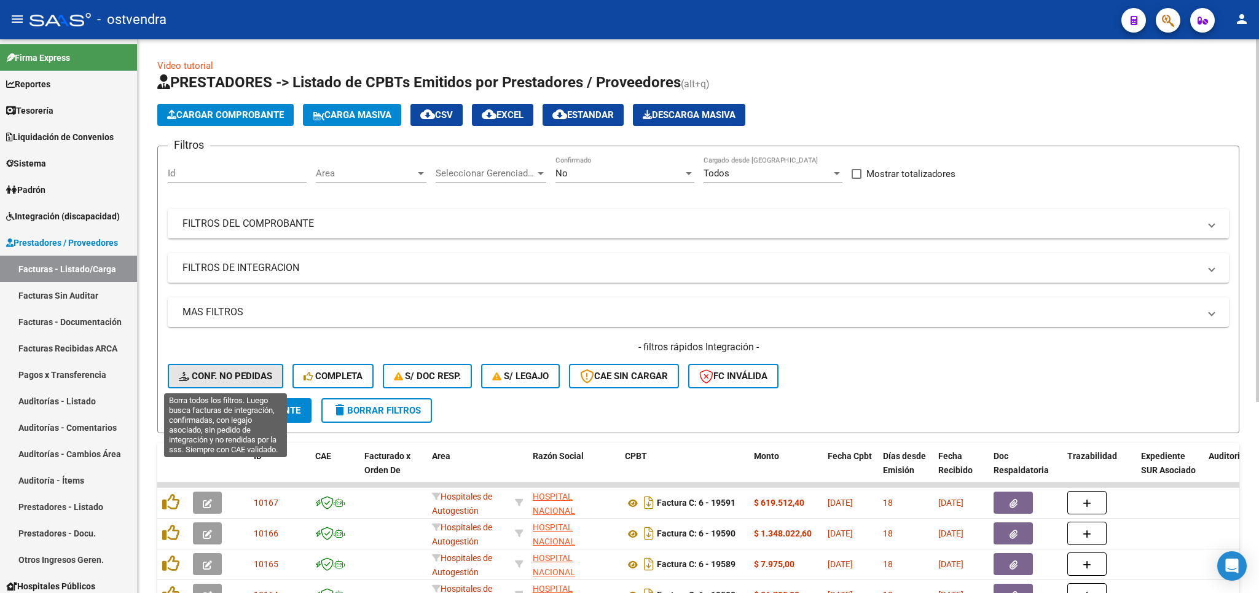
click at [239, 374] on span "Conf. no pedidas" at bounding box center [225, 376] width 93 height 11
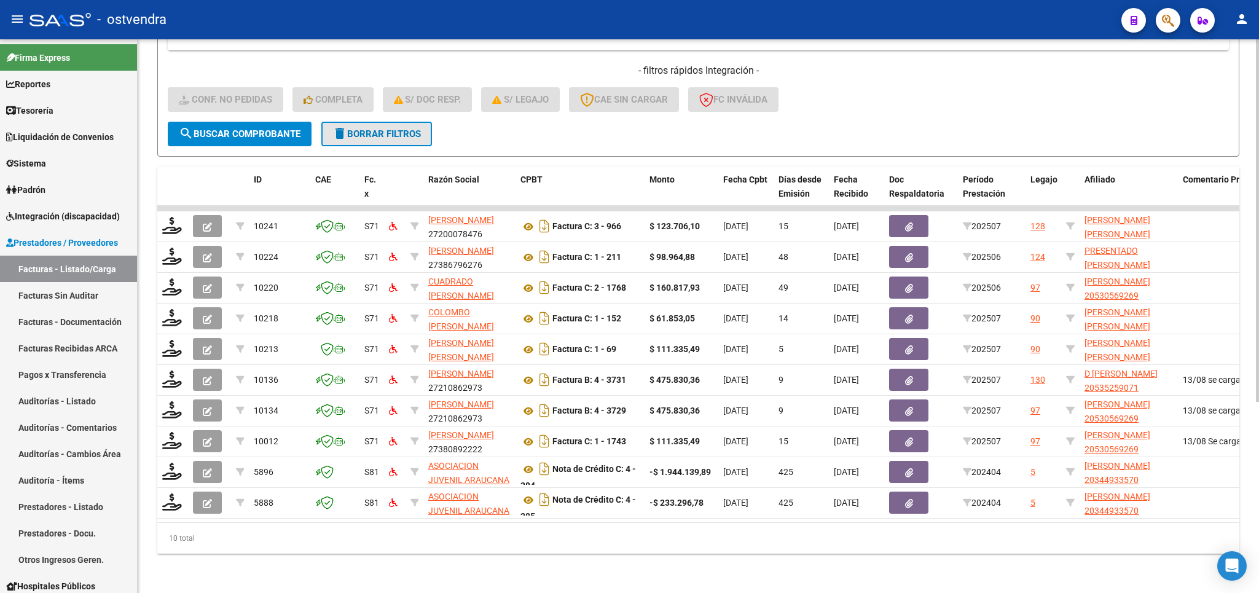
click at [375, 122] on button "delete Borrar Filtros" at bounding box center [376, 134] width 111 height 25
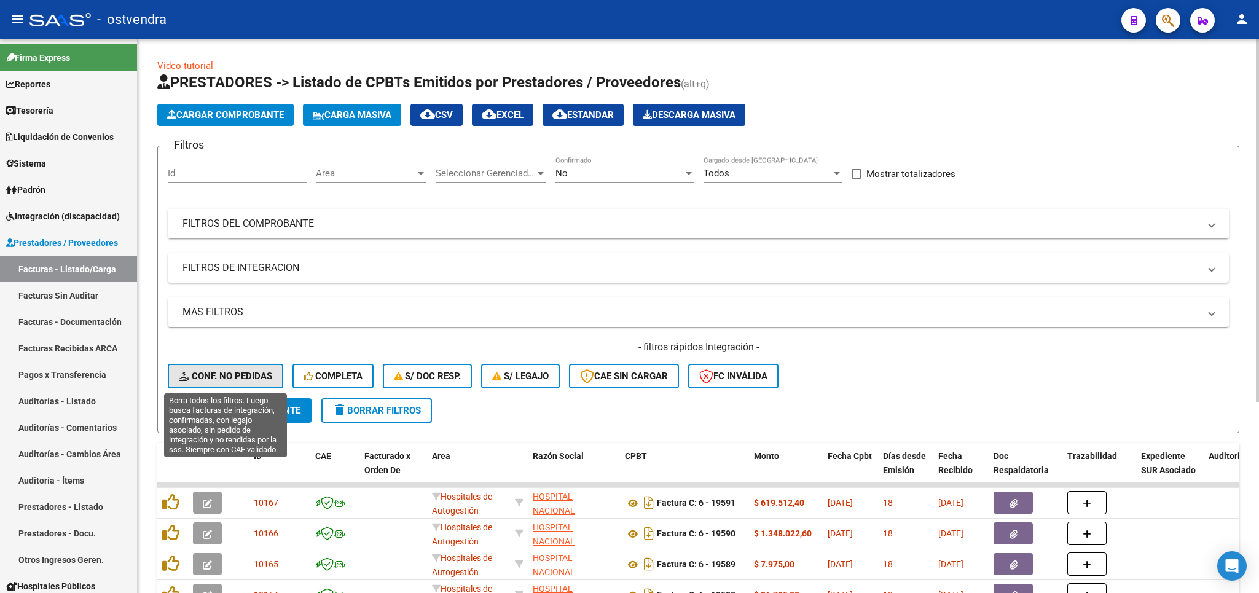
click at [228, 371] on span "Conf. no pedidas" at bounding box center [225, 376] width 93 height 11
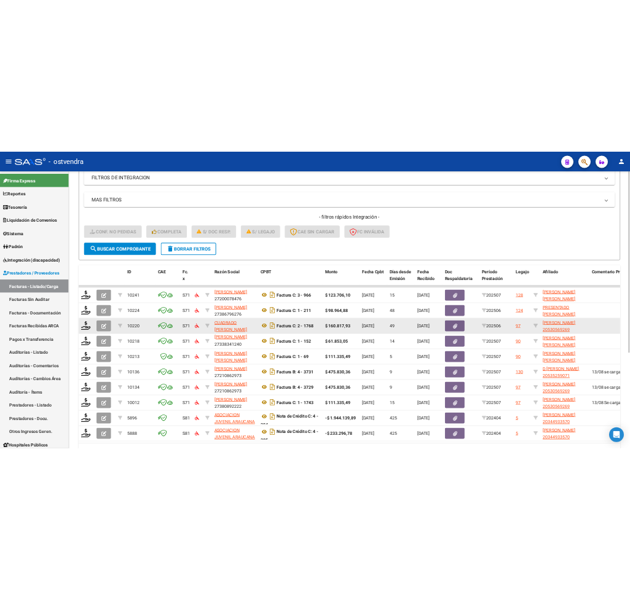
scroll to position [288, 0]
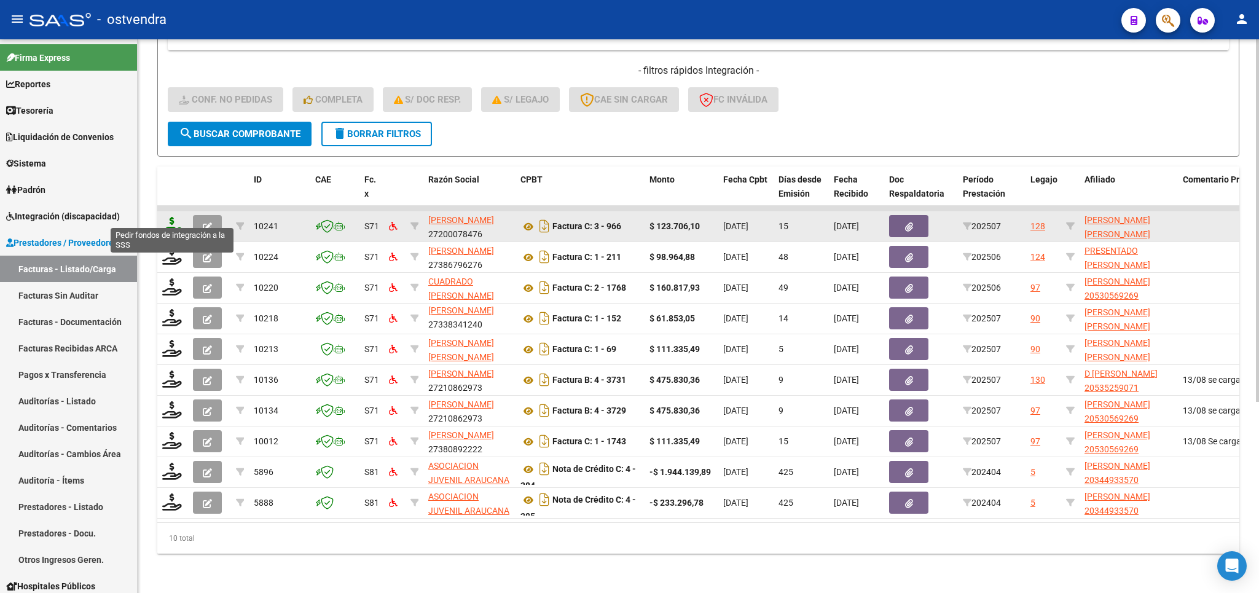
click at [170, 219] on icon at bounding box center [172, 225] width 20 height 17
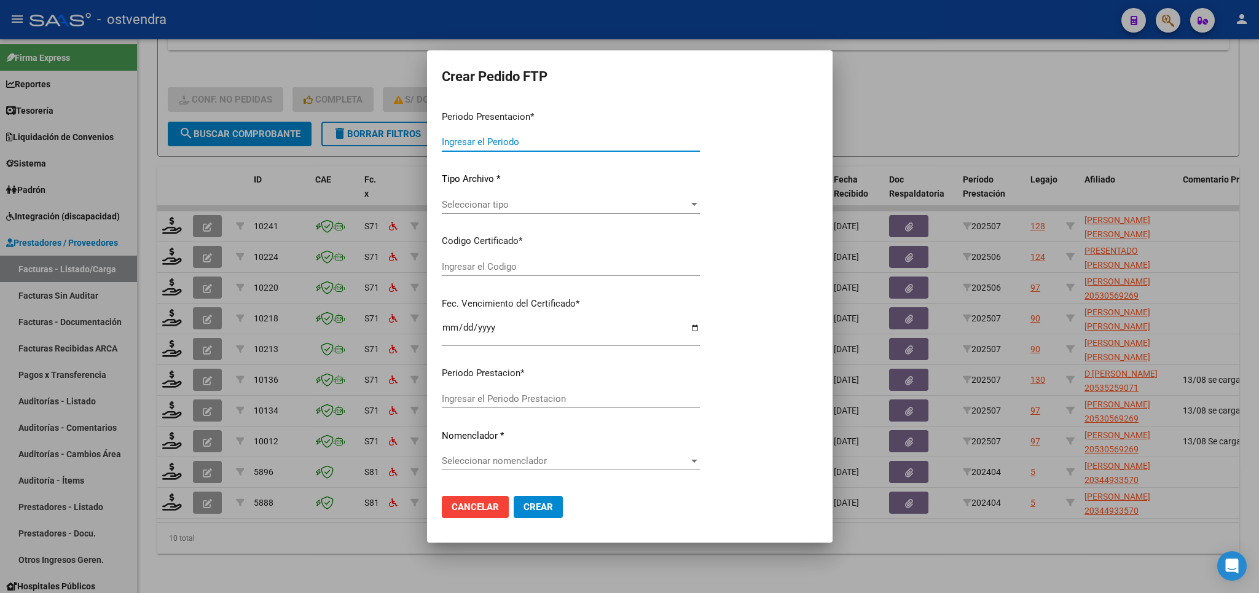
type input "202507"
type input "$ 123.706,10"
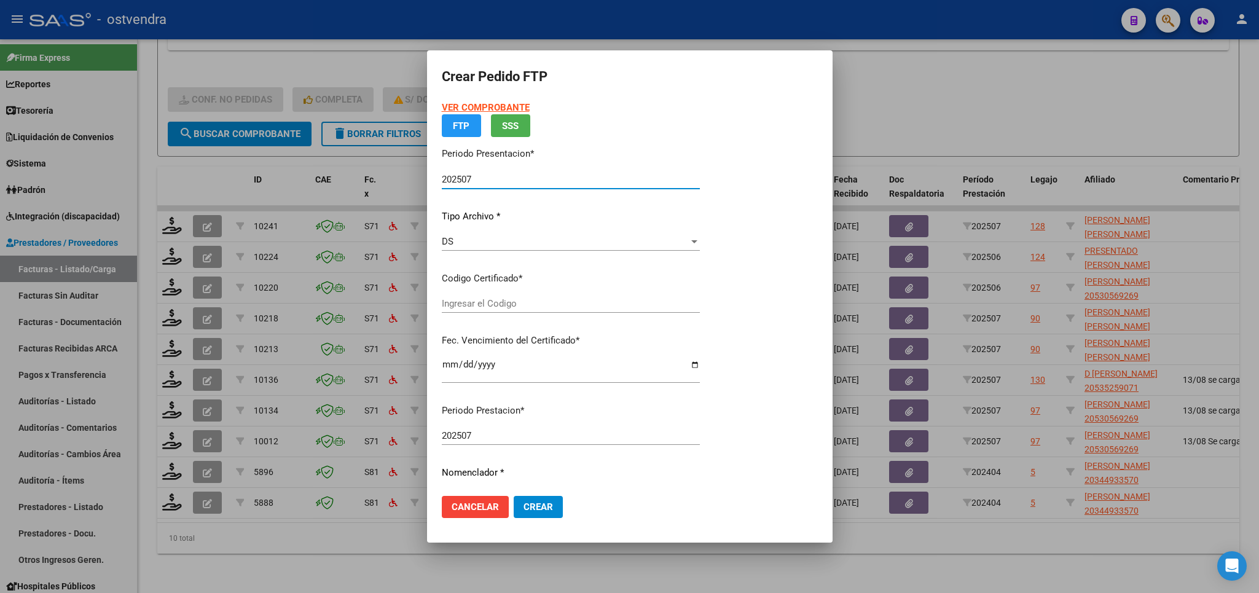
type input "ARG02000506393042022091620320916BS309"
type input "2032-09-16"
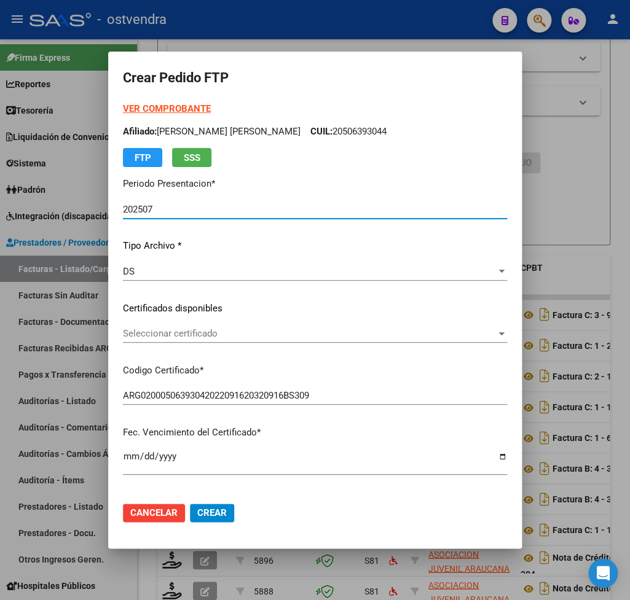
scroll to position [363, 0]
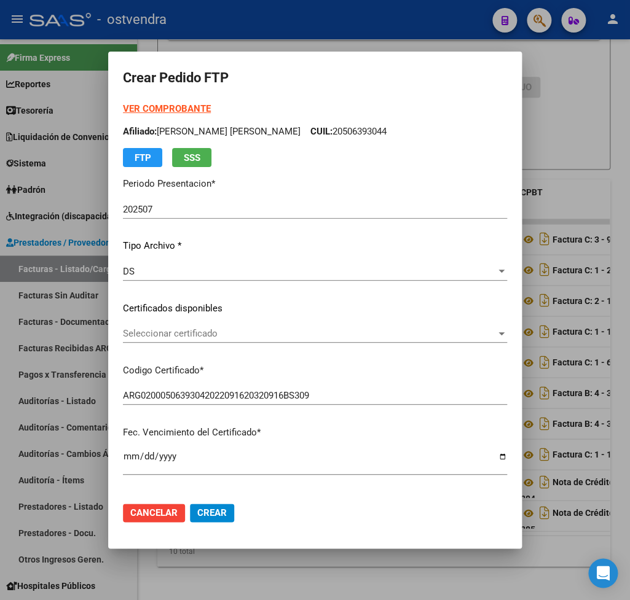
click at [186, 109] on strong "VER COMPROBANTE" at bounding box center [167, 108] width 88 height 11
click at [186, 334] on span "Seleccionar certificado" at bounding box center [309, 333] width 373 height 11
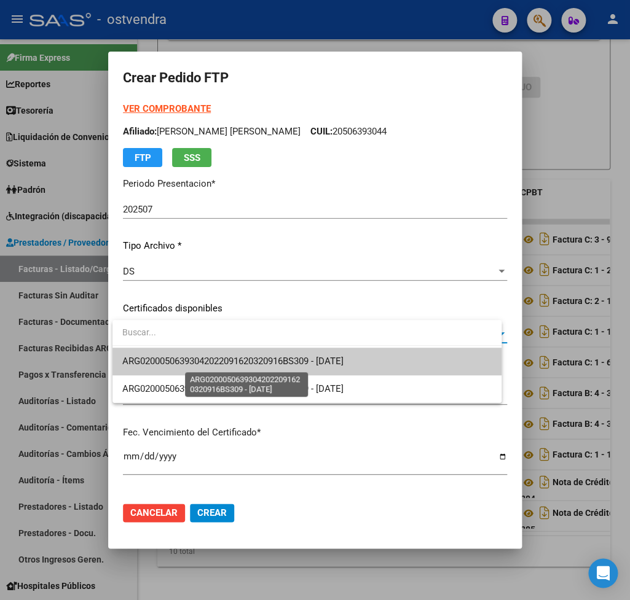
click at [194, 361] on span "ARG02000506393042022091620320916BS309 - 2032-09-16" at bounding box center [232, 361] width 221 height 11
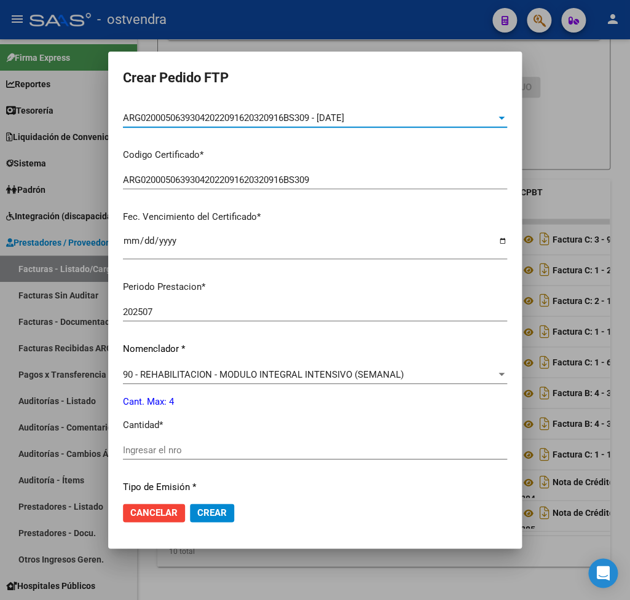
scroll to position [288, 0]
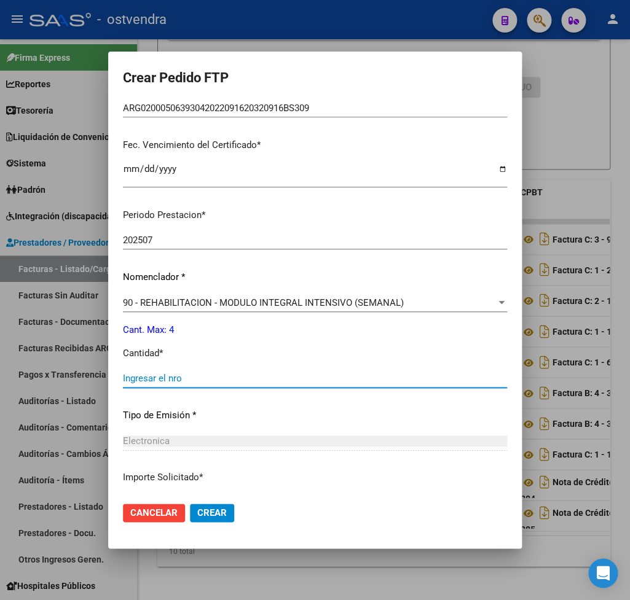
click at [197, 374] on input "Ingresar el nro" at bounding box center [315, 378] width 384 height 11
type input "4"
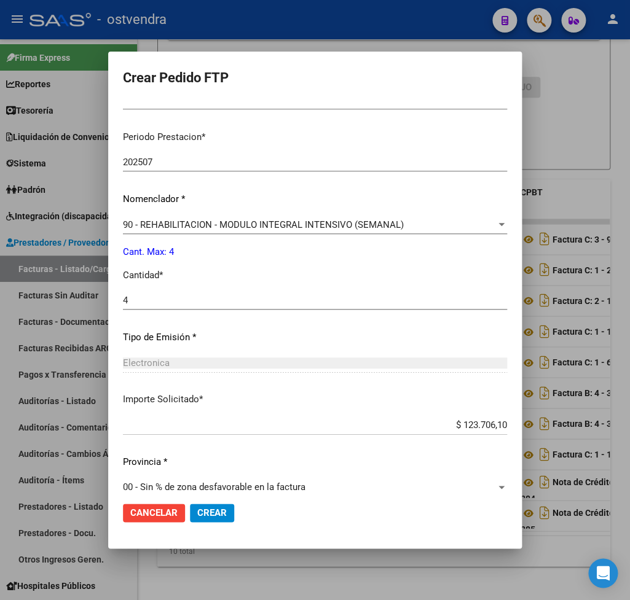
scroll to position [374, 0]
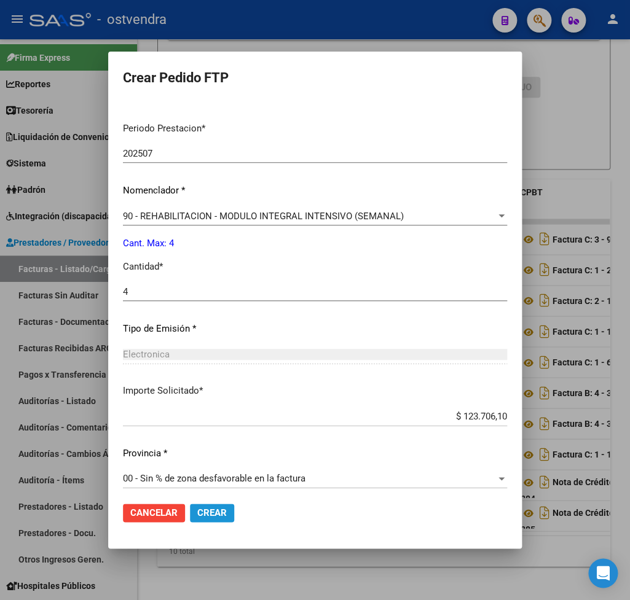
click at [218, 512] on span "Crear" at bounding box center [211, 513] width 29 height 11
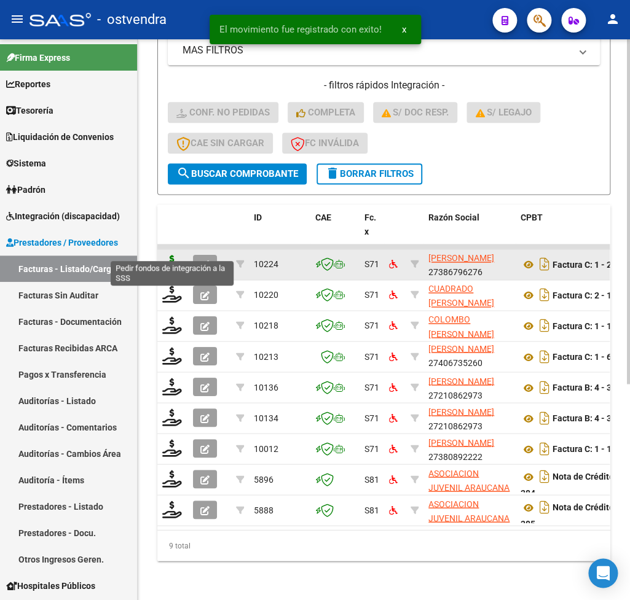
scroll to position [15, 0]
click at [169, 255] on icon at bounding box center [172, 263] width 20 height 17
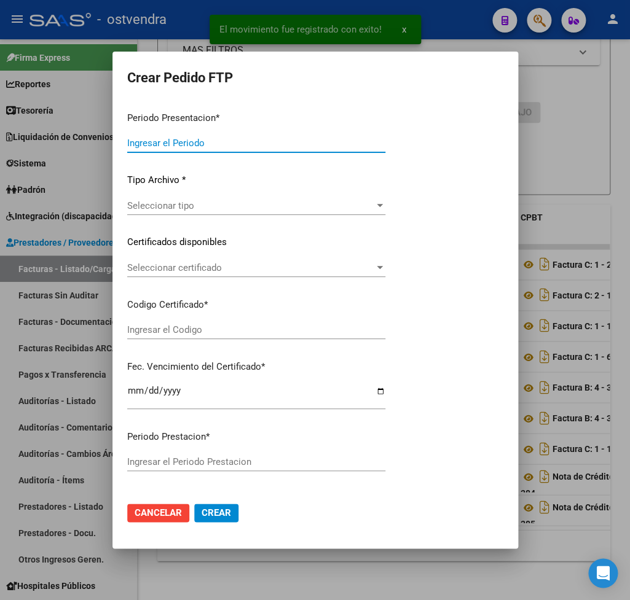
type input "202507"
type input "202506"
type input "$ 98.964,88"
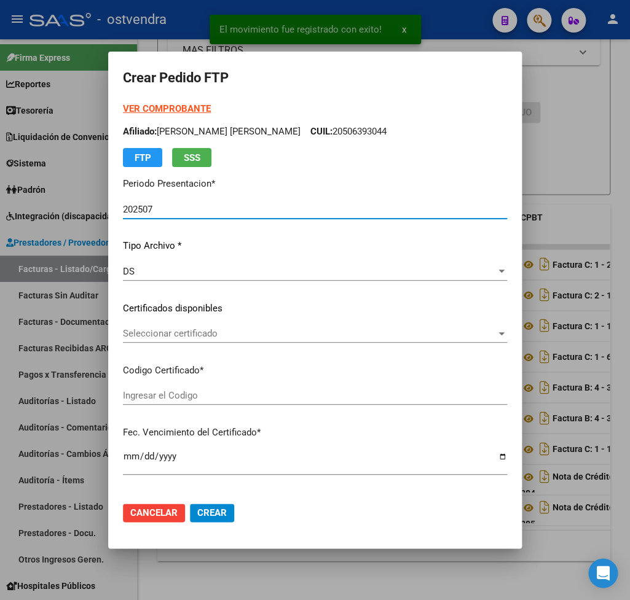
type input "ARG01000561264062021122120261221BS436"
type input "2026-12-21"
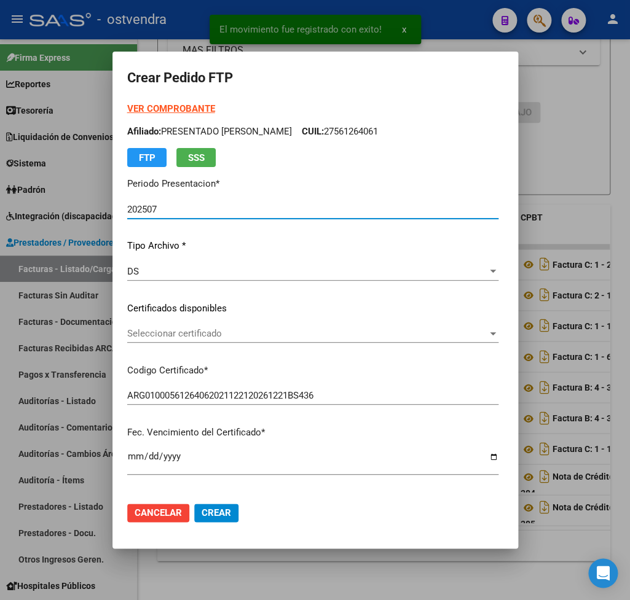
click at [164, 107] on strong "VER COMPROBANTE" at bounding box center [171, 108] width 88 height 11
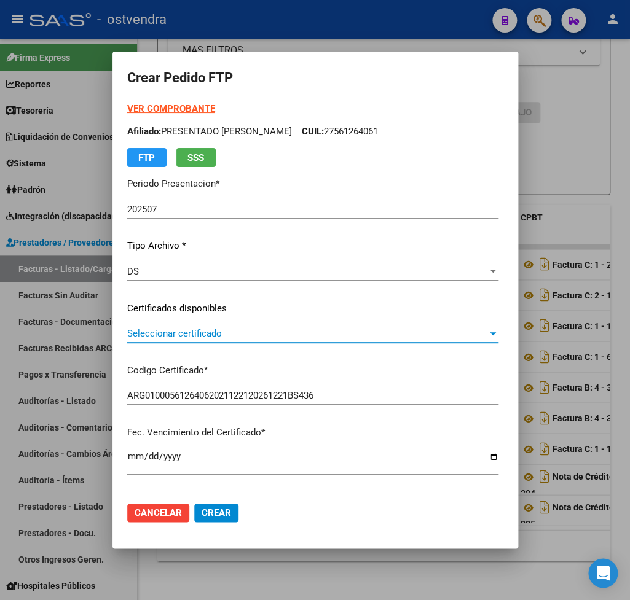
click at [188, 337] on span "Seleccionar certificado" at bounding box center [307, 333] width 360 height 11
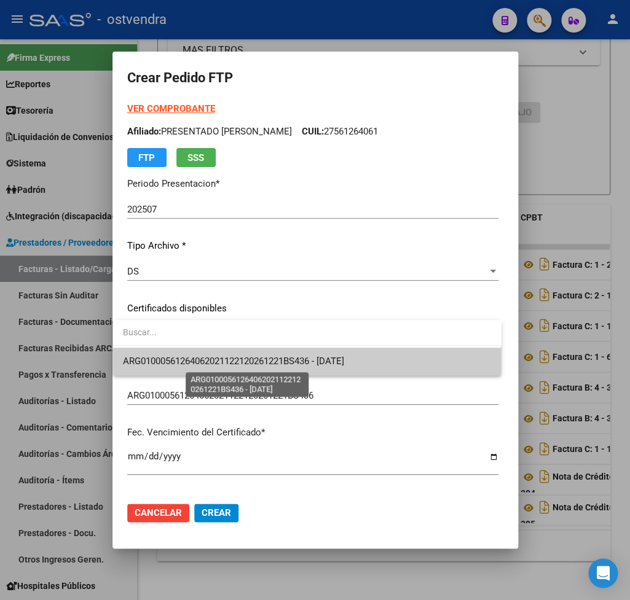
click at [184, 359] on span "ARG01000561264062021122120261221BS436 - 2026-12-21" at bounding box center [233, 361] width 221 height 11
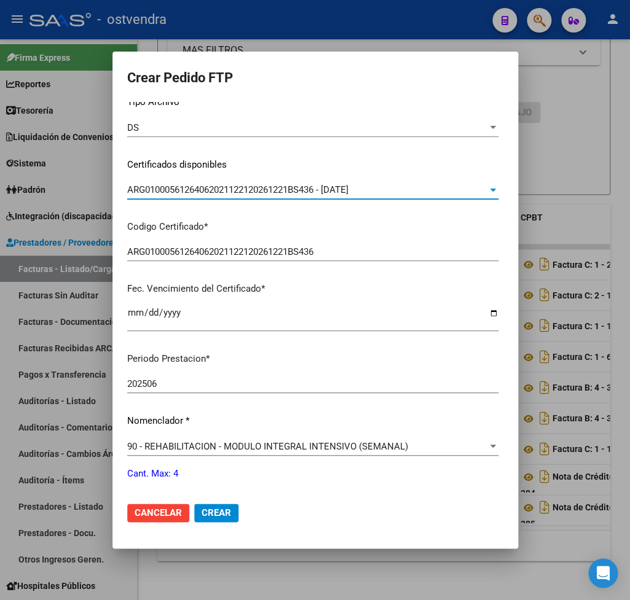
scroll to position [216, 0]
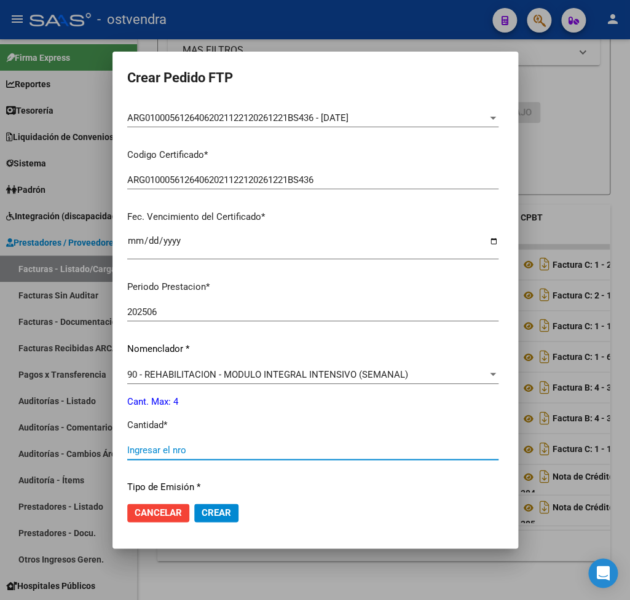
click at [168, 445] on input "Ingresar el nro" at bounding box center [312, 450] width 371 height 11
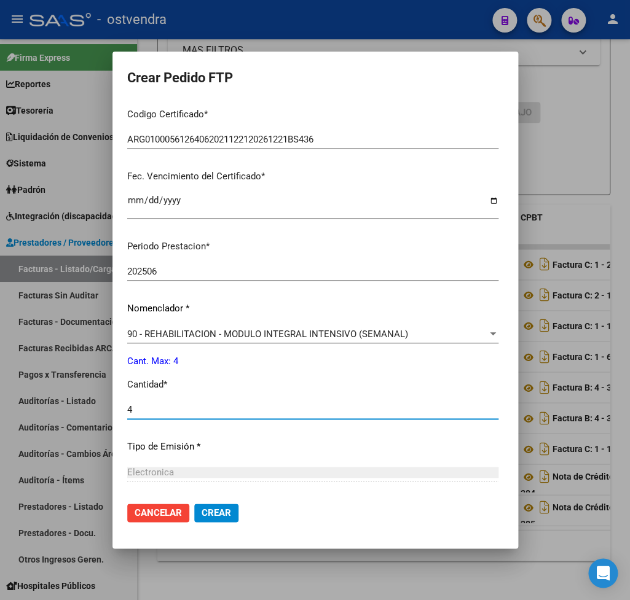
scroll to position [374, 0]
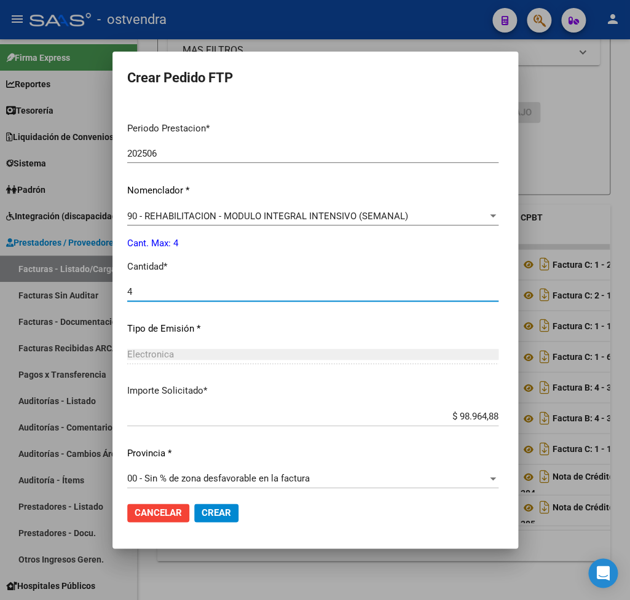
type input "4"
click at [219, 511] on span "Crear" at bounding box center [216, 513] width 29 height 11
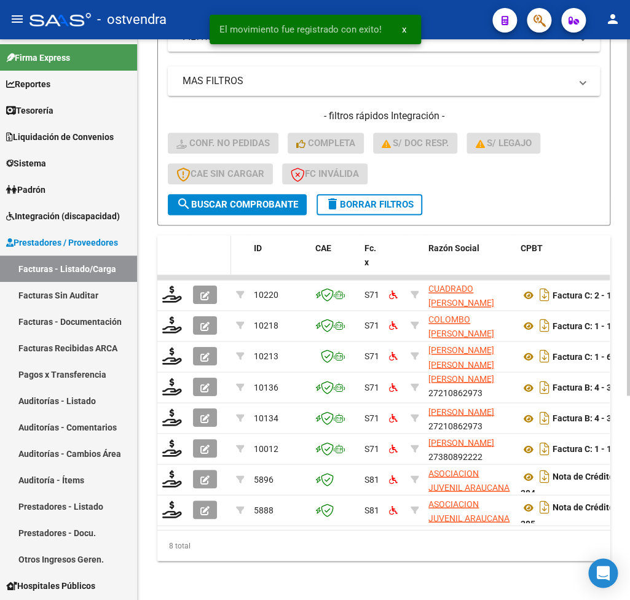
scroll to position [323, 0]
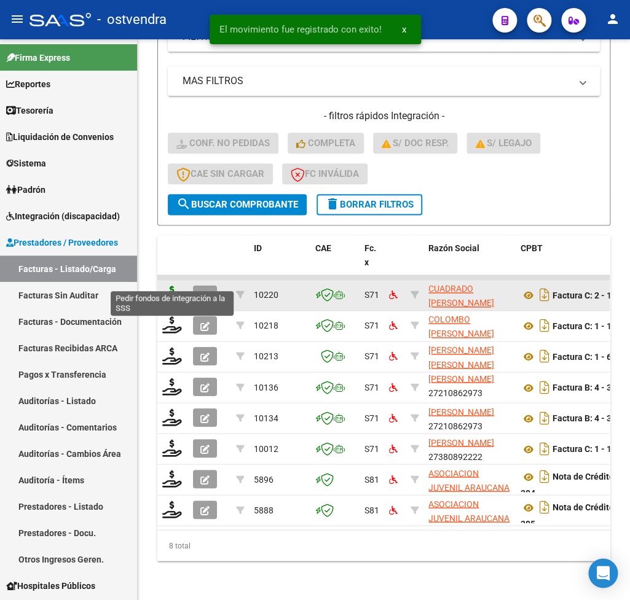
click at [173, 286] on icon at bounding box center [172, 294] width 20 height 17
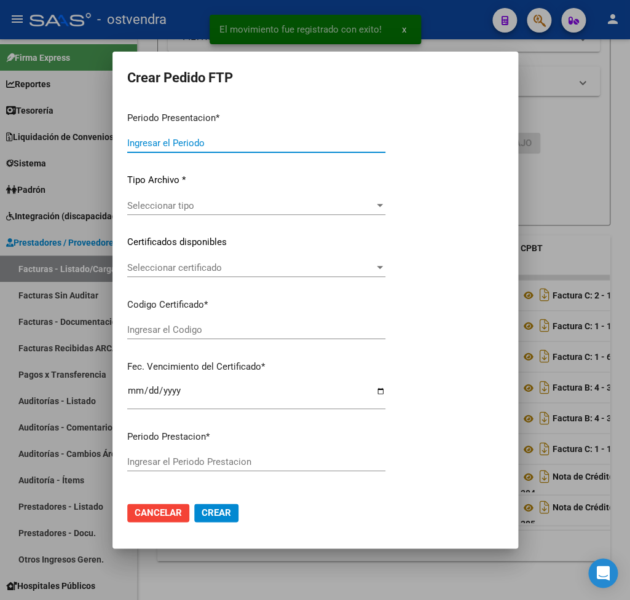
type input "202507"
type input "202506"
type input "$ 160.817,93"
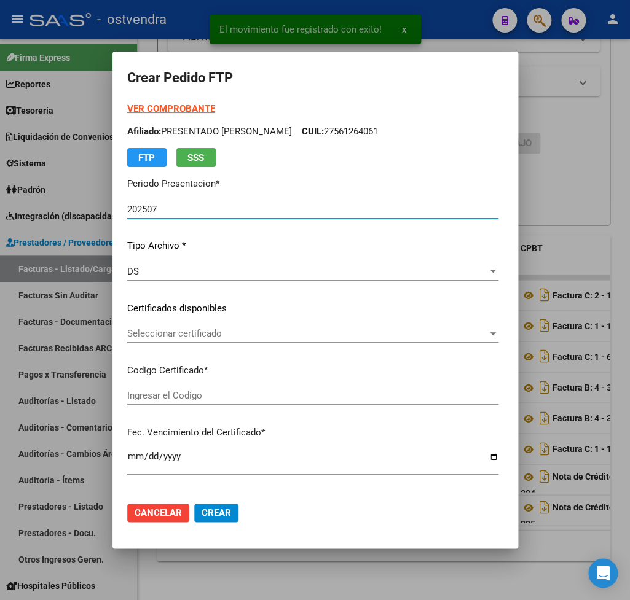
type input "ARG02000530569262018010320230103BS410"
type input "2025-11-22"
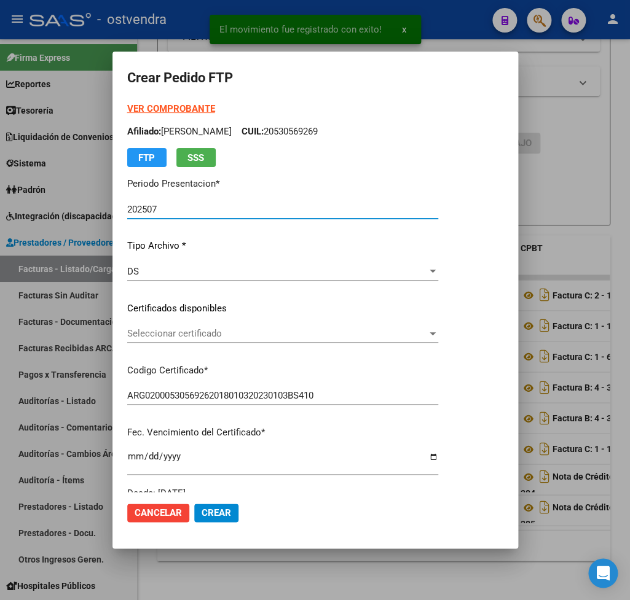
click at [159, 110] on strong "VER COMPROBANTE" at bounding box center [171, 108] width 88 height 11
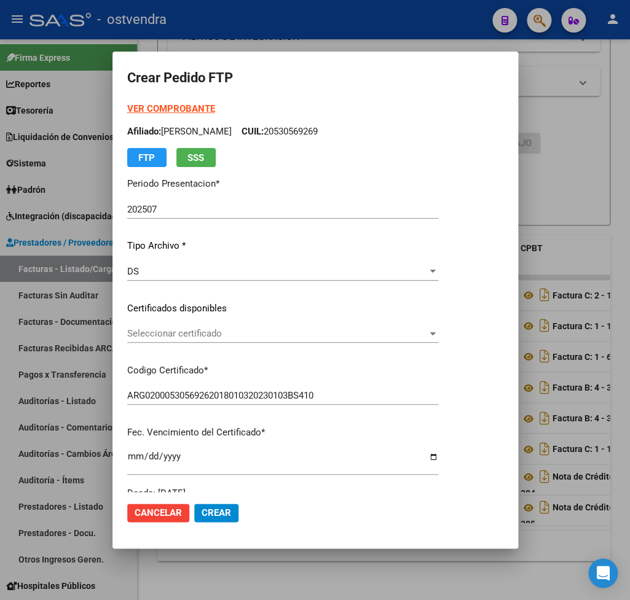
click at [184, 336] on span "Seleccionar certificado" at bounding box center [277, 333] width 300 height 11
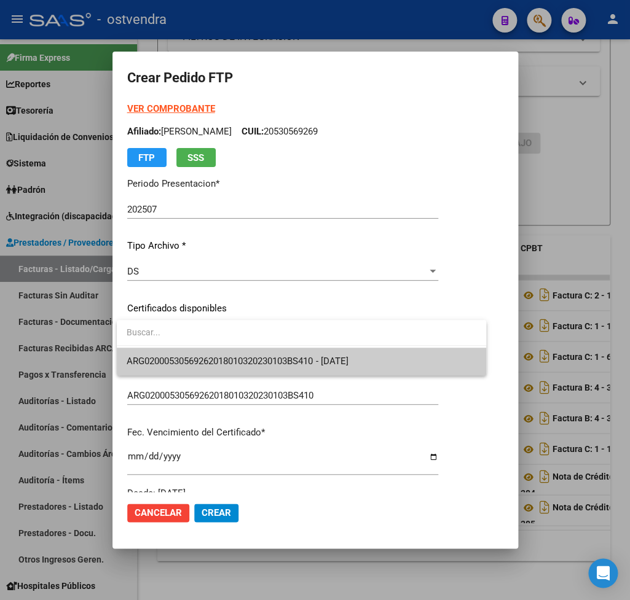
click at [186, 372] on span "ARG02000530569262018010320230103BS410 - 2025-11-22" at bounding box center [302, 362] width 350 height 28
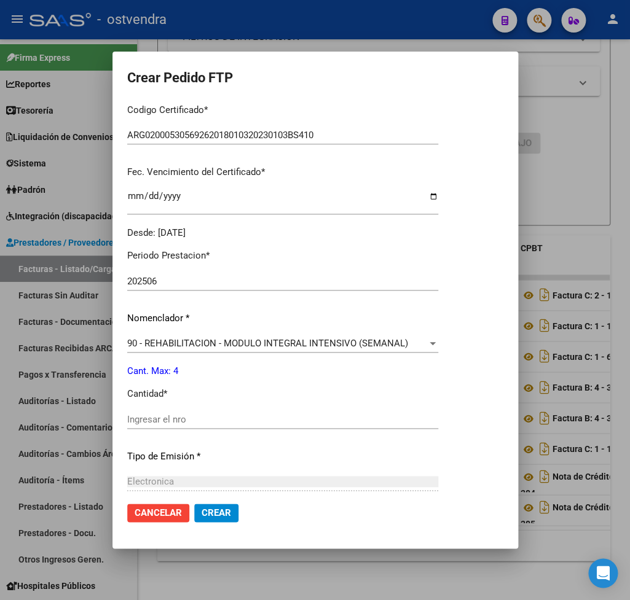
scroll to position [288, 0]
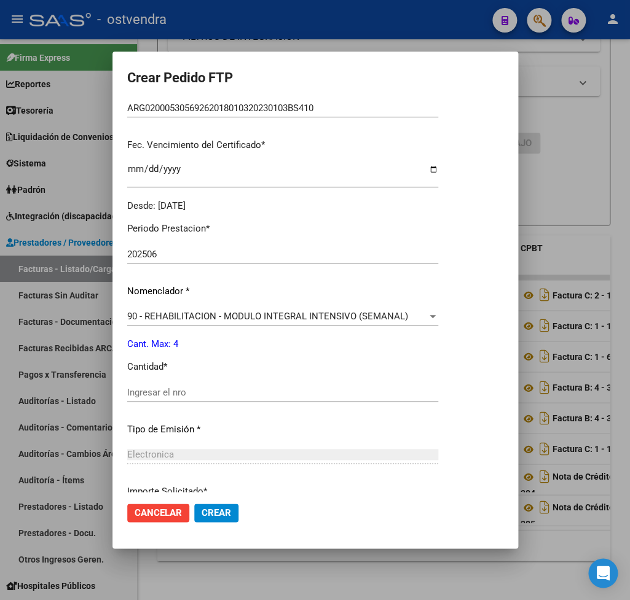
drag, startPoint x: 164, startPoint y: 379, endPoint x: 221, endPoint y: 387, distance: 57.7
click at [165, 387] on input "Ingresar el nro" at bounding box center [282, 392] width 311 height 11
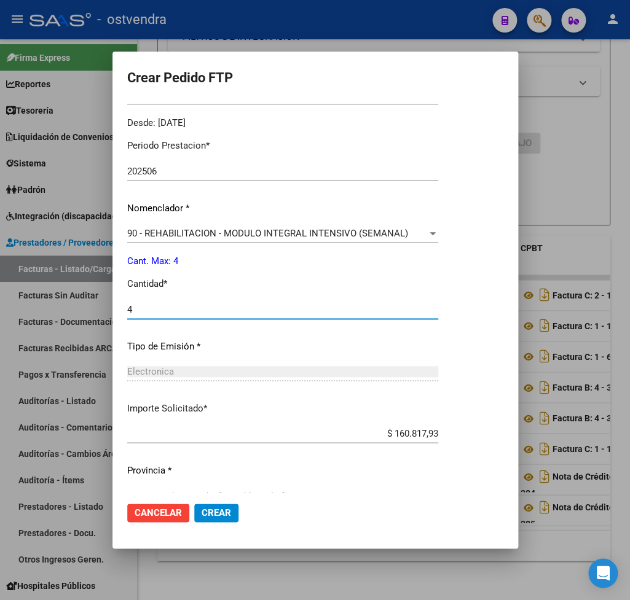
scroll to position [388, 0]
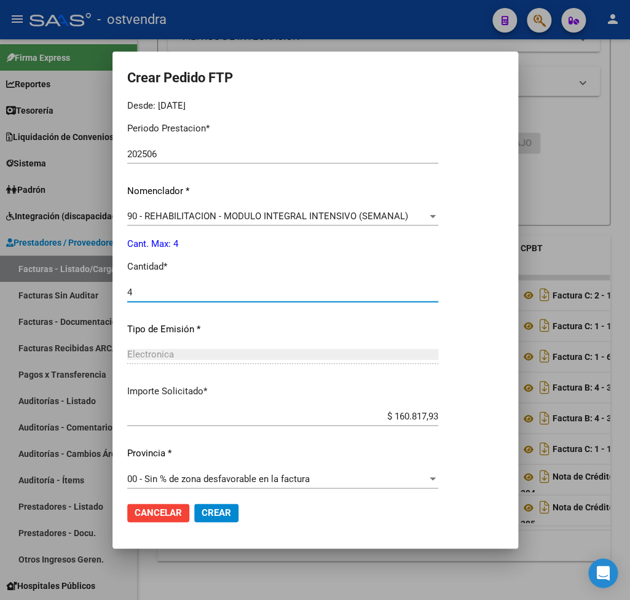
type input "4"
click at [228, 512] on span "Crear" at bounding box center [216, 513] width 29 height 11
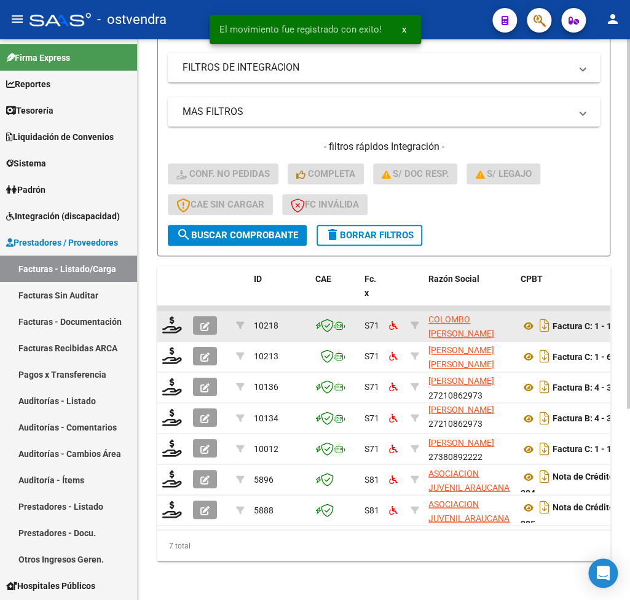
scroll to position [292, 0]
click at [170, 316] on icon at bounding box center [172, 324] width 20 height 17
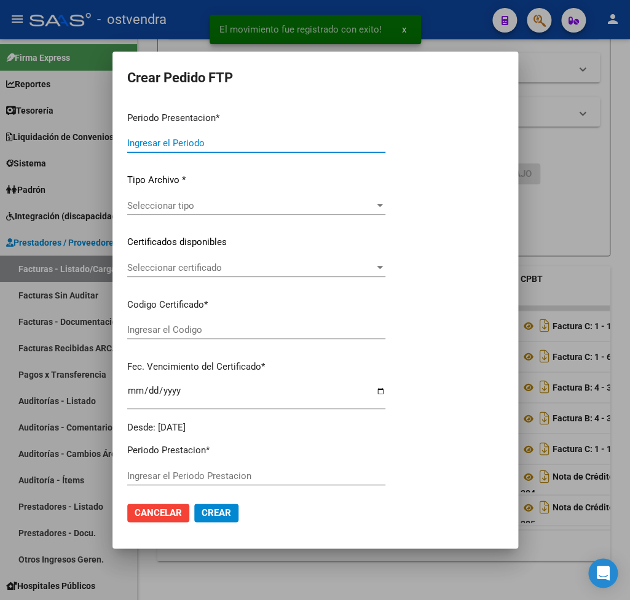
type input "202507"
type input "$ 61.853,05"
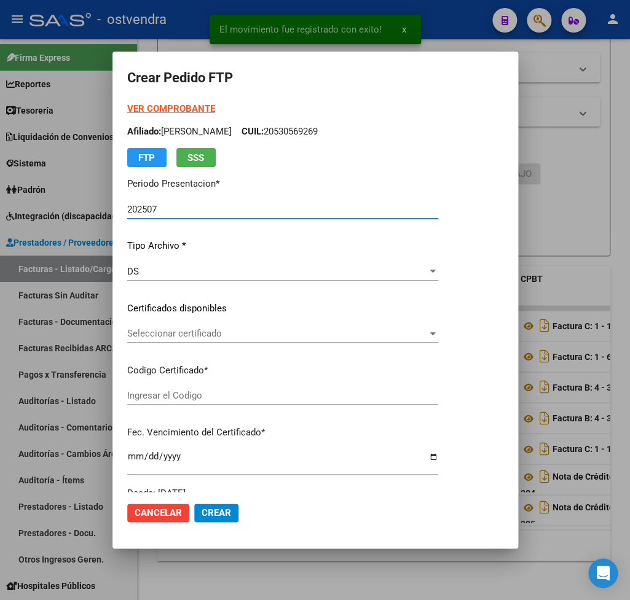
type input "ARG01000579281912023051720260517CBA536"
type input "2026-05-17"
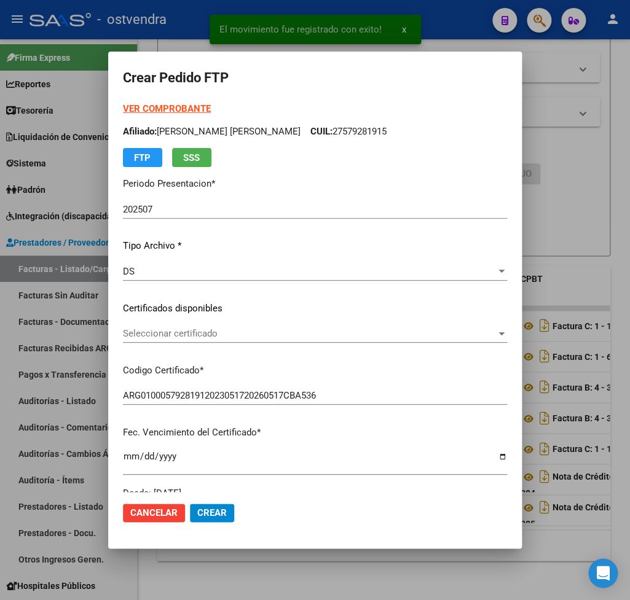
click at [175, 111] on strong "VER COMPROBANTE" at bounding box center [167, 108] width 88 height 11
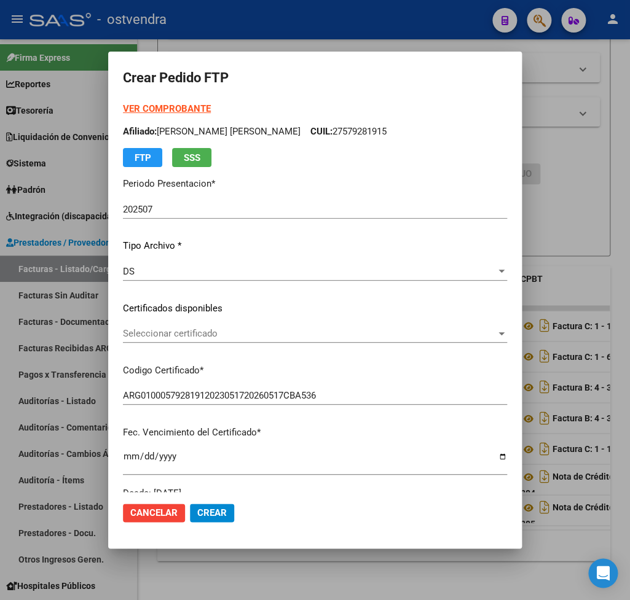
click at [193, 335] on span "Seleccionar certificado" at bounding box center [309, 333] width 373 height 11
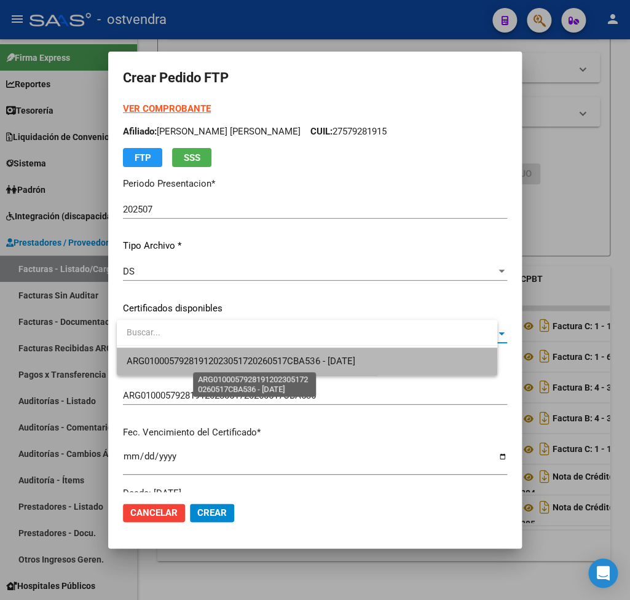
click at [203, 363] on span "ARG01000579281912023051720260517CBA536 - 2026-05-17" at bounding box center [241, 361] width 228 height 11
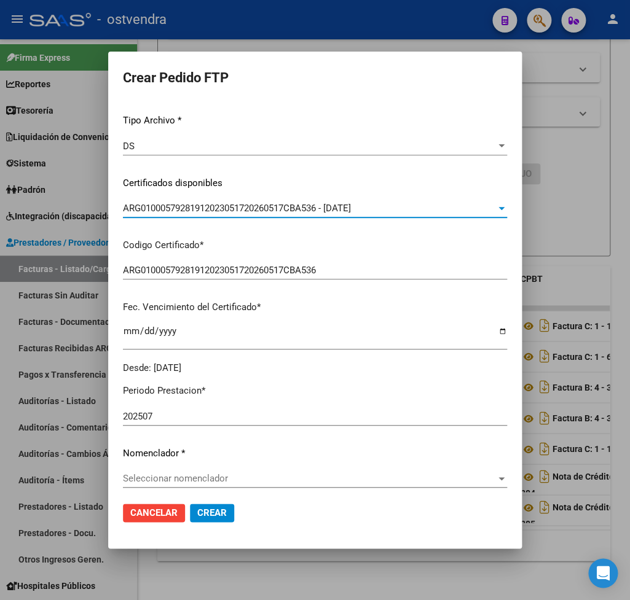
scroll to position [144, 0]
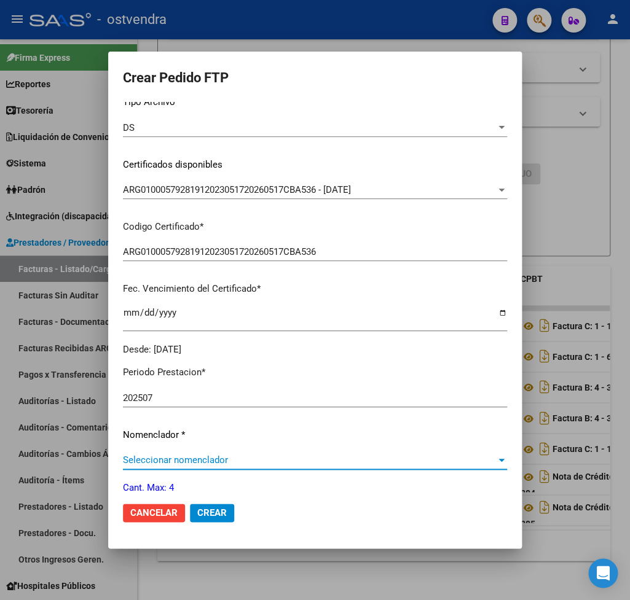
click at [224, 455] on span "Seleccionar nomenclador" at bounding box center [309, 460] width 373 height 11
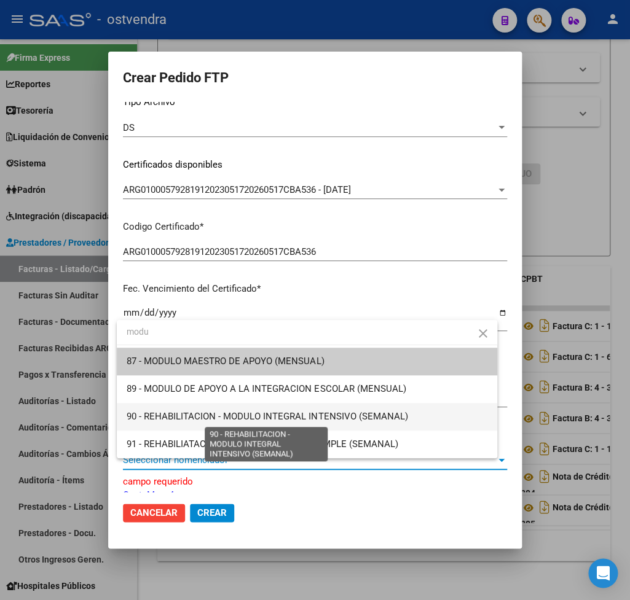
type input "modu"
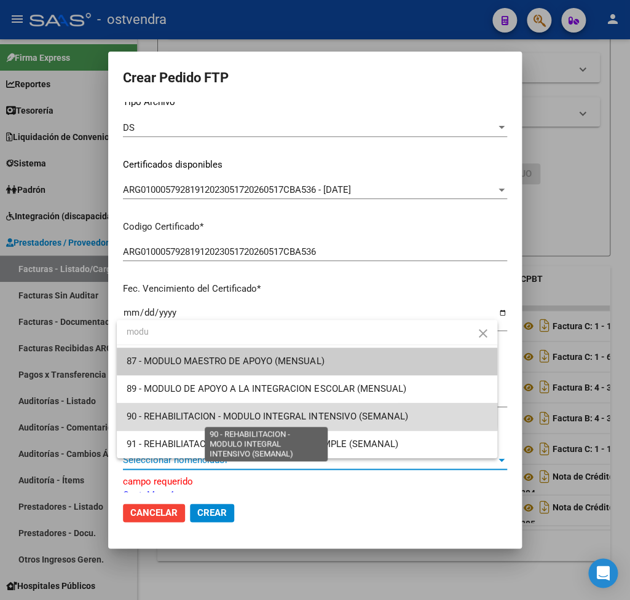
click at [213, 413] on span "90 - REHABILITACION - MODULO INTEGRAL INTENSIVO (SEMANAL)" at bounding box center [267, 416] width 281 height 11
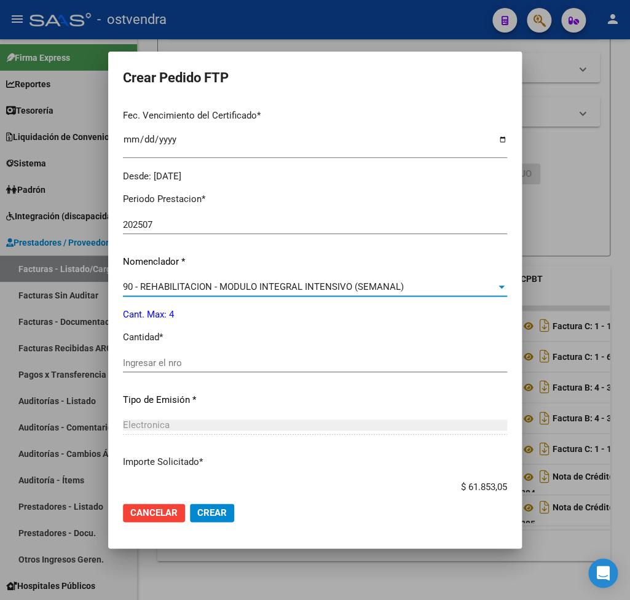
scroll to position [359, 0]
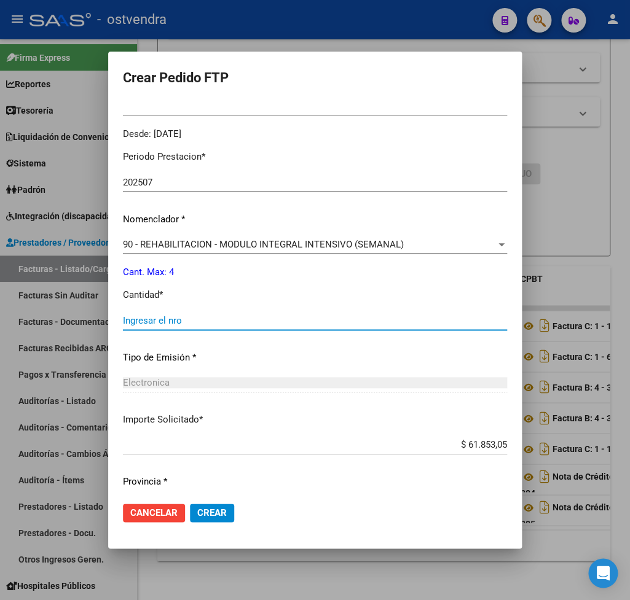
click at [175, 315] on input "Ingresar el nro" at bounding box center [315, 320] width 384 height 11
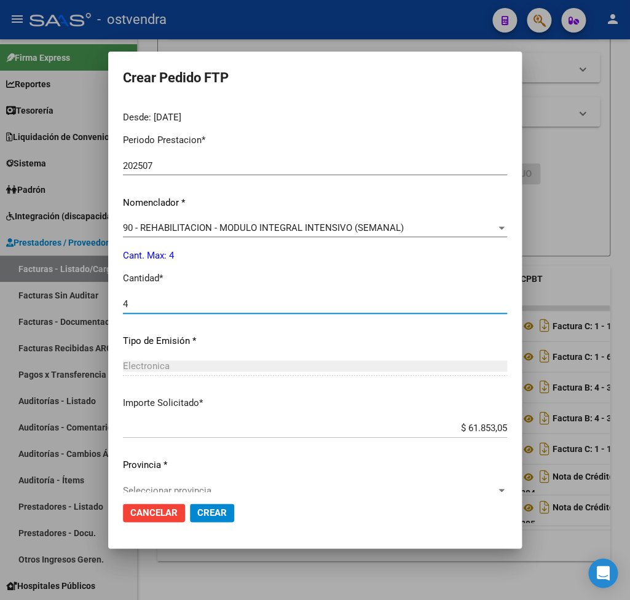
scroll to position [388, 0]
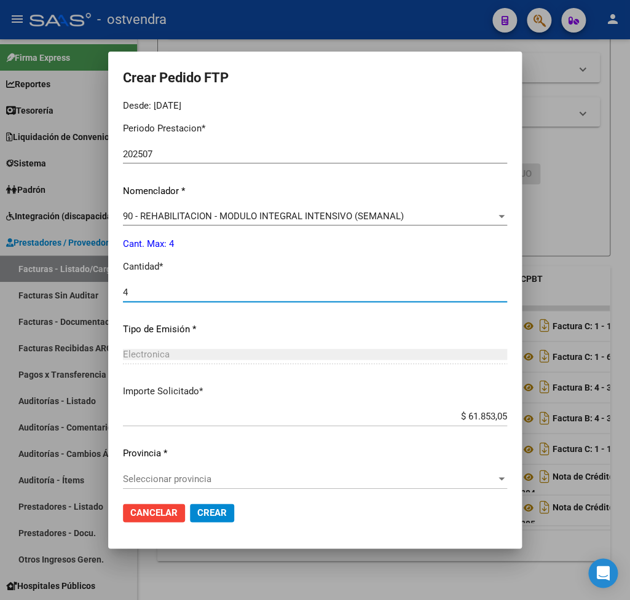
type input "4"
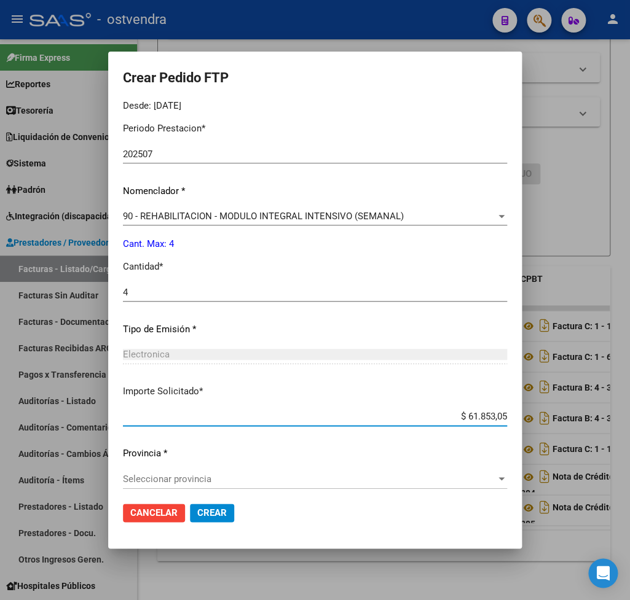
click at [219, 474] on span "Seleccionar provincia" at bounding box center [309, 479] width 373 height 11
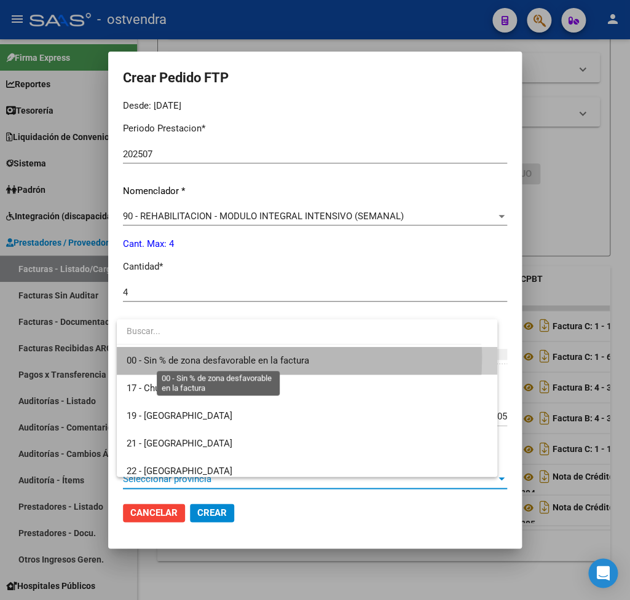
click at [211, 357] on span "00 - Sin % de zona desfavorable en la factura" at bounding box center [218, 360] width 183 height 11
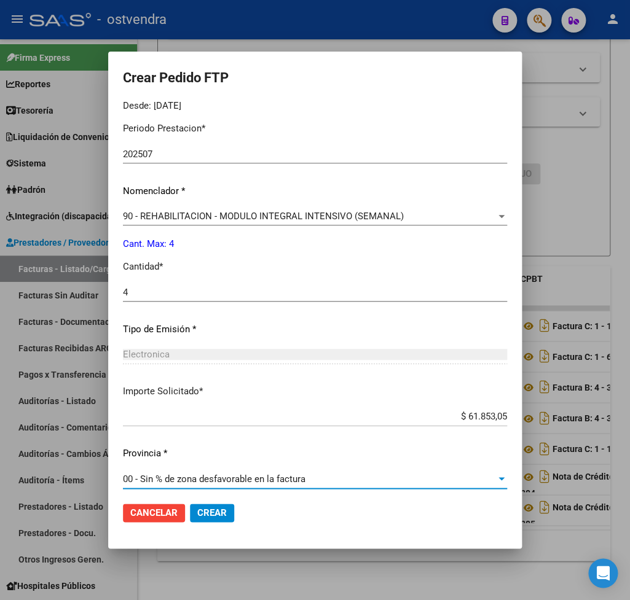
click at [219, 510] on span "Crear" at bounding box center [211, 513] width 29 height 11
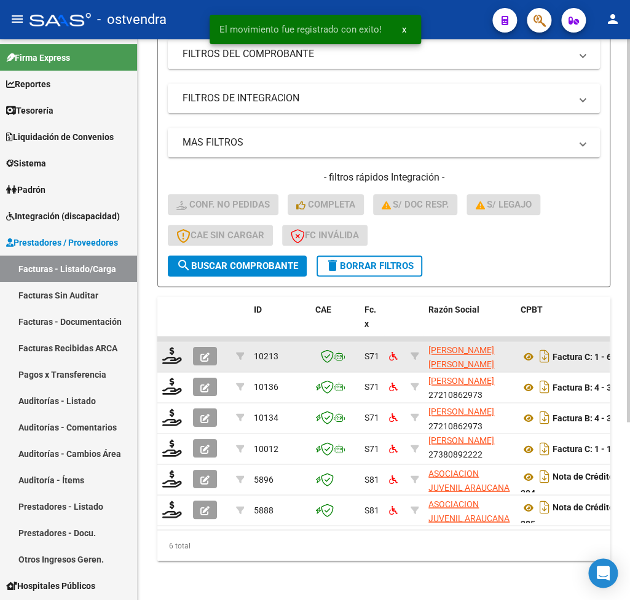
scroll to position [261, 0]
click at [173, 347] on icon at bounding box center [172, 355] width 20 height 17
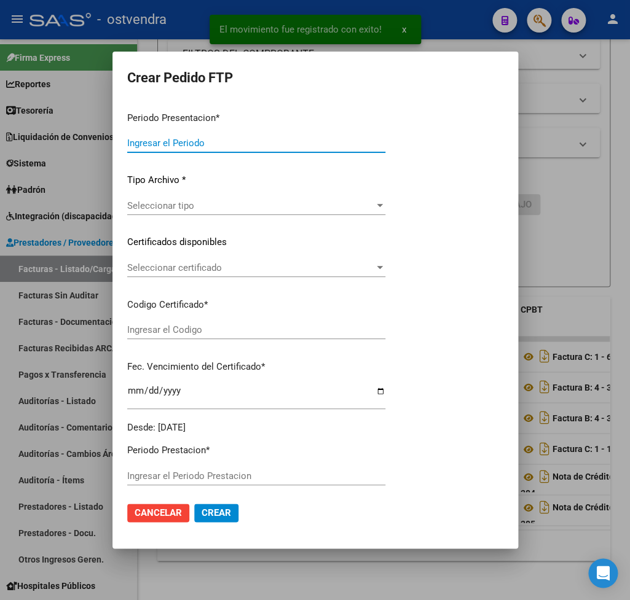
type input "202507"
type input "$ 111.335,49"
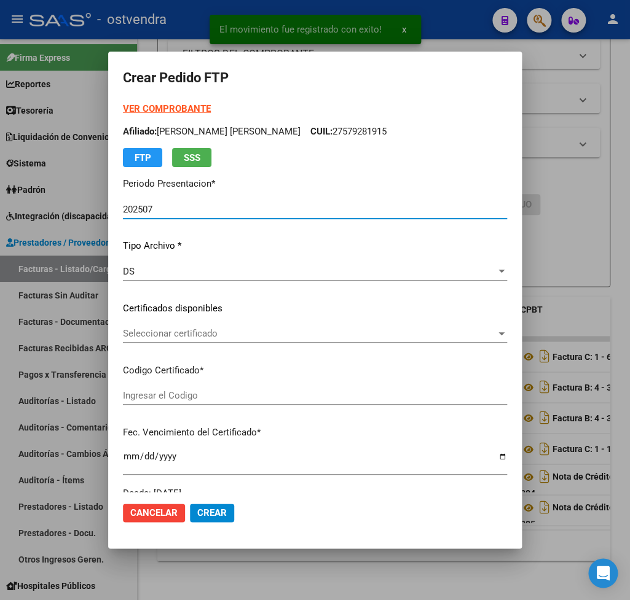
type input "ARG01000579281912023051720260517CBA536"
type input "2026-05-17"
click at [164, 108] on strong "VER COMPROBANTE" at bounding box center [167, 108] width 88 height 11
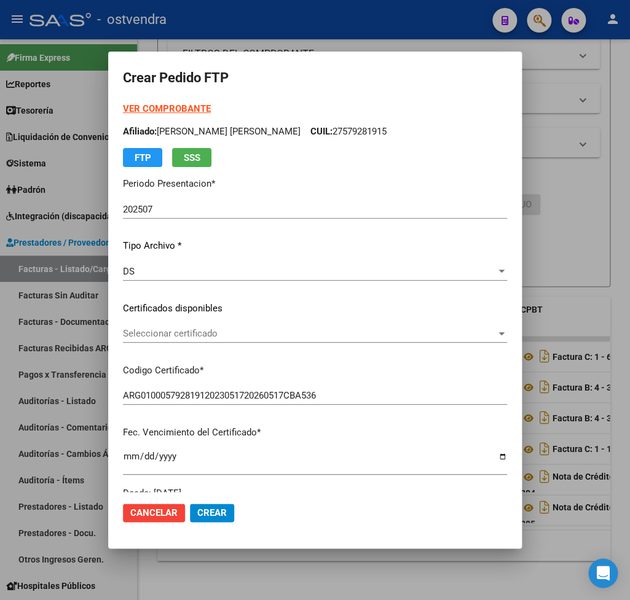
click at [164, 334] on span "Seleccionar certificado" at bounding box center [309, 333] width 373 height 11
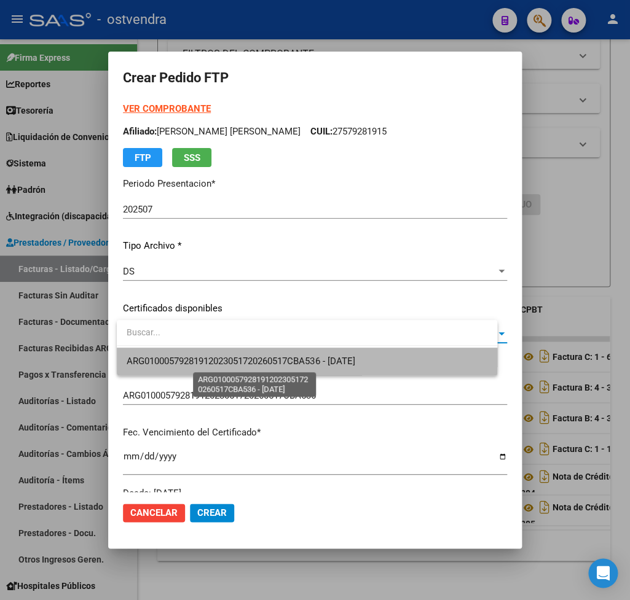
click at [195, 357] on span "ARG01000579281912023051720260517CBA536 - 2026-05-17" at bounding box center [241, 361] width 228 height 11
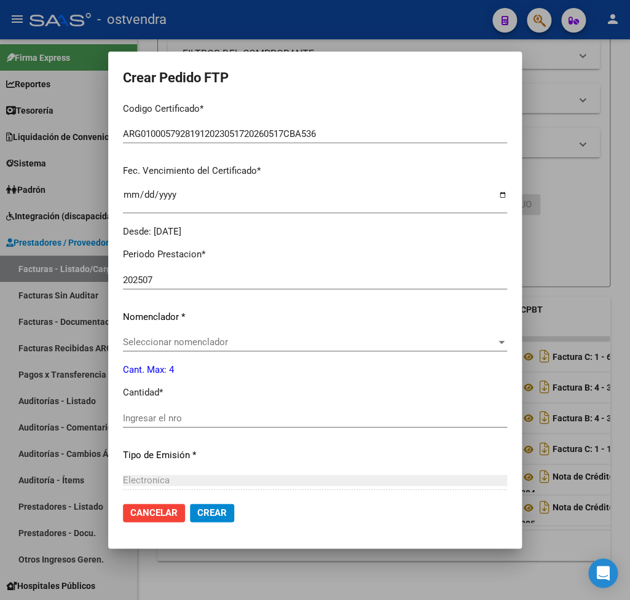
scroll to position [288, 0]
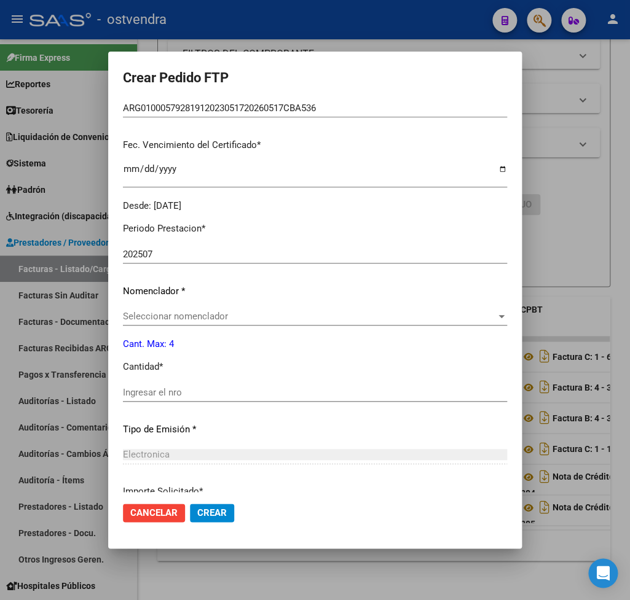
click at [216, 312] on span "Seleccionar nomenclador" at bounding box center [309, 316] width 373 height 11
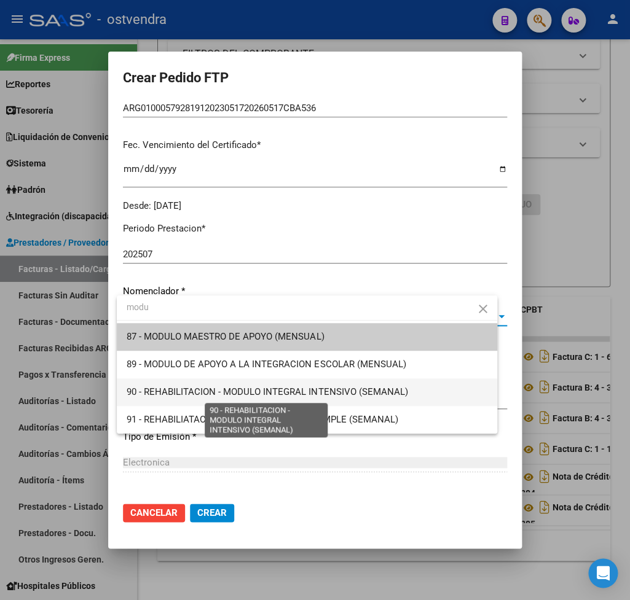
type input "modu"
click at [263, 390] on span "90 - REHABILITACION - MODULO INTEGRAL INTENSIVO (SEMANAL)" at bounding box center [267, 392] width 281 height 11
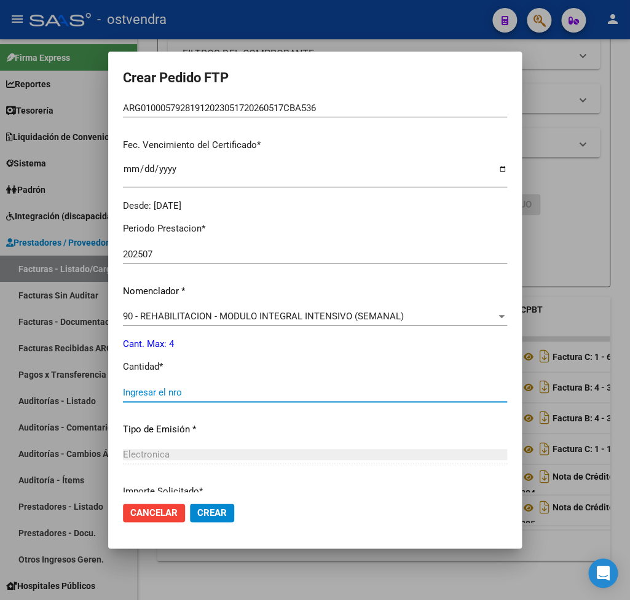
click at [181, 387] on input "Ingresar el nro" at bounding box center [315, 392] width 384 height 11
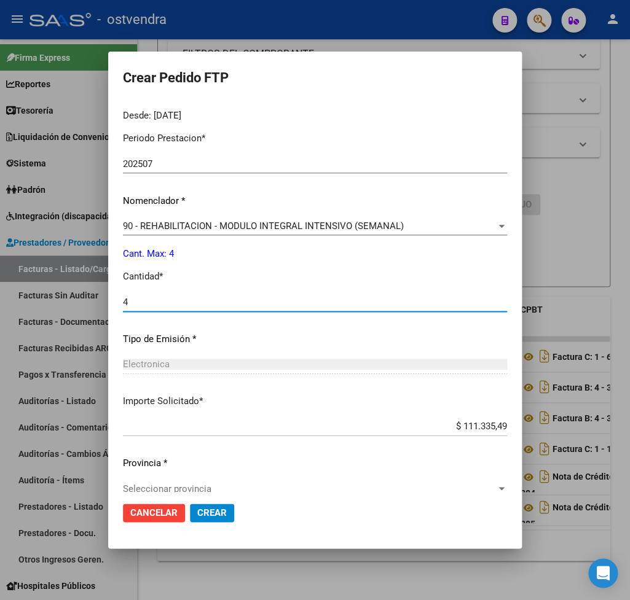
scroll to position [388, 0]
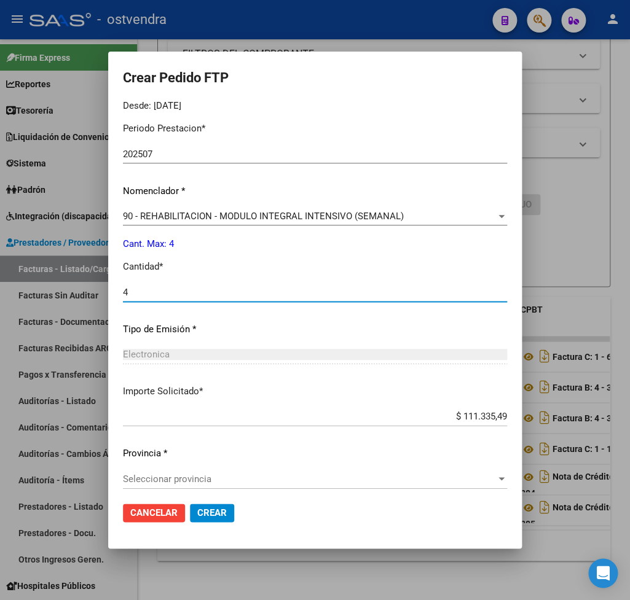
type input "4"
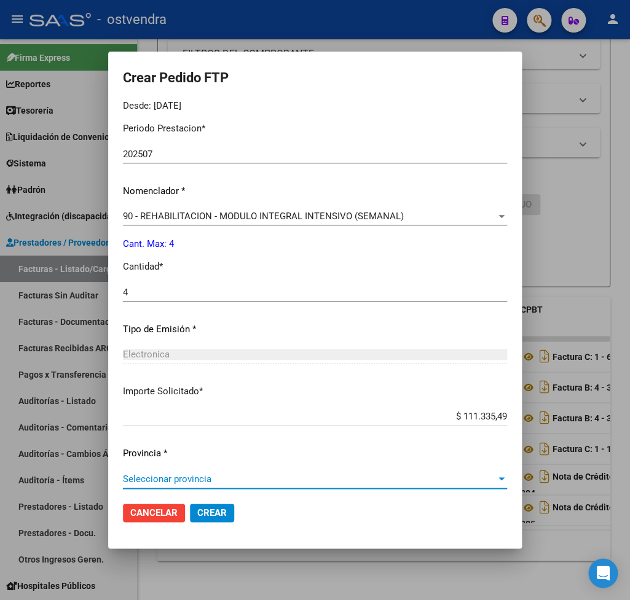
click at [171, 474] on span "Seleccionar provincia" at bounding box center [309, 479] width 373 height 11
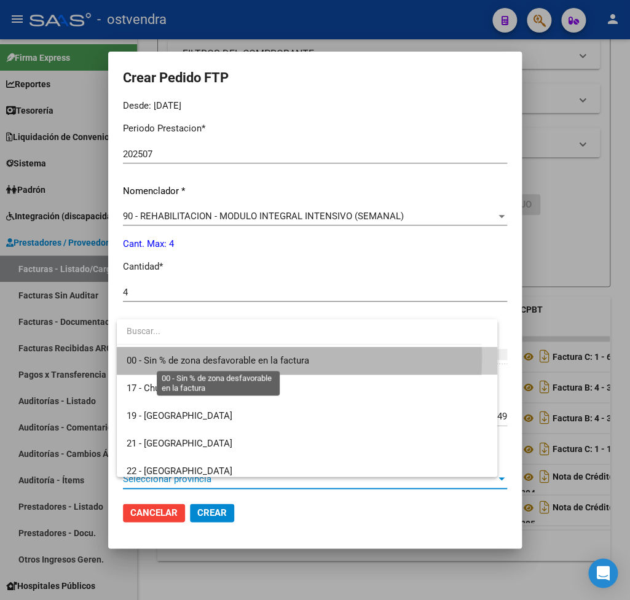
click at [169, 355] on span "00 - Sin % de zona desfavorable en la factura" at bounding box center [218, 360] width 183 height 11
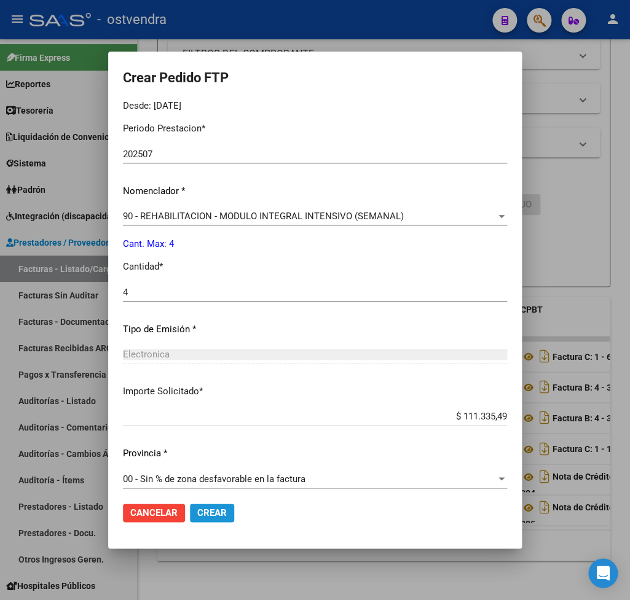
click at [227, 511] on span "Crear" at bounding box center [211, 513] width 29 height 11
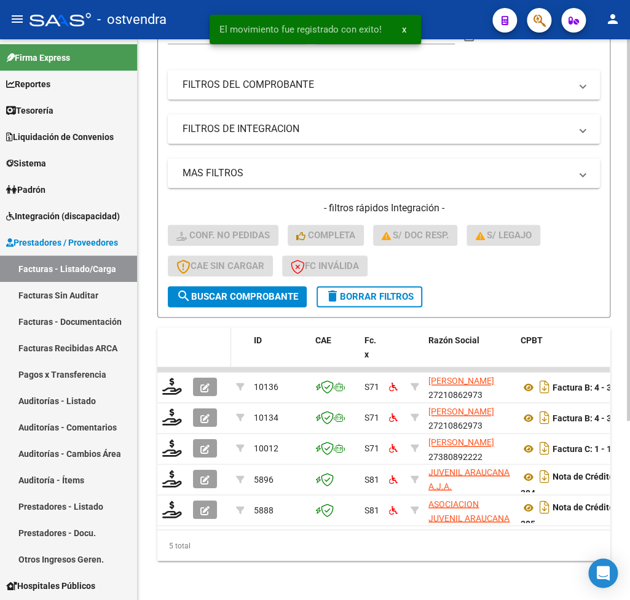
scroll to position [230, 0]
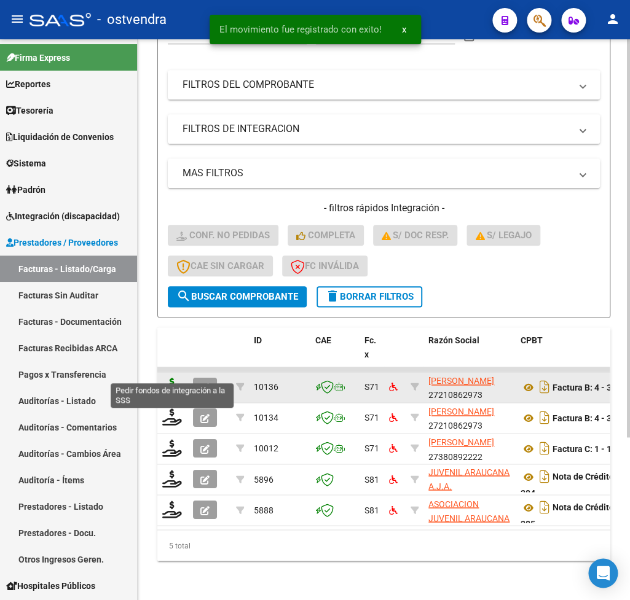
click at [171, 378] on icon at bounding box center [172, 386] width 20 height 17
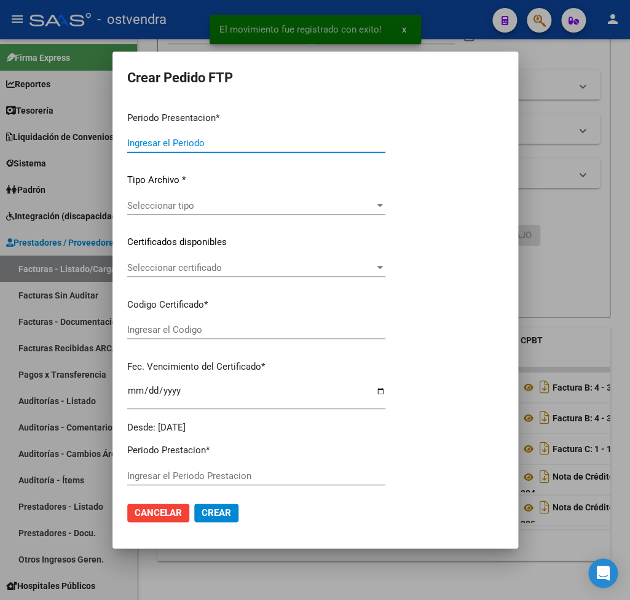
type input "202507"
type input "$ 475.830,36"
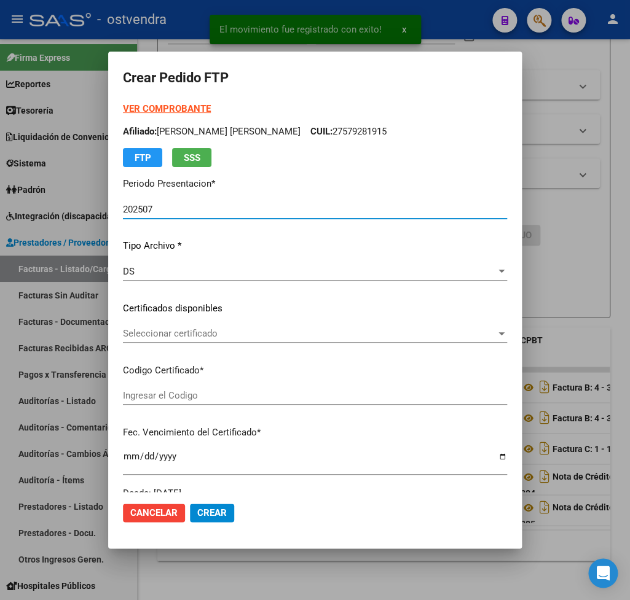
type input "ARG02000535259072022032920270329BS410"
type input "2027-03-29"
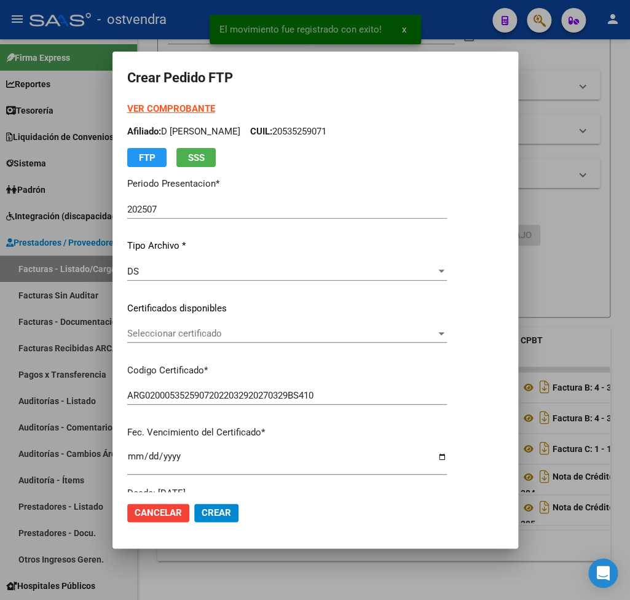
click at [159, 112] on strong "VER COMPROBANTE" at bounding box center [171, 108] width 88 height 11
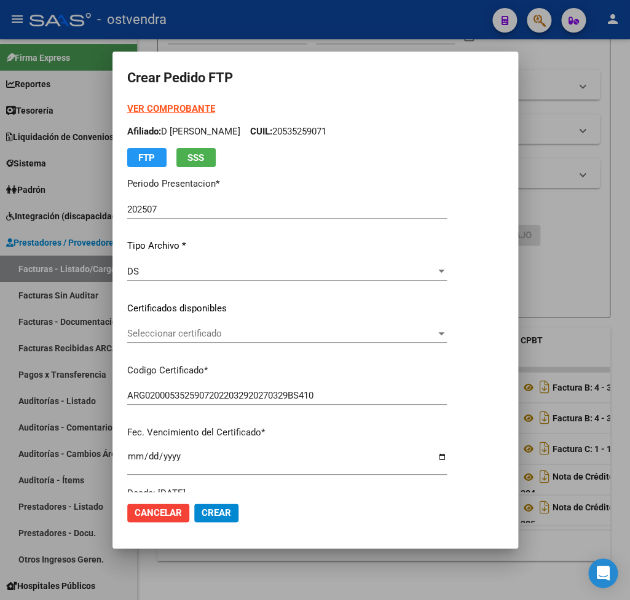
click at [228, 329] on div "Seleccionar certificado Seleccionar certificado" at bounding box center [287, 333] width 320 height 18
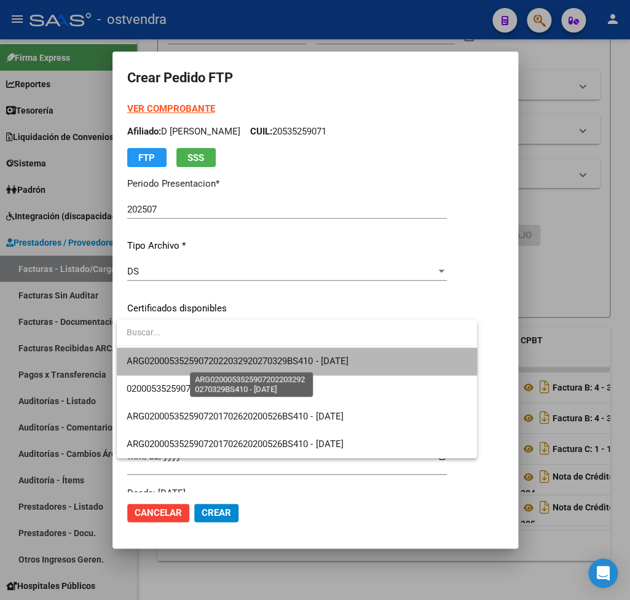
click at [229, 359] on span "ARG02000535259072022032920270329BS410 - 2027-03-29" at bounding box center [237, 361] width 221 height 11
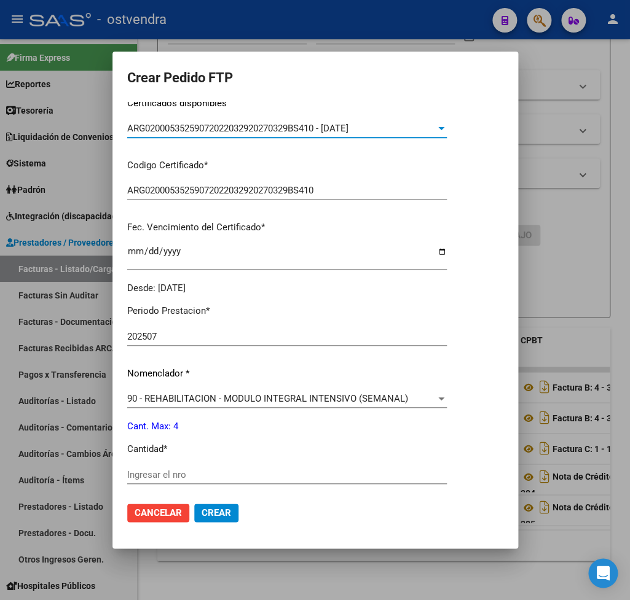
scroll to position [216, 0]
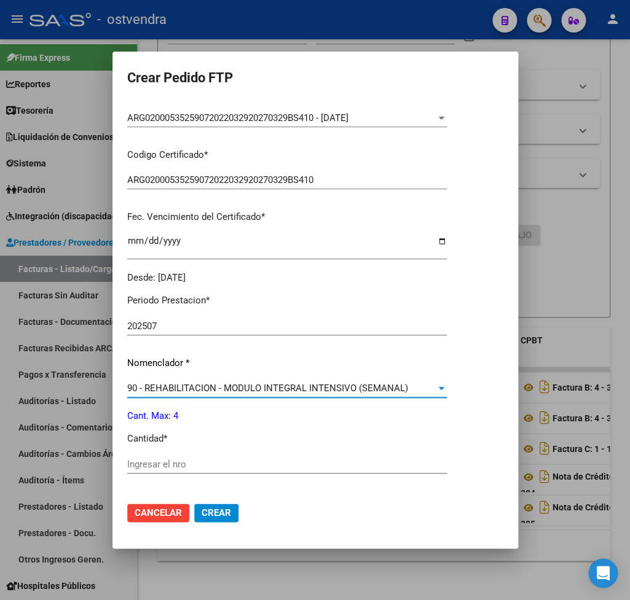
click at [417, 383] on div "90 - REHABILITACION - MODULO INTEGRAL INTENSIVO (SEMANAL)" at bounding box center [281, 388] width 308 height 11
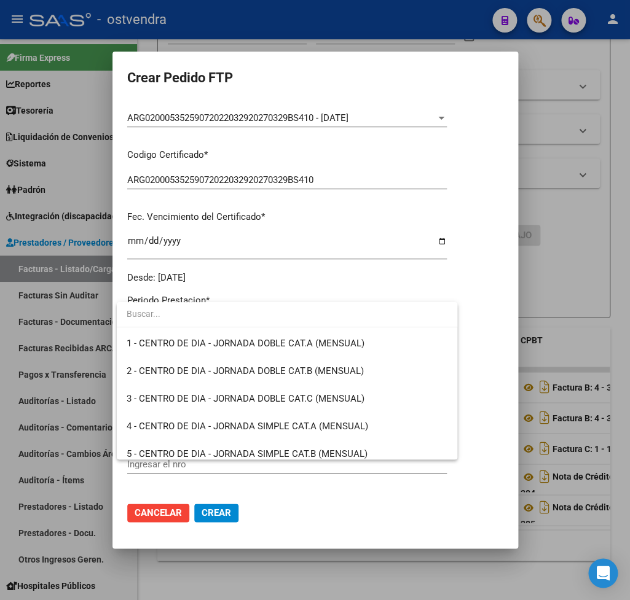
scroll to position [2424, 0]
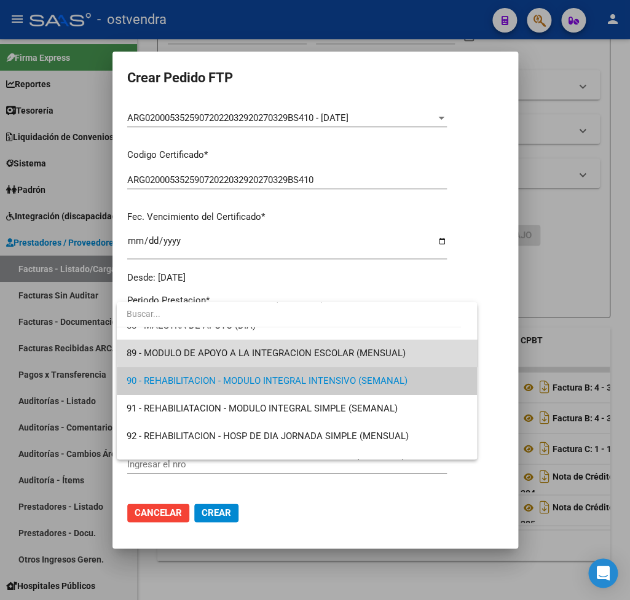
drag, startPoint x: 377, startPoint y: 346, endPoint x: 383, endPoint y: 344, distance: 6.4
click at [375, 346] on span "89 - MODULO DE APOYO A LA INTEGRACION ESCOLAR (MENSUAL)" at bounding box center [297, 354] width 340 height 28
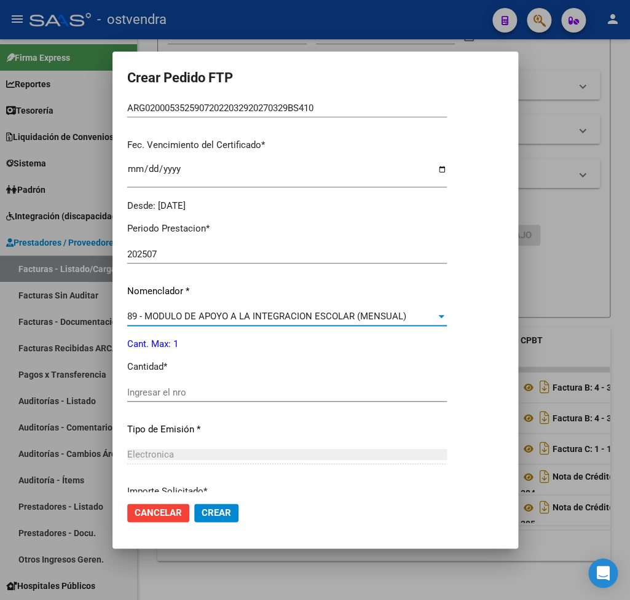
scroll to position [359, 0]
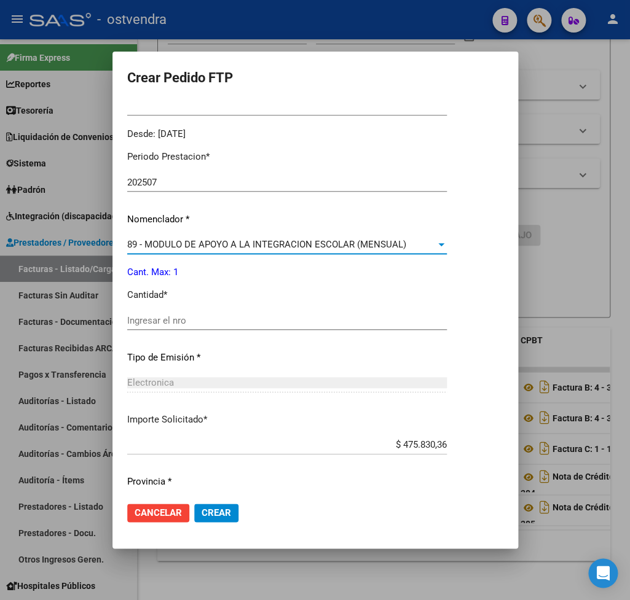
click at [173, 315] on input "Ingresar el nro" at bounding box center [287, 320] width 320 height 11
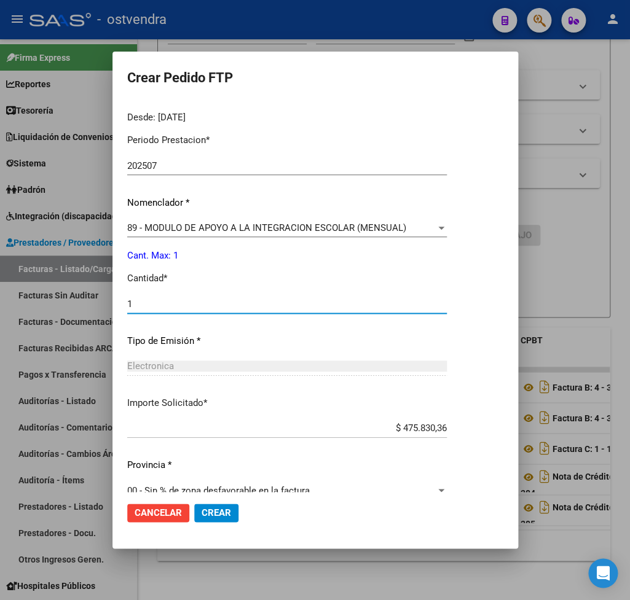
scroll to position [388, 0]
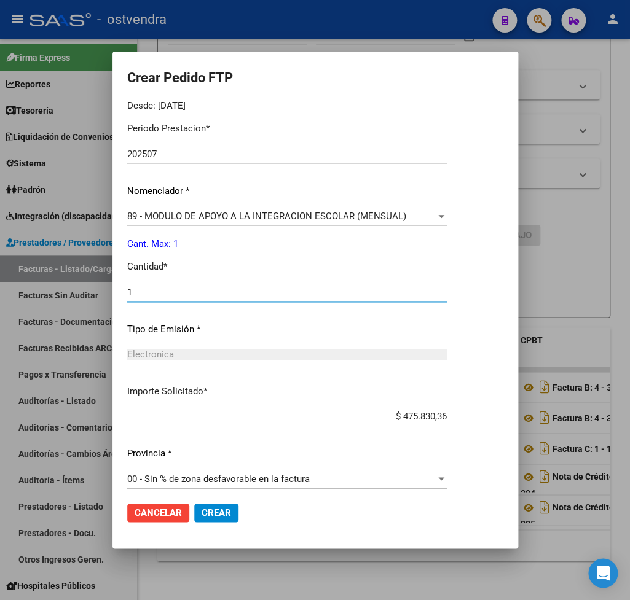
type input "1"
click at [219, 510] on span "Crear" at bounding box center [216, 513] width 29 height 11
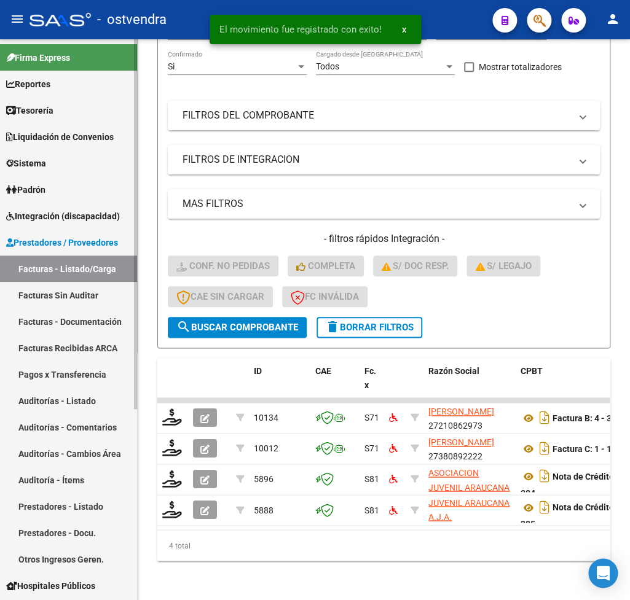
scroll to position [200, 0]
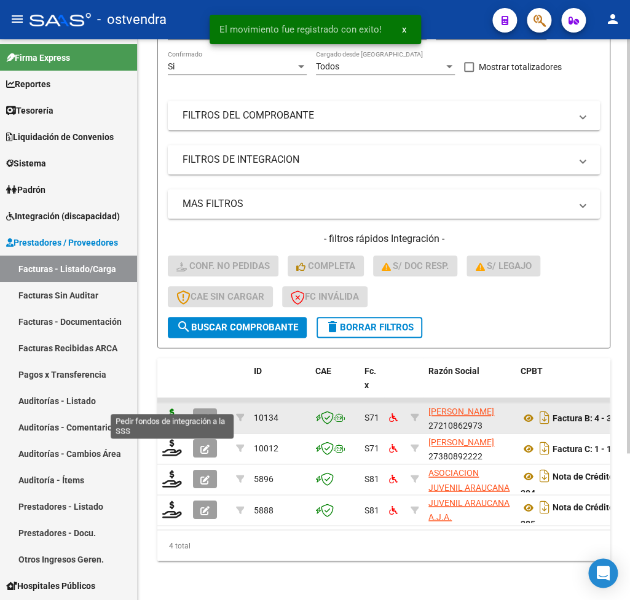
click at [169, 409] on icon at bounding box center [172, 417] width 20 height 17
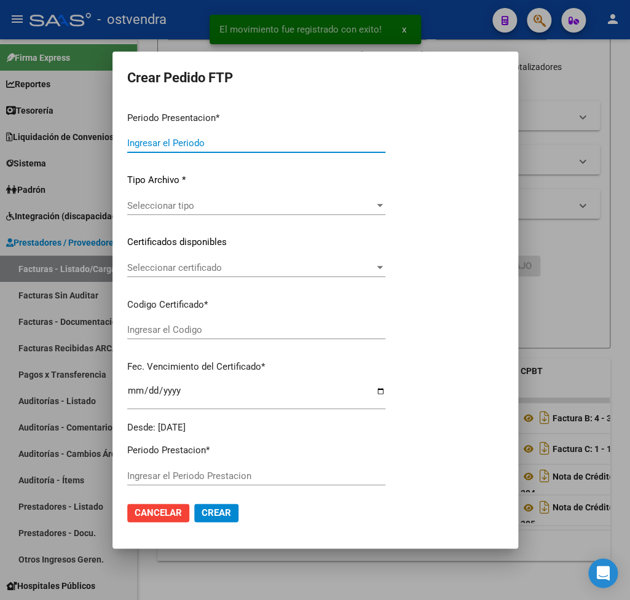
type input "202507"
type input "$ 475.830,36"
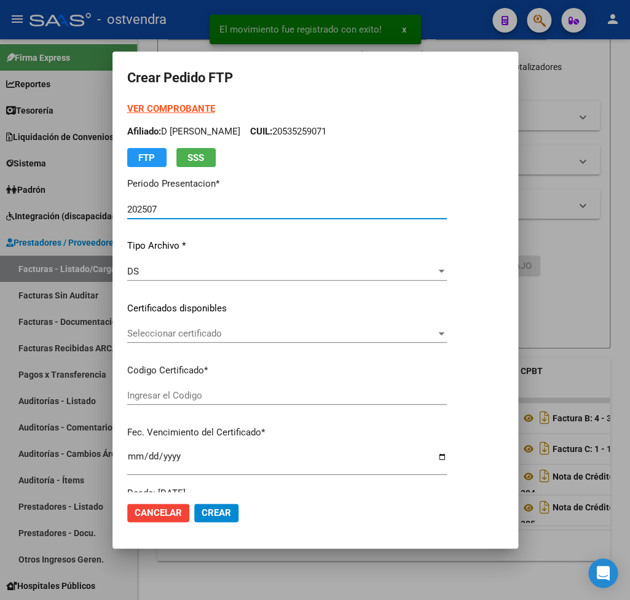
type input "ARG02000530569262018010320230103BS410"
type input "2025-11-22"
click at [160, 109] on strong "VER COMPROBANTE" at bounding box center [171, 108] width 88 height 11
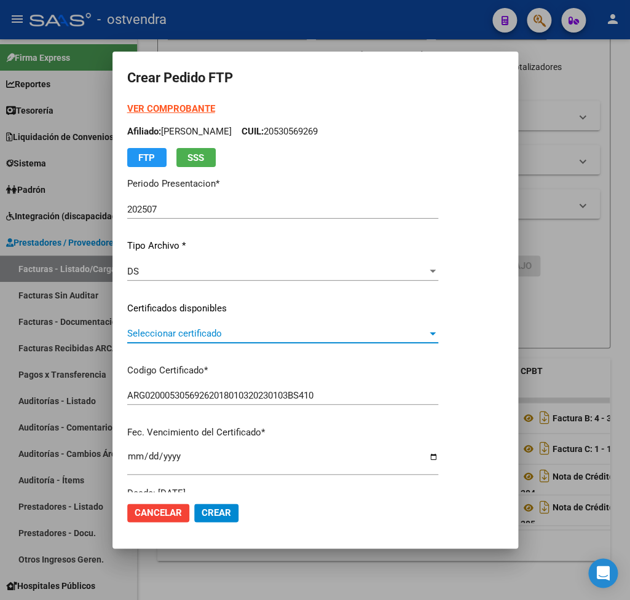
click at [173, 334] on span "Seleccionar certificado" at bounding box center [277, 333] width 300 height 11
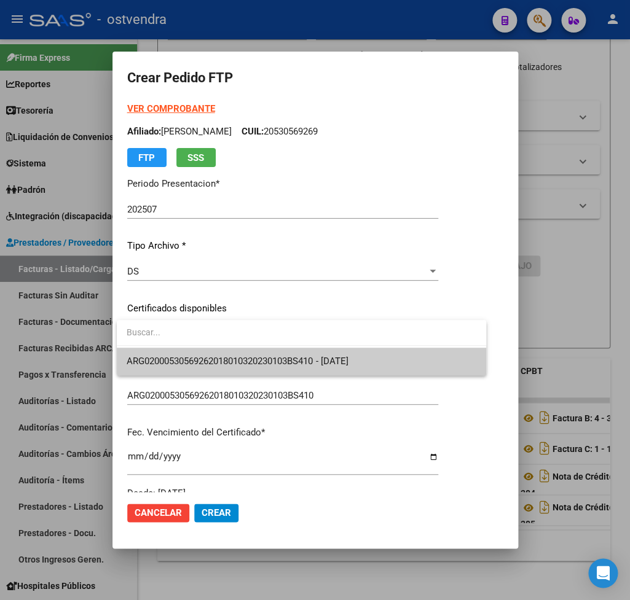
click at [175, 355] on span "ARG02000530569262018010320230103BS410 - 2025-11-22" at bounding box center [302, 362] width 350 height 28
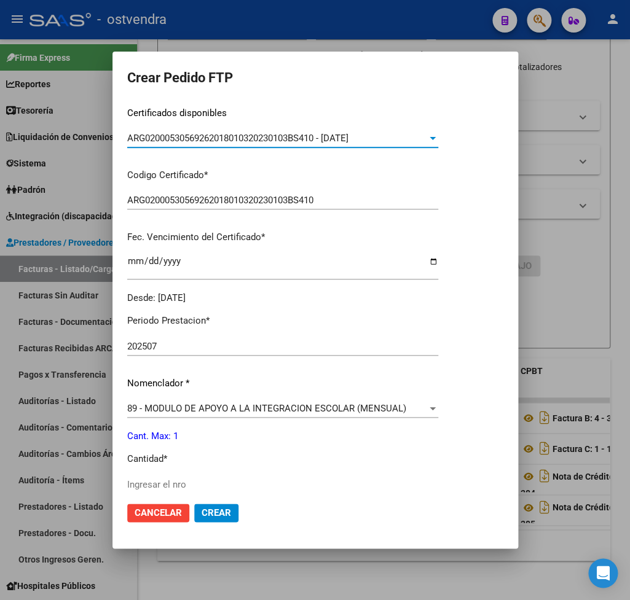
scroll to position [216, 0]
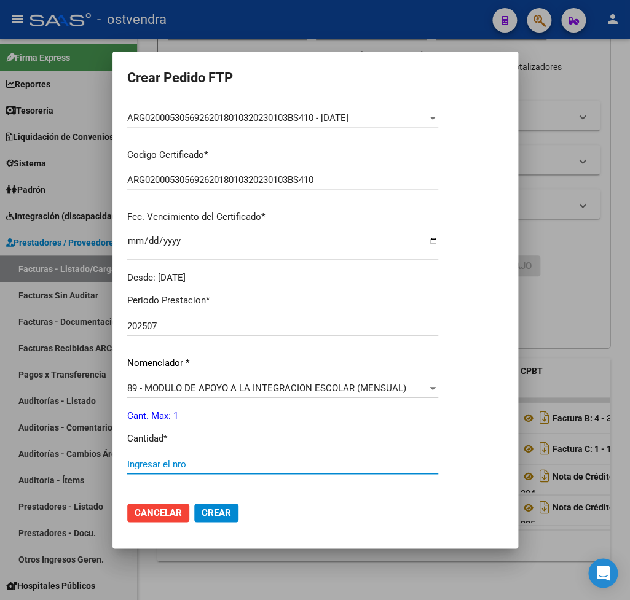
click at [184, 459] on input "Ingresar el nro" at bounding box center [282, 464] width 311 height 11
type input "1"
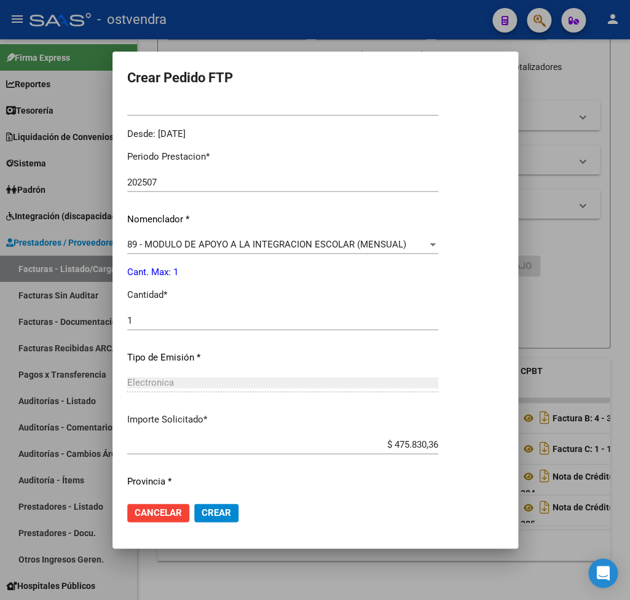
scroll to position [388, 0]
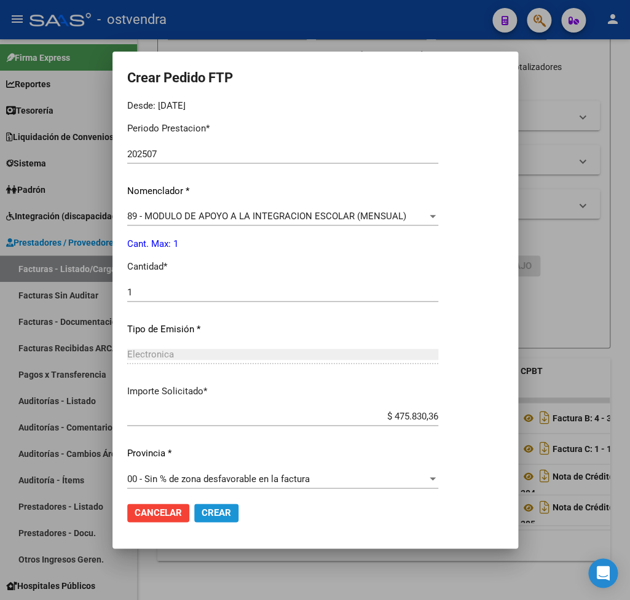
click at [219, 510] on span "Crear" at bounding box center [216, 513] width 29 height 11
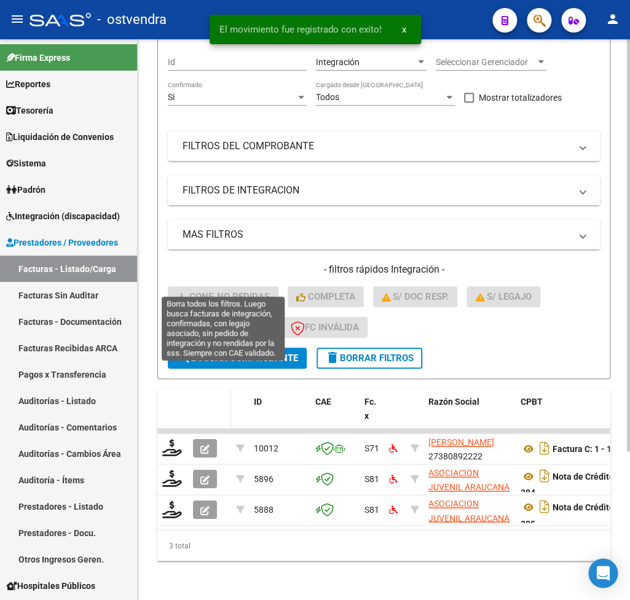
scroll to position [168, 0]
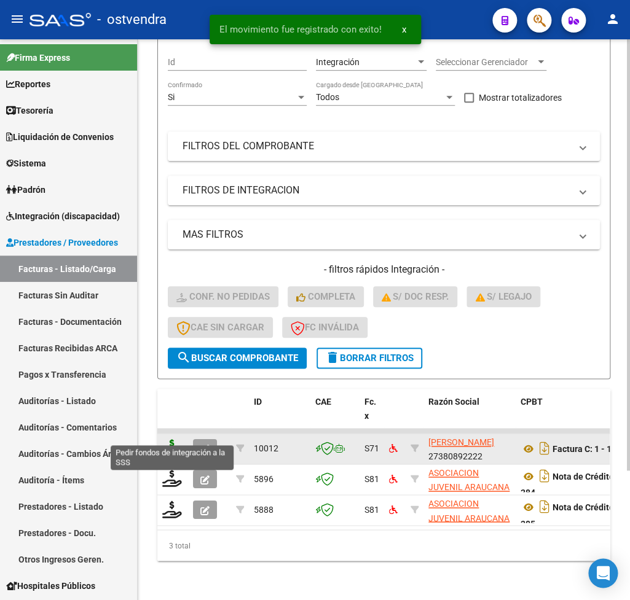
click at [171, 439] on icon at bounding box center [172, 447] width 20 height 17
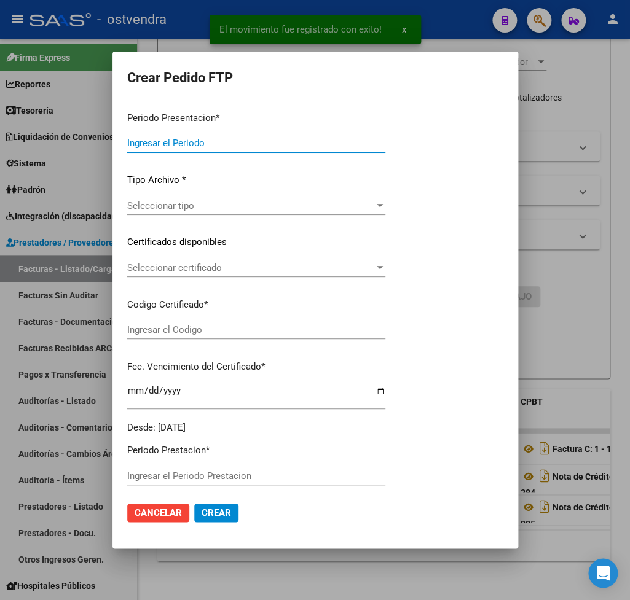
type input "202507"
type input "$ 111.335,49"
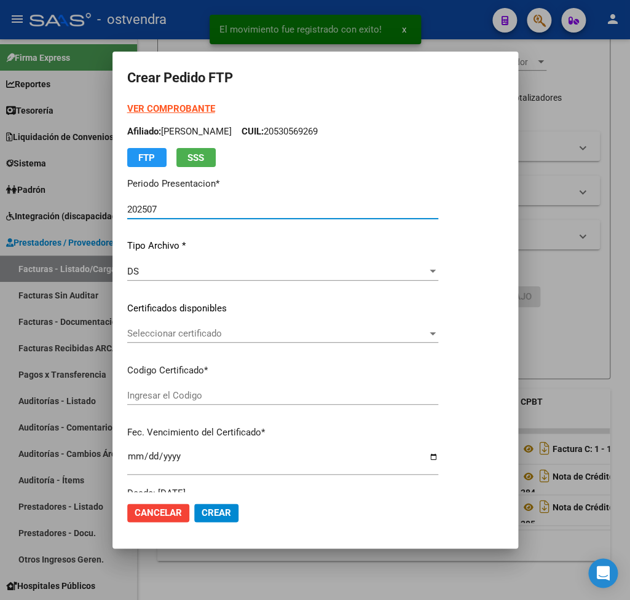
type input "ARG02000530569262018010320230103BS410"
type input "2025-11-22"
click at [173, 106] on strong "VER COMPROBANTE" at bounding box center [171, 108] width 88 height 11
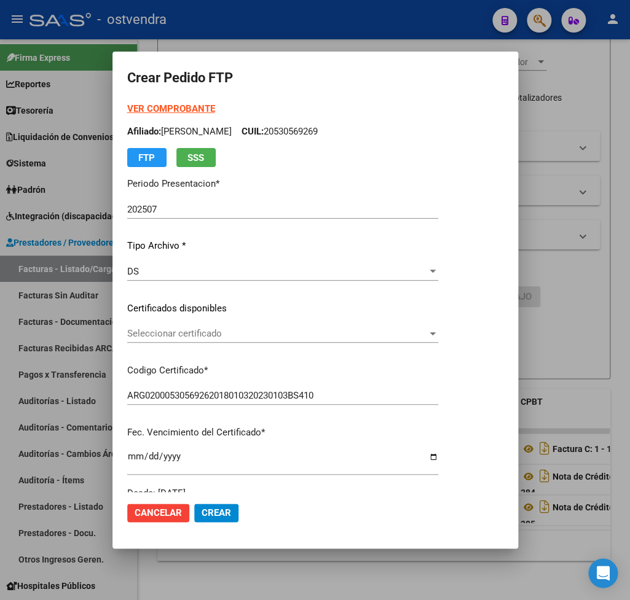
click at [228, 337] on span "Seleccionar certificado" at bounding box center [277, 333] width 300 height 11
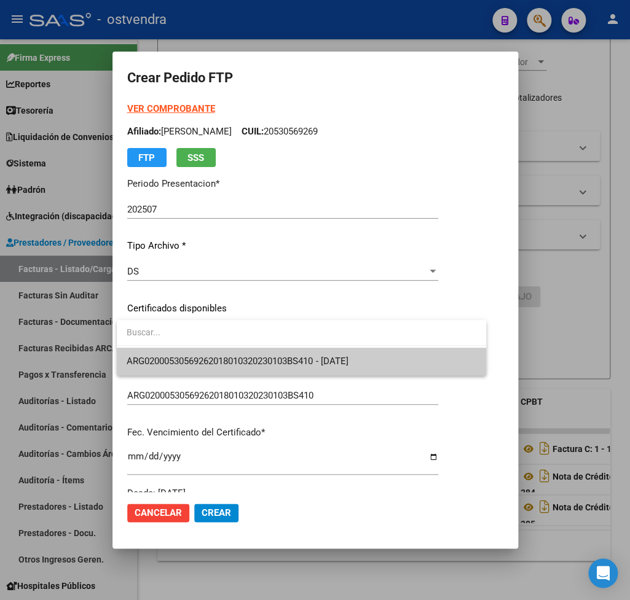
click at [234, 359] on span "ARG02000530569262018010320230103BS410 - 2025-11-22" at bounding box center [237, 361] width 221 height 11
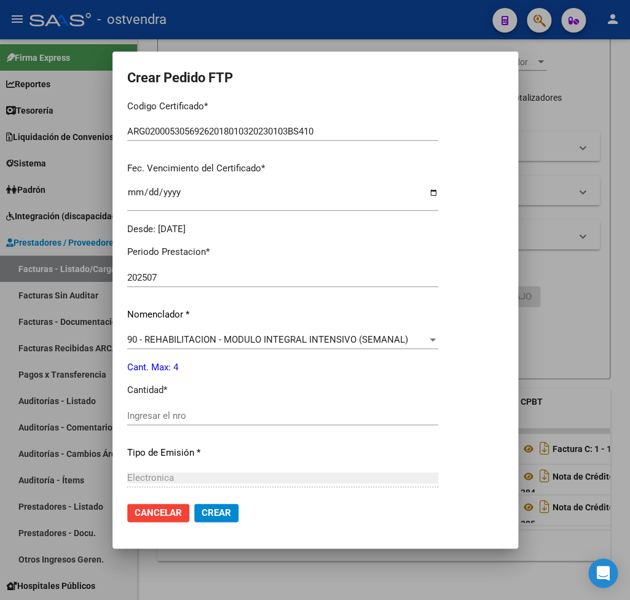
scroll to position [288, 0]
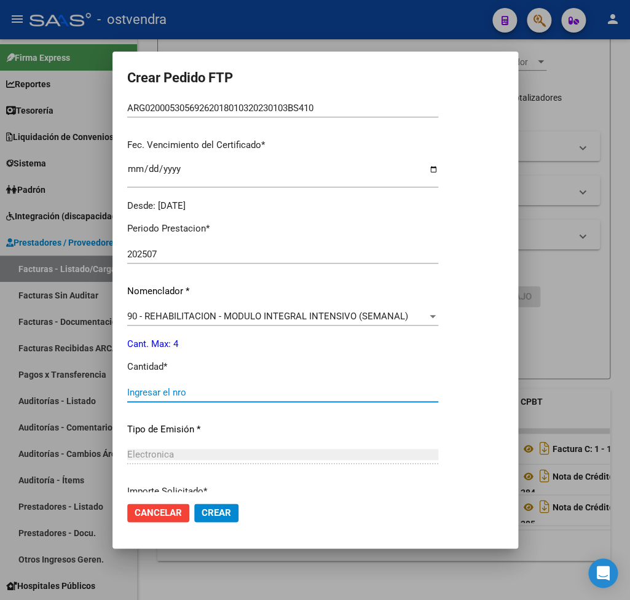
drag, startPoint x: 160, startPoint y: 388, endPoint x: 234, endPoint y: 372, distance: 74.9
click at [163, 388] on input "Ingresar el nro" at bounding box center [282, 392] width 311 height 11
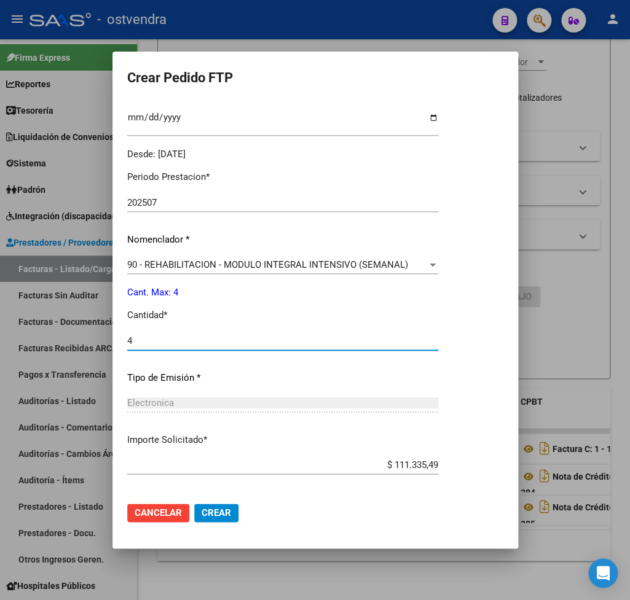
scroll to position [388, 0]
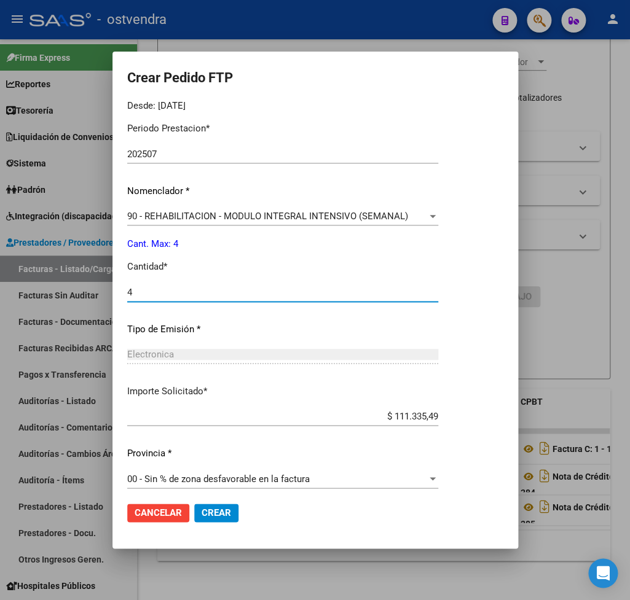
type input "4"
click at [219, 510] on span "Crear" at bounding box center [216, 513] width 29 height 11
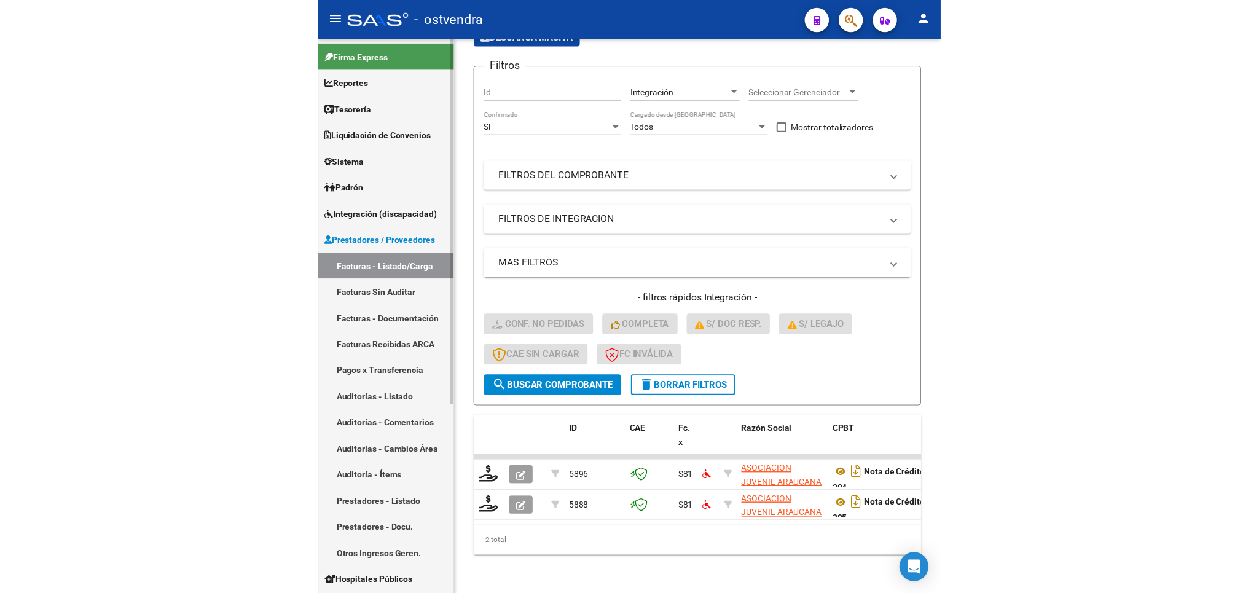
scroll to position [47, 0]
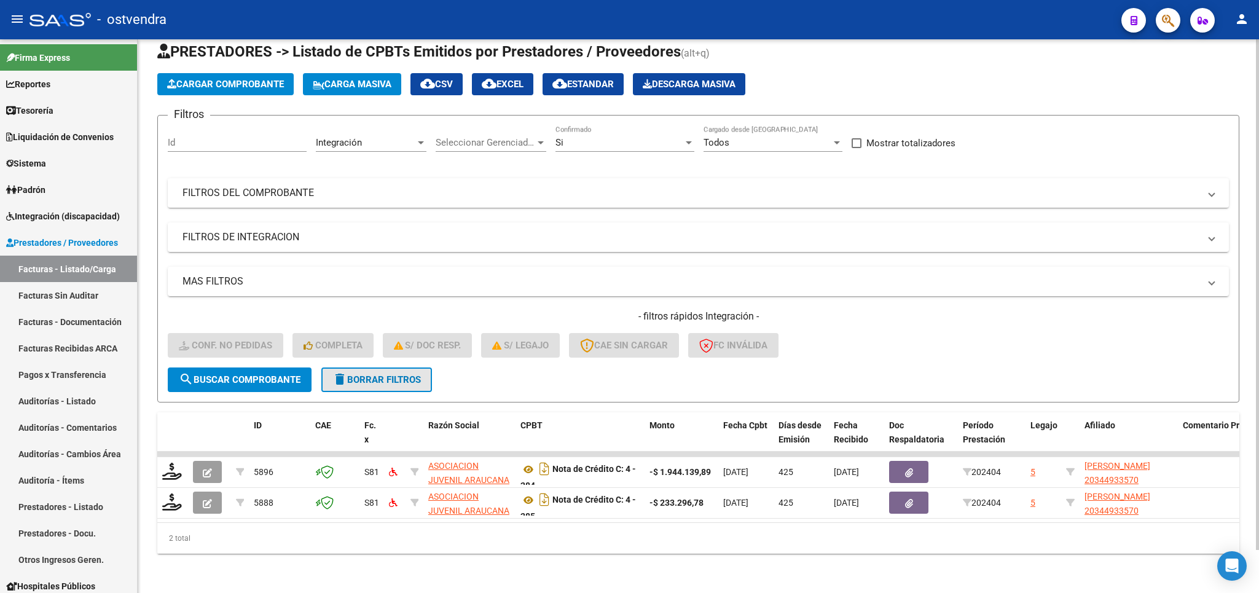
click at [398, 374] on span "delete Borrar Filtros" at bounding box center [376, 379] width 88 height 11
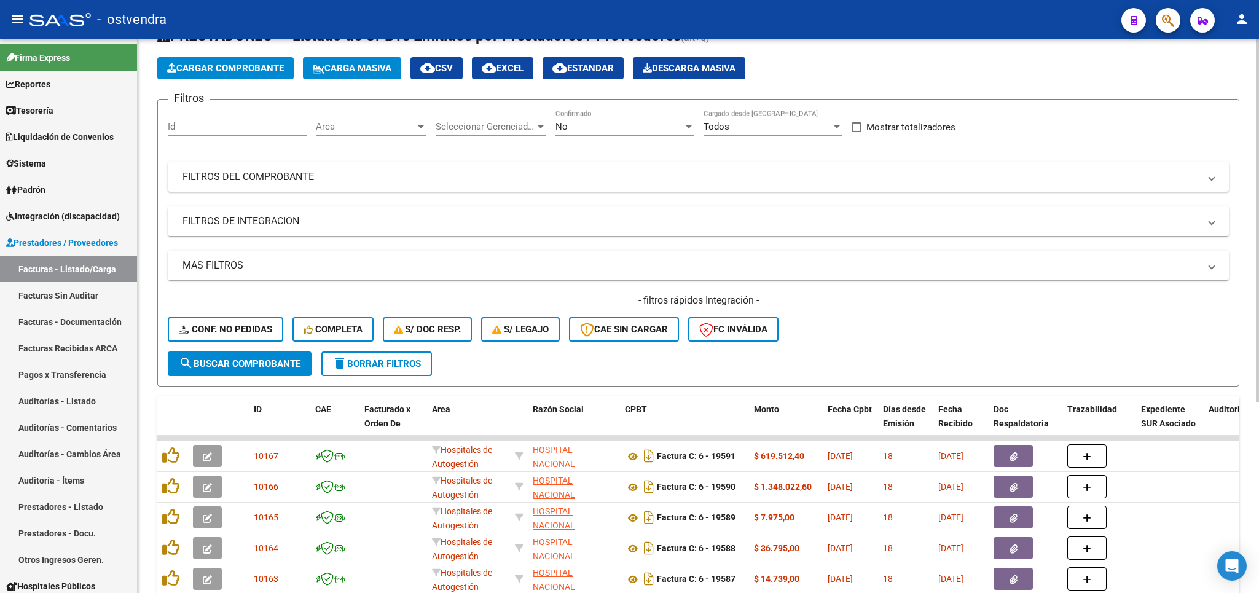
scroll to position [0, 0]
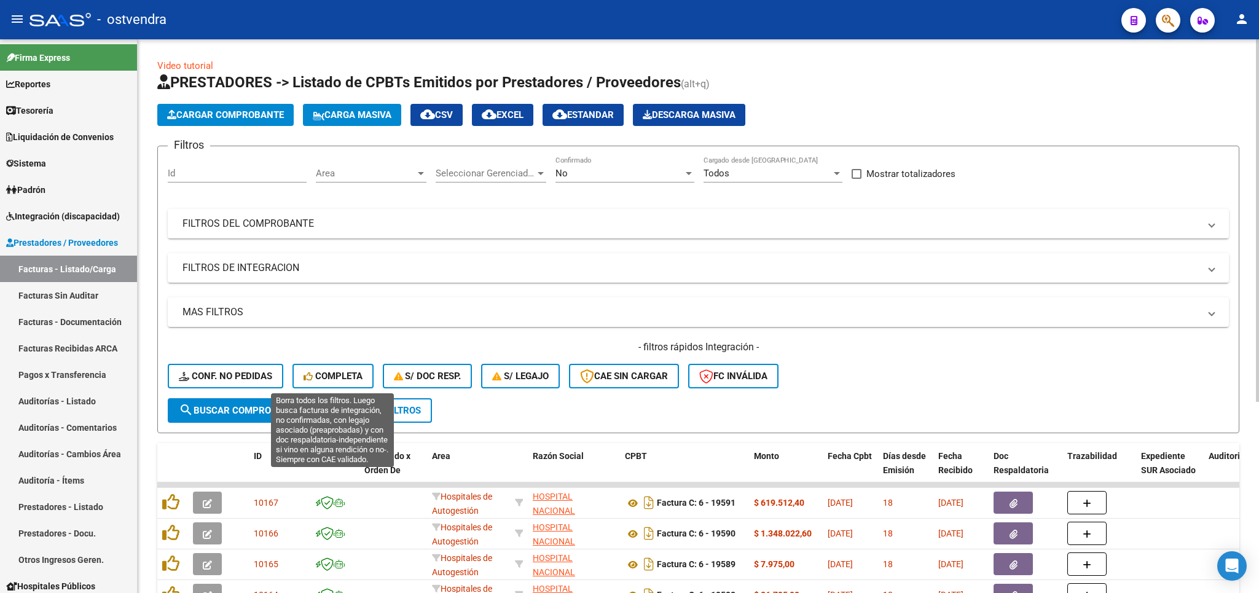
drag, startPoint x: 339, startPoint y: 372, endPoint x: 638, endPoint y: 560, distance: 353.1
click at [339, 372] on span "Completa" at bounding box center [333, 376] width 59 height 11
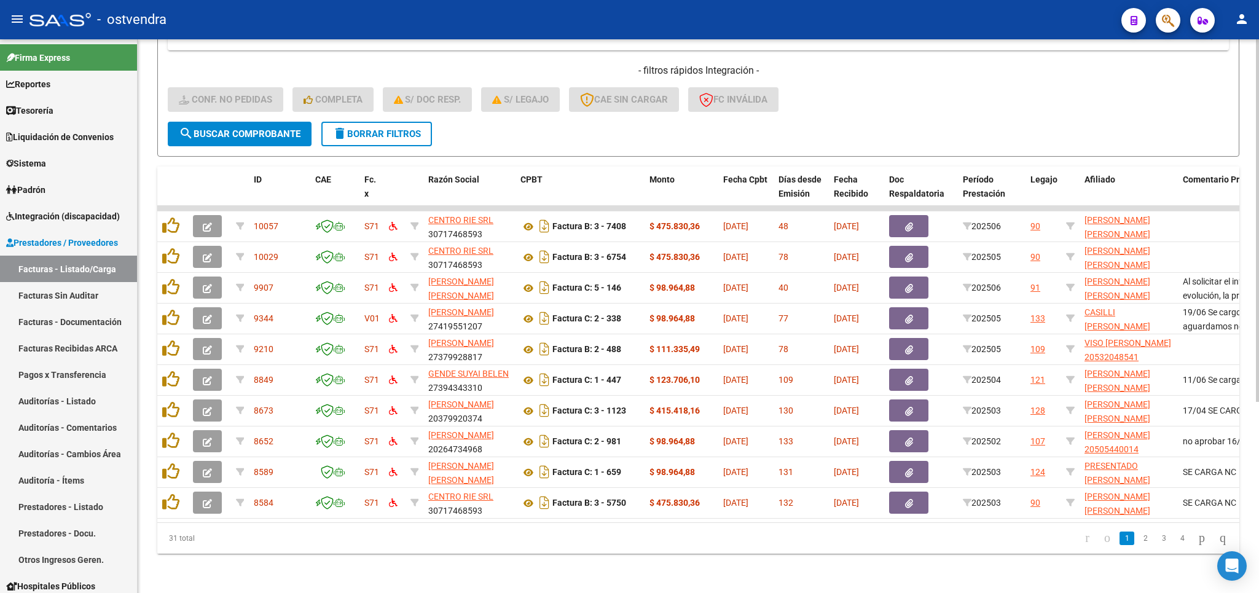
click at [366, 128] on span "delete Borrar Filtros" at bounding box center [376, 133] width 88 height 11
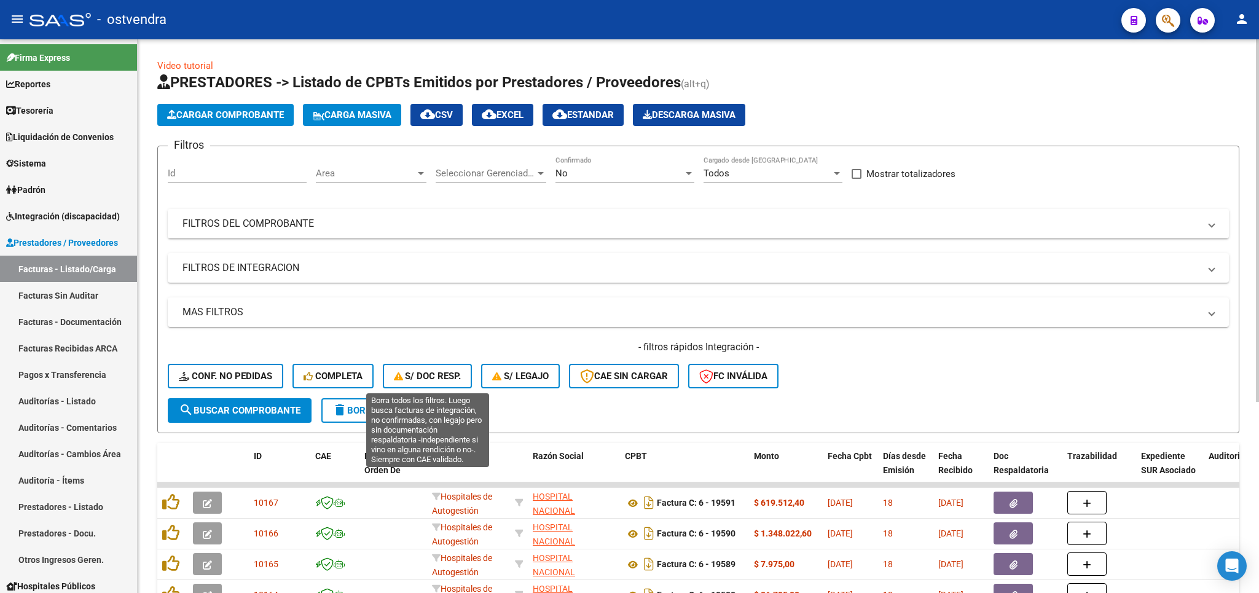
scroll to position [72, 0]
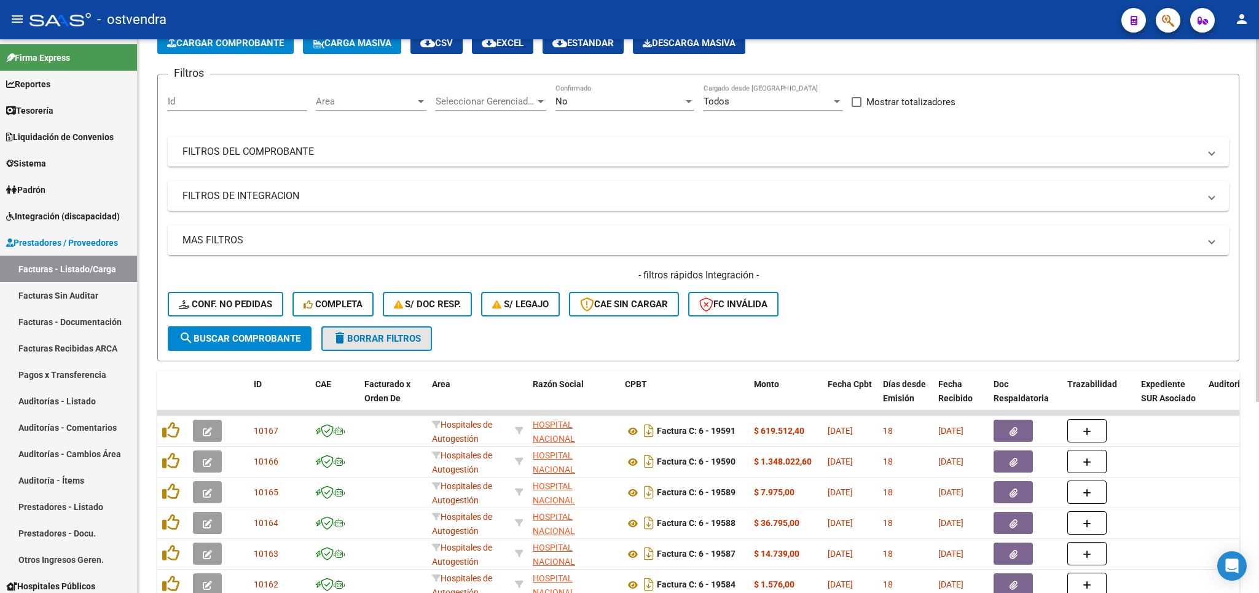
click at [353, 334] on span "delete Borrar Filtros" at bounding box center [376, 338] width 88 height 11
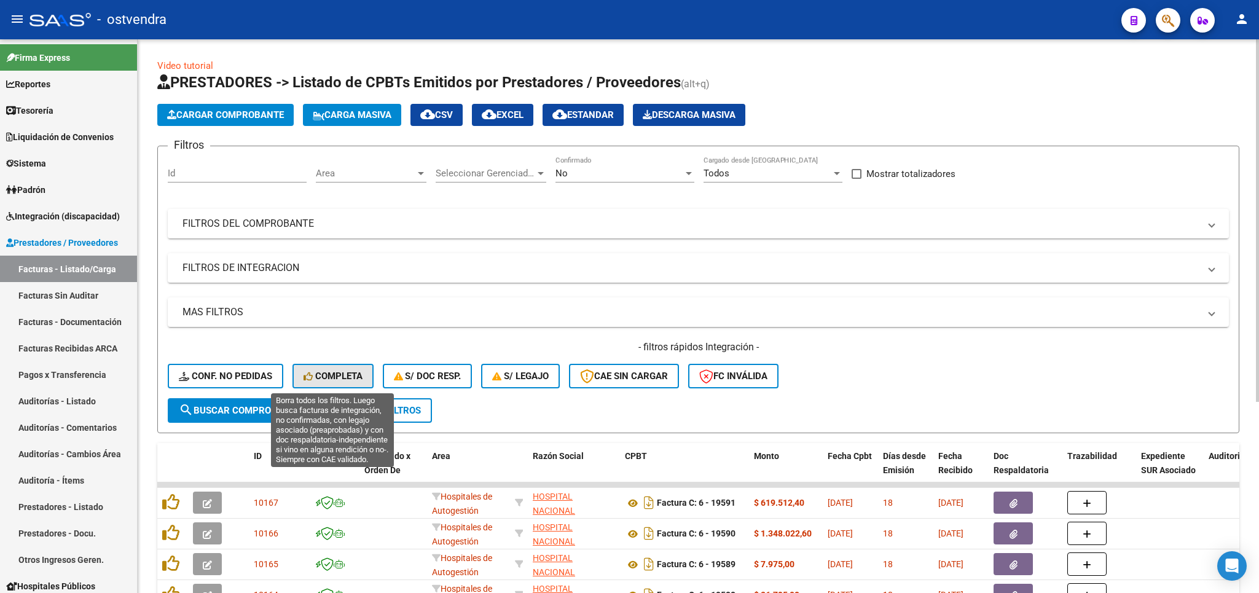
click at [336, 372] on span "Completa" at bounding box center [333, 376] width 59 height 11
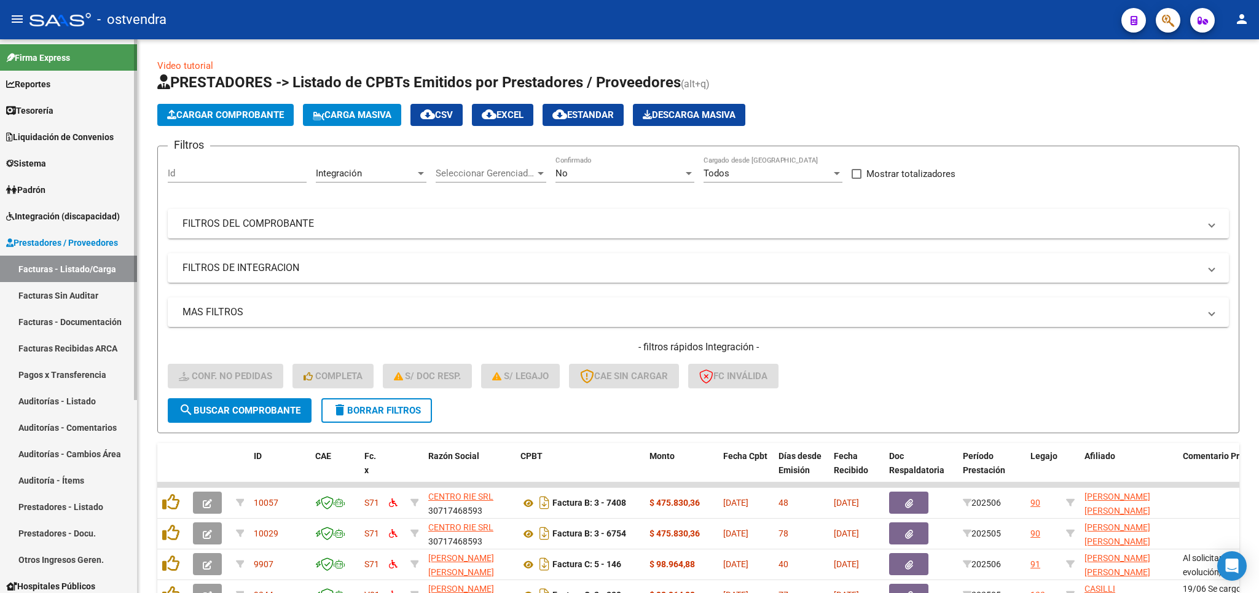
click at [49, 217] on span "Integración (discapacidad)" at bounding box center [63, 217] width 114 height 14
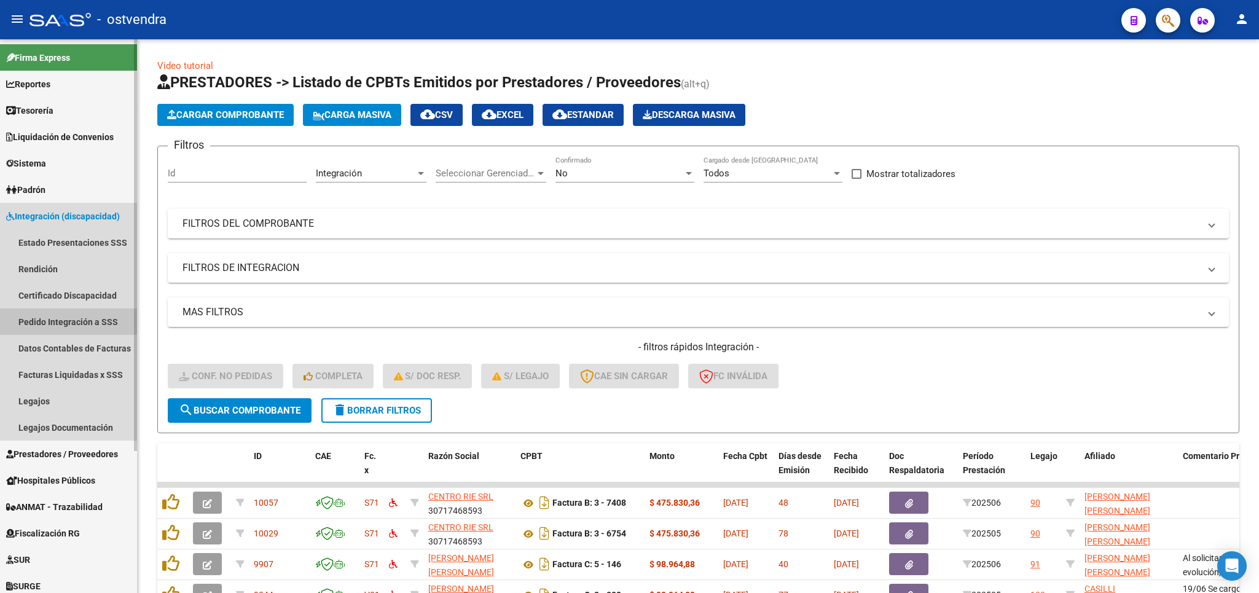
click at [65, 317] on link "Pedido Integración a SSS" at bounding box center [68, 321] width 137 height 26
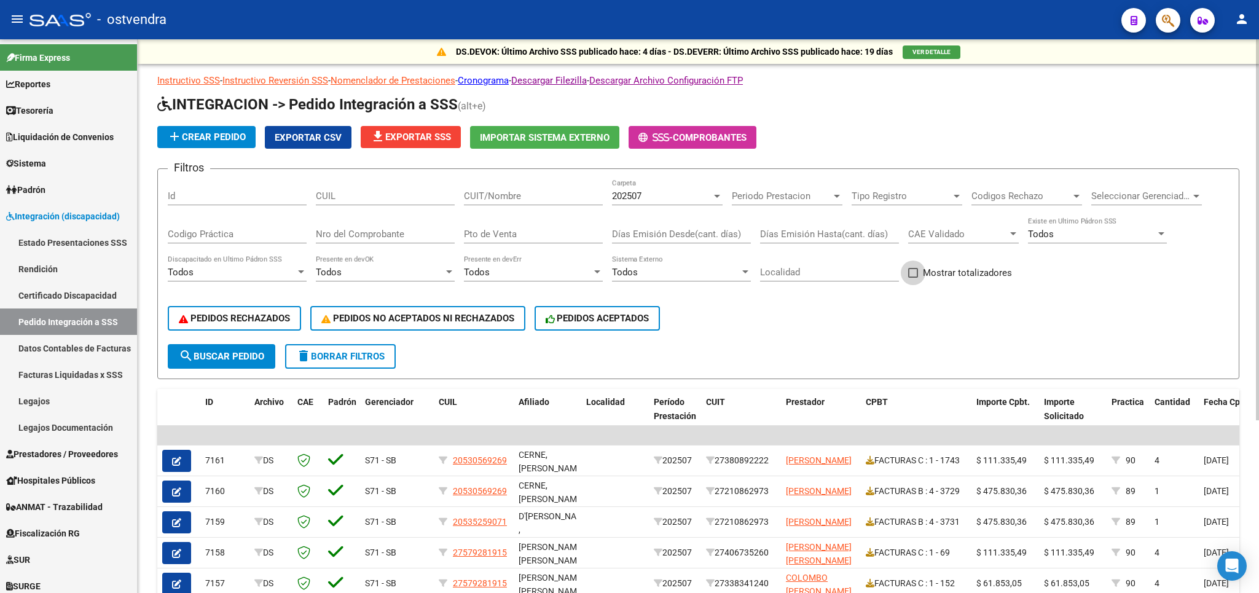
click at [919, 269] on label "Mostrar totalizadores" at bounding box center [960, 272] width 104 height 15
click at [913, 278] on input "Mostrar totalizadores" at bounding box center [913, 278] width 1 height 1
checkbox input "true"
click at [254, 352] on span "search Buscar Pedido" at bounding box center [221, 356] width 85 height 11
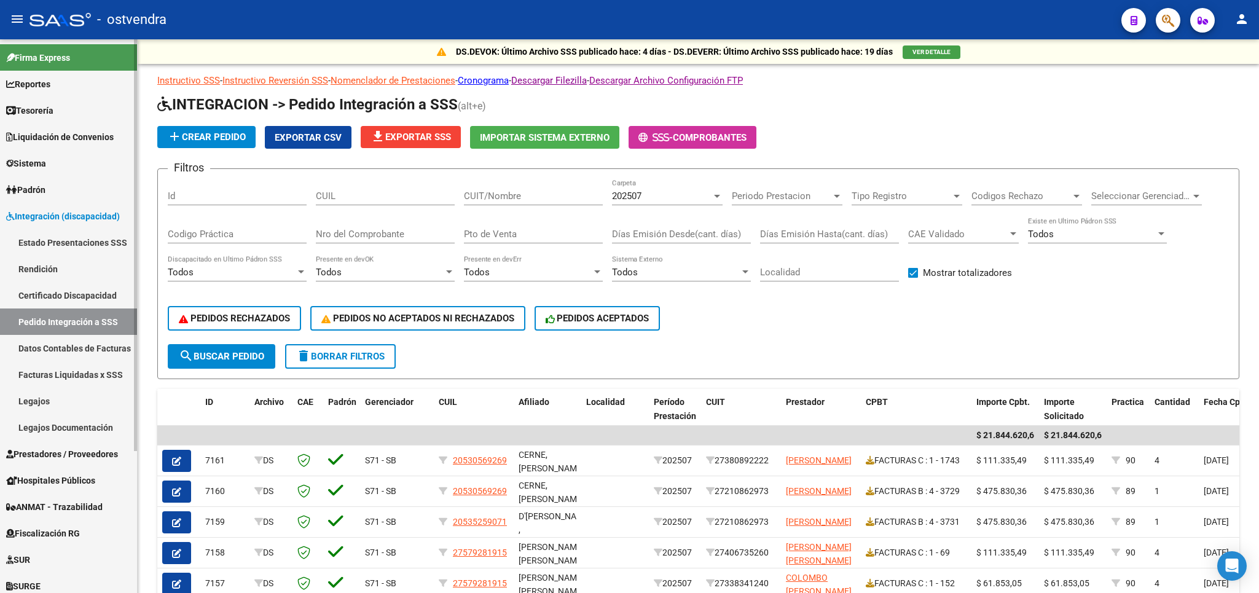
click at [39, 452] on span "Prestadores / Proveedores" at bounding box center [62, 454] width 112 height 14
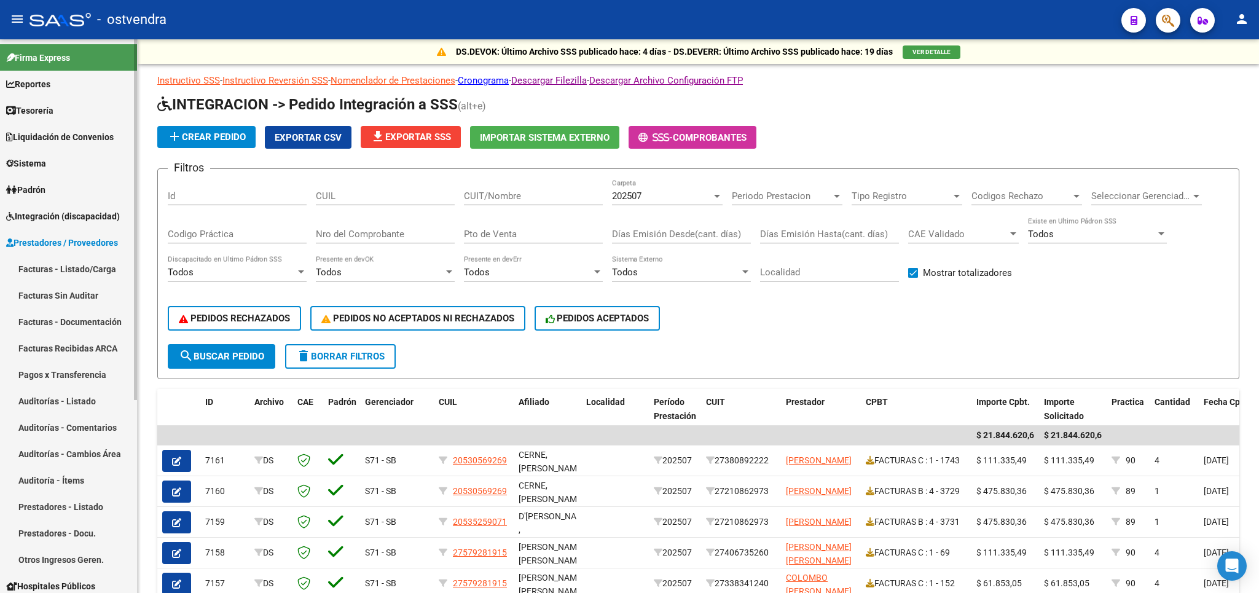
click at [83, 270] on link "Facturas - Listado/Carga" at bounding box center [68, 269] width 137 height 26
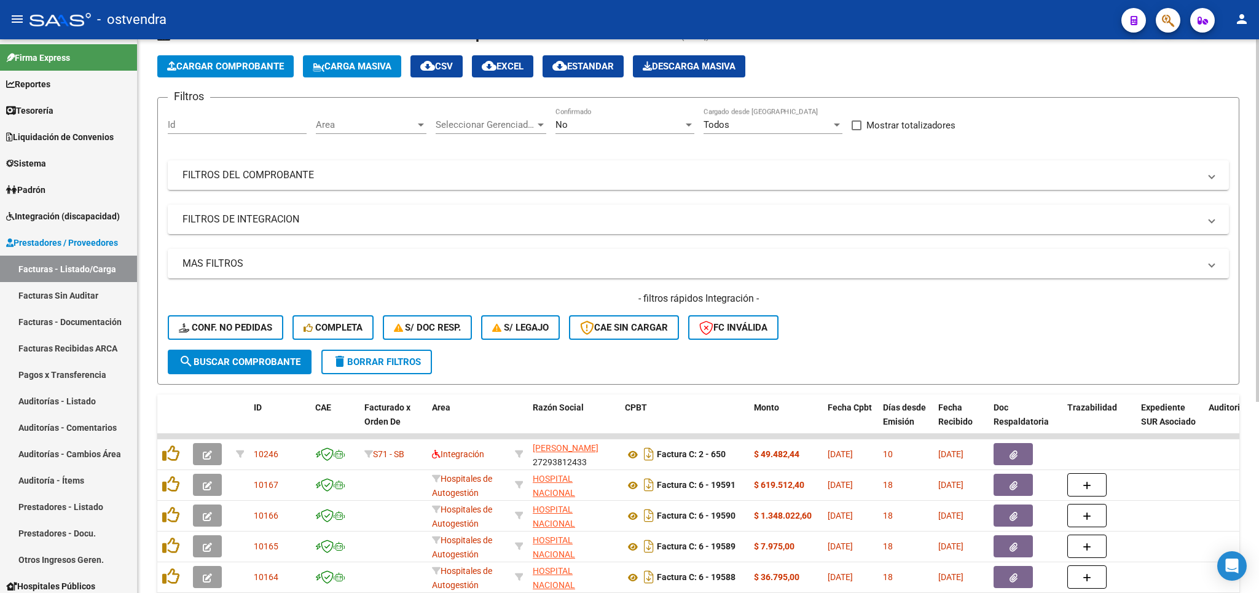
scroll to position [72, 0]
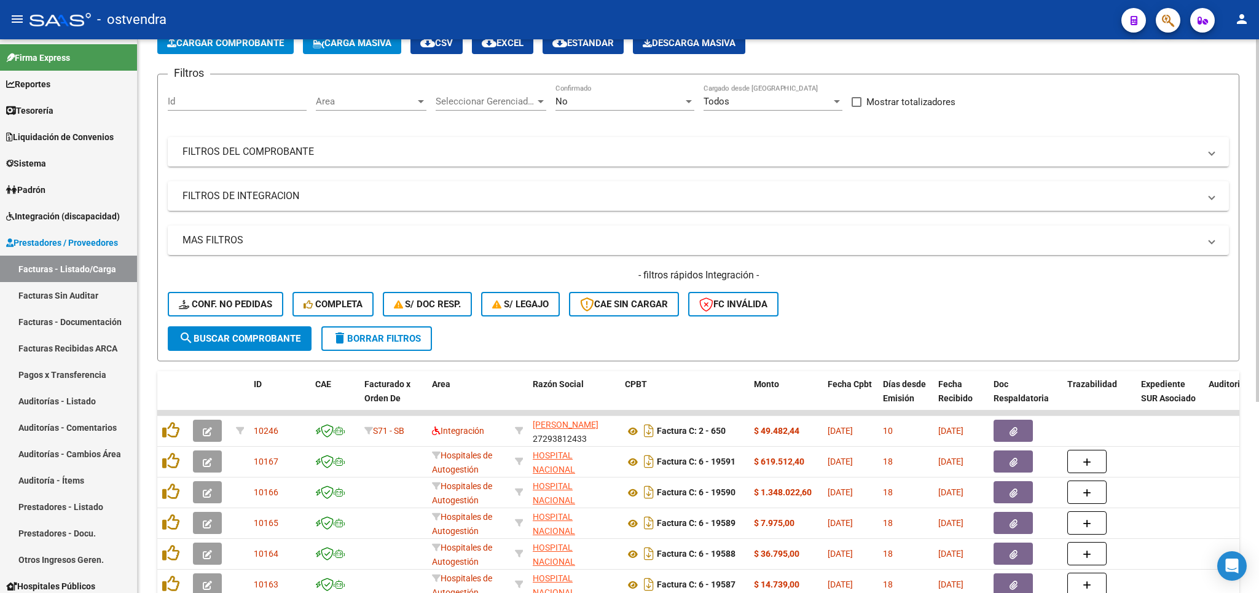
click at [363, 337] on span "delete Borrar Filtros" at bounding box center [376, 338] width 88 height 11
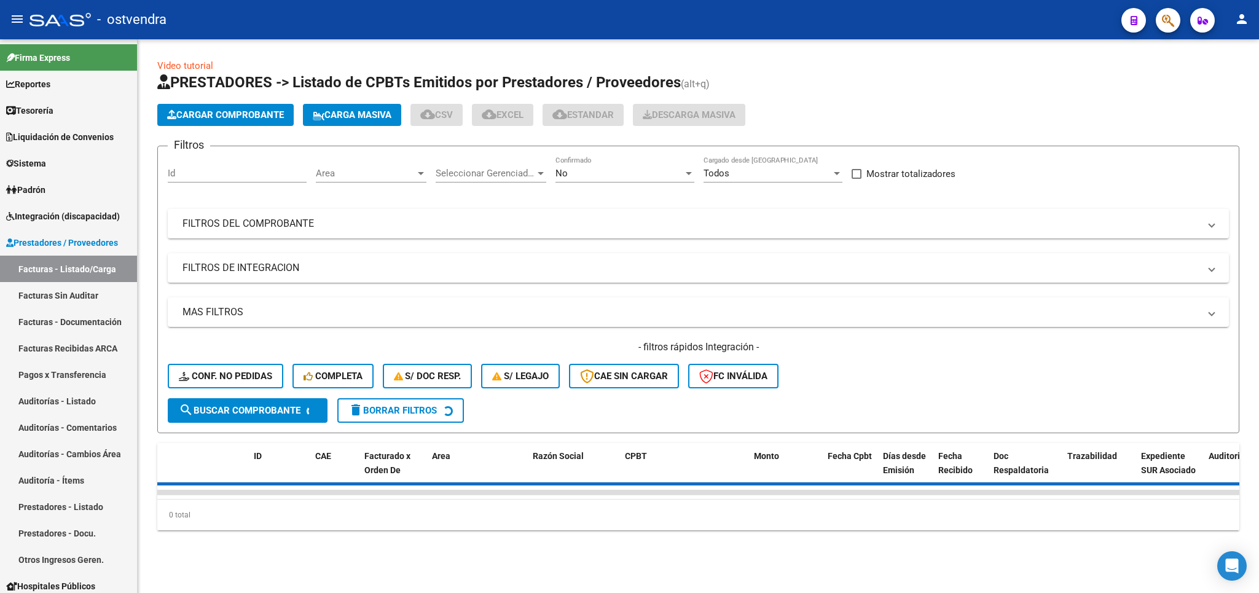
scroll to position [0, 0]
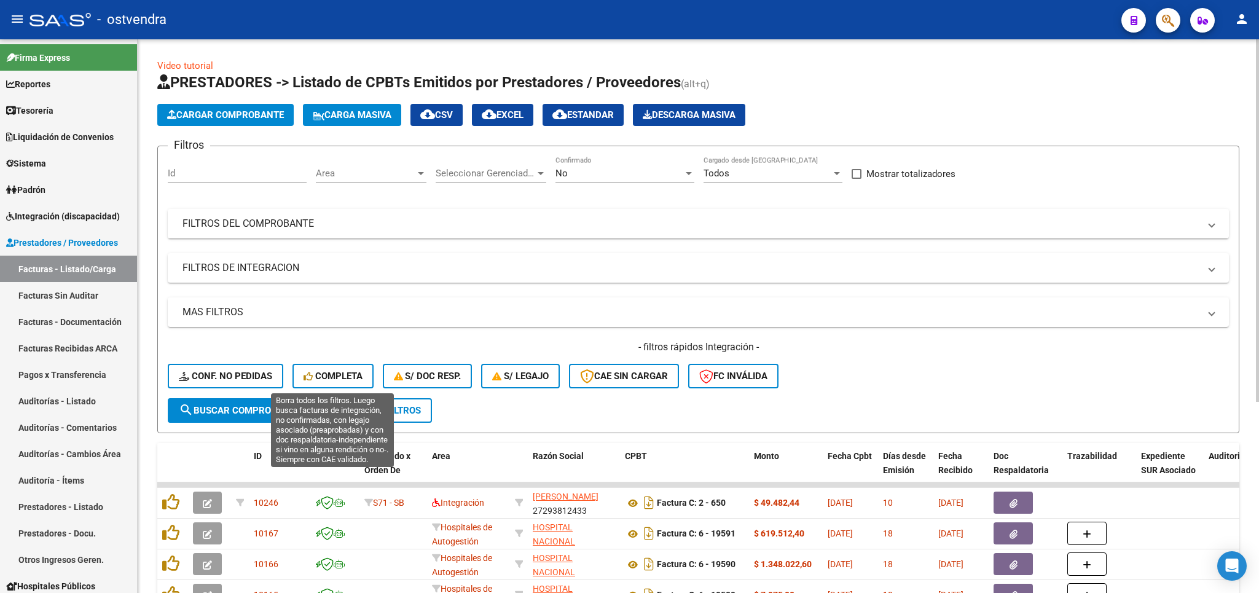
click at [339, 371] on span "Completa" at bounding box center [333, 376] width 59 height 11
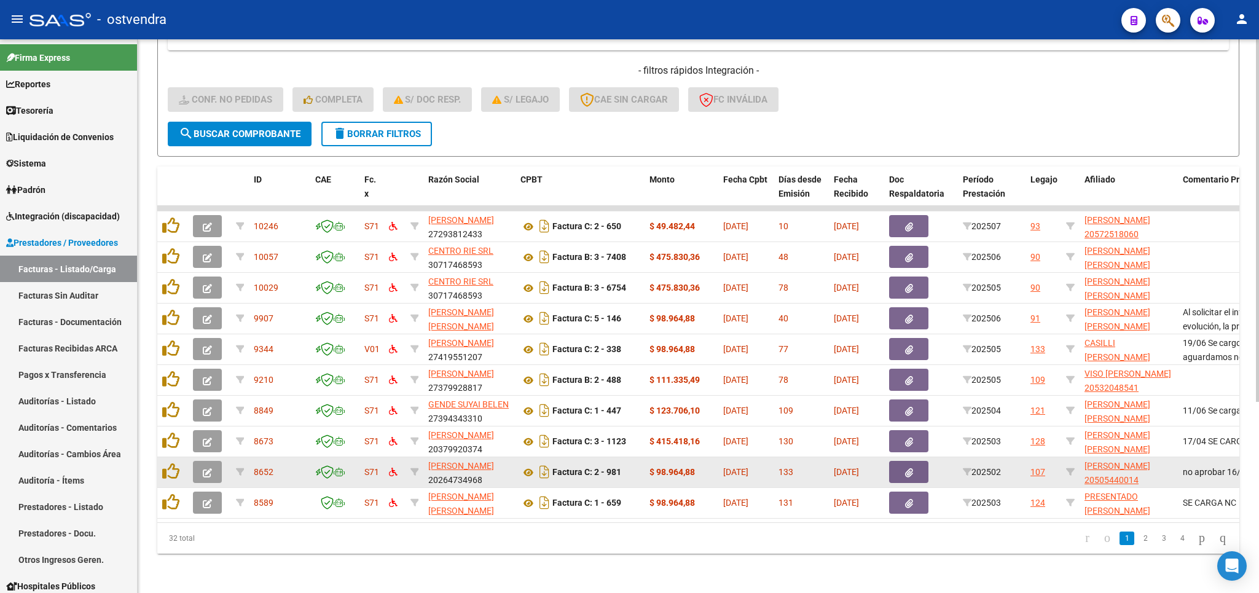
scroll to position [288, 0]
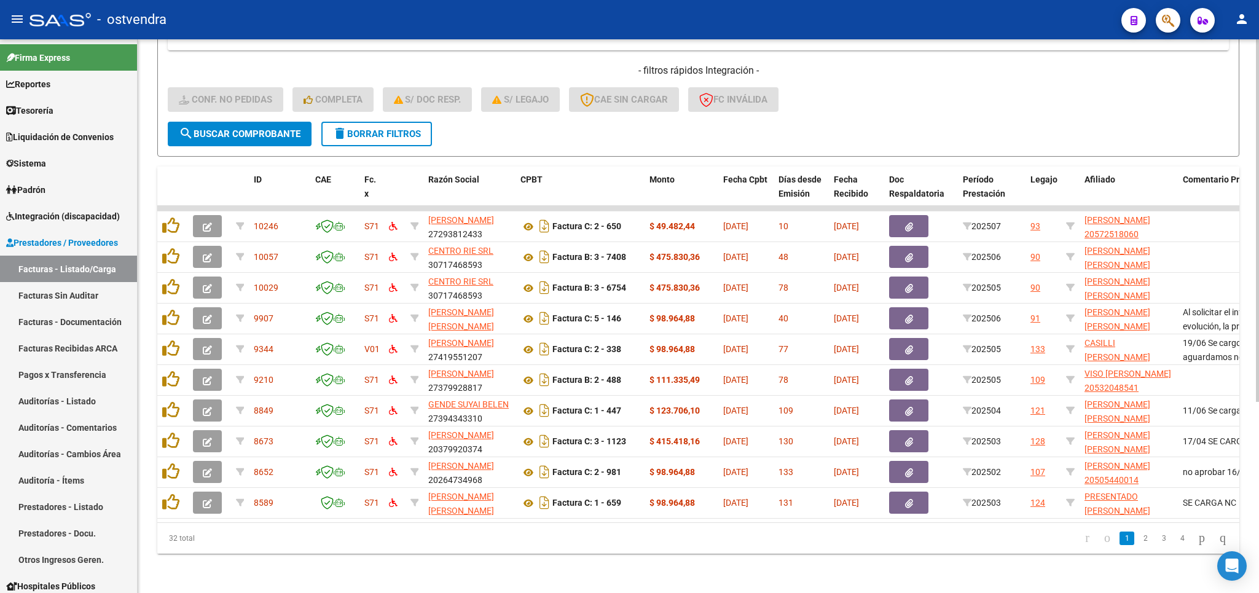
drag, startPoint x: 541, startPoint y: 510, endPoint x: 814, endPoint y: 563, distance: 278.0
click at [949, 522] on datatable-body "10246 S71 GOMEZ GRACIELA ANDREA 27293812433 Factura C: 2 - 650 $ 49.482,44 08/0…" at bounding box center [698, 364] width 1082 height 316
click at [787, 573] on div "Video tutorial PRESTADORES -> Listado de CPBTs Emitidos por Prestadores / Prove…" at bounding box center [698, 178] width 1121 height 830
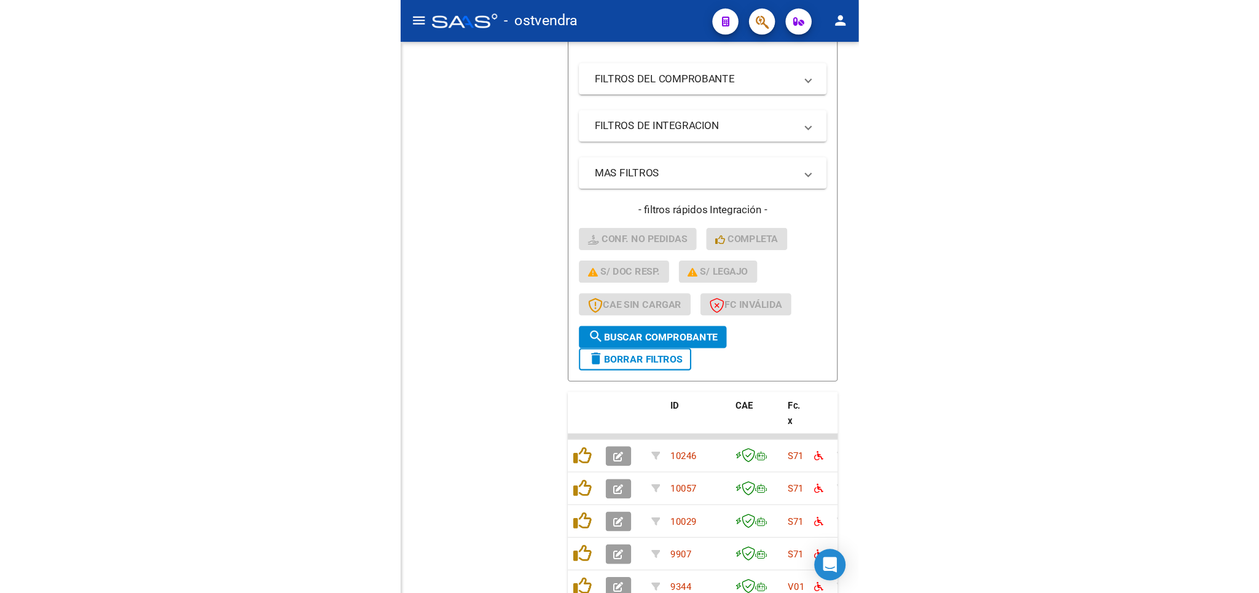
scroll to position [292, 0]
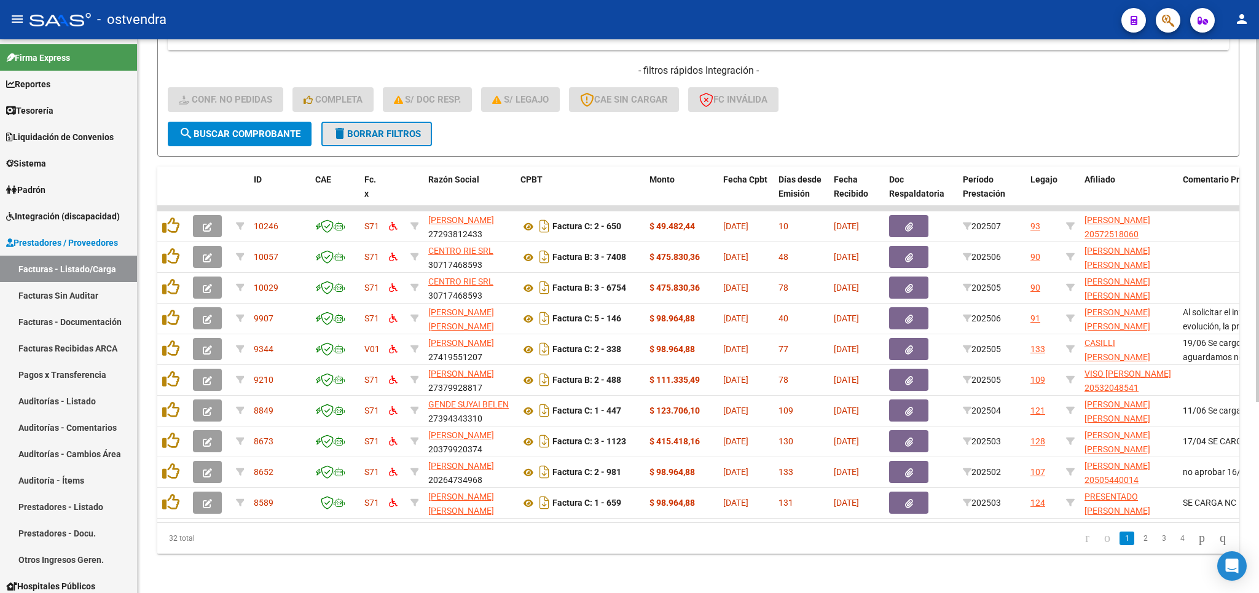
click at [417, 128] on span "delete Borrar Filtros" at bounding box center [376, 133] width 88 height 11
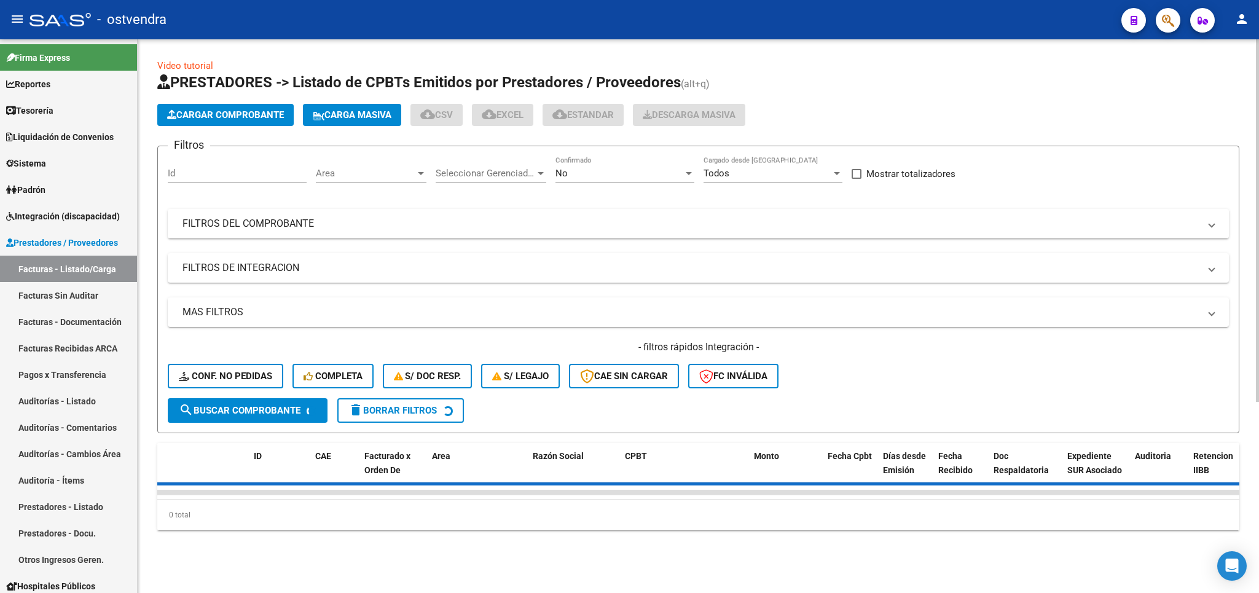
scroll to position [0, 0]
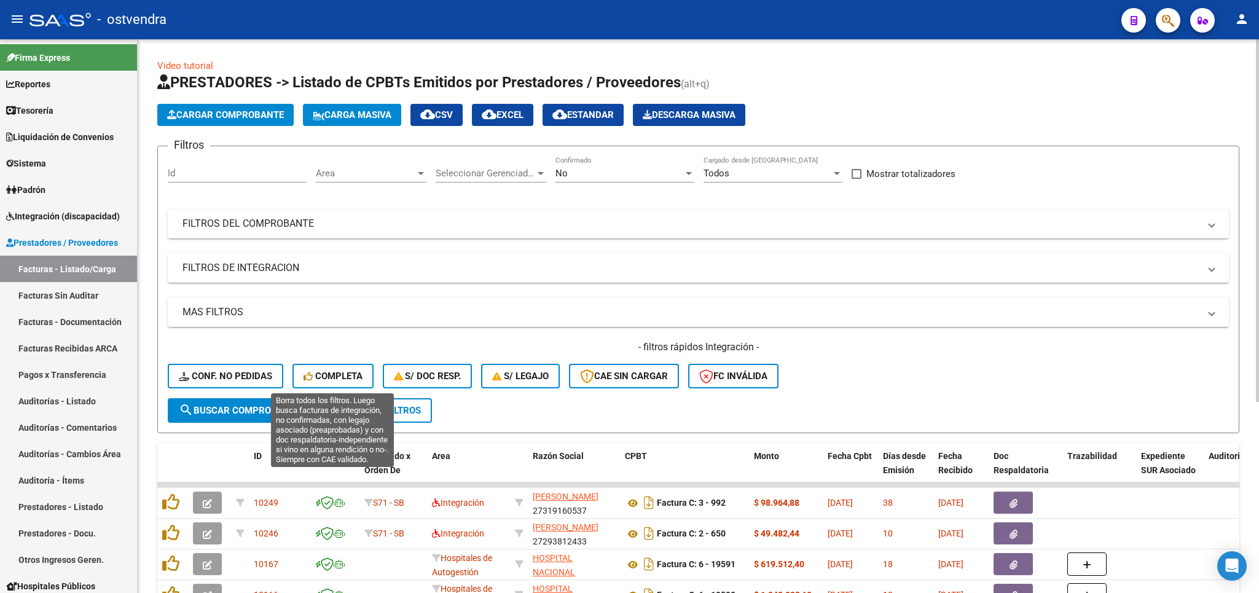
click at [323, 377] on span "Completa" at bounding box center [333, 376] width 59 height 11
